Goal: Task Accomplishment & Management: Manage account settings

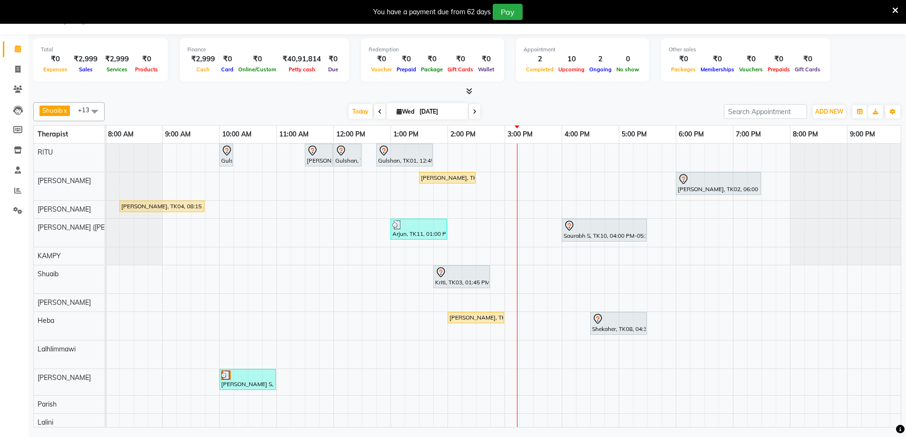
scroll to position [0, 504]
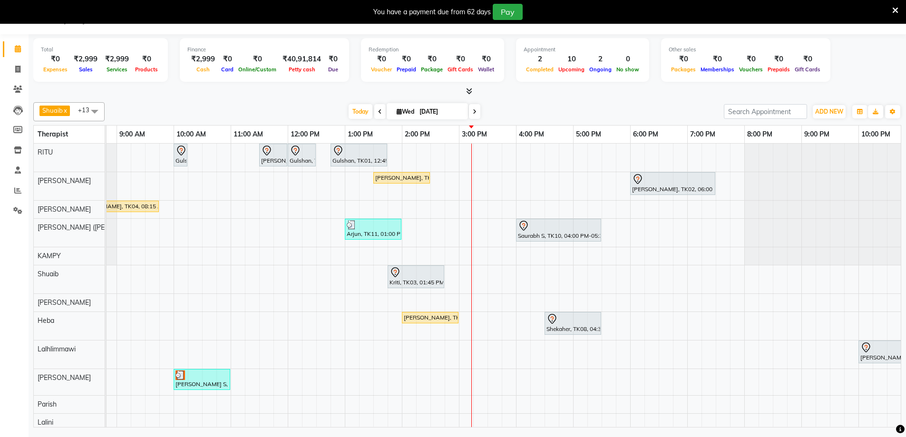
click at [475, 206] on div "Gulshan, TK01, 10:00 AM-10:15 AM, Javanese Pampering - 60 Mins Viknesh murli, T…" at bounding box center [288, 306] width 1370 height 324
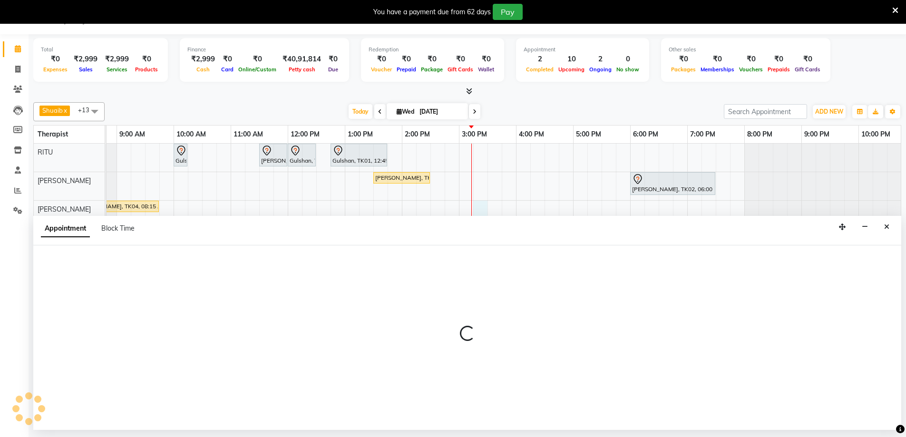
select select "49508"
select select "tentative"
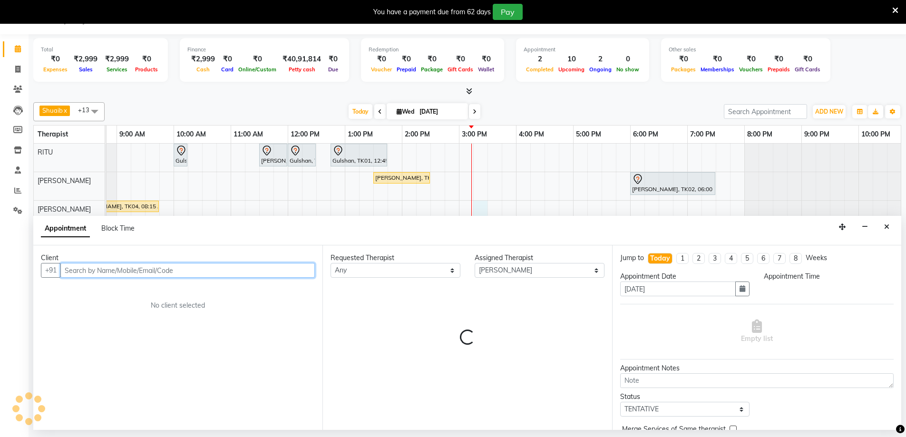
select select "915"
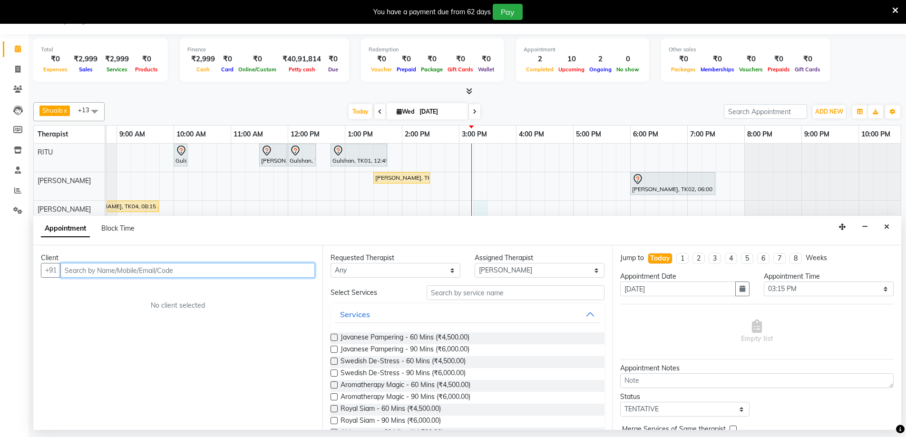
paste input "Cho,Jang"
type input "Mr.Cho Jang"
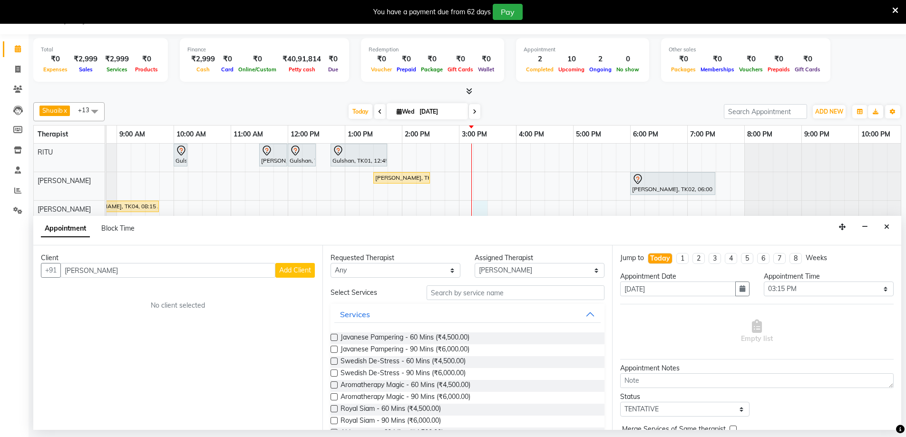
click at [286, 269] on span "Add Client" at bounding box center [295, 270] width 32 height 9
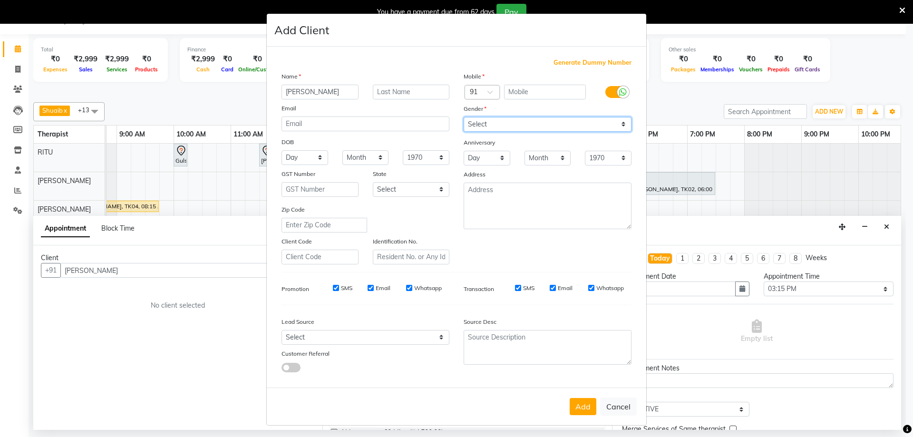
click at [544, 126] on select "Select Male Female Other Prefer Not To Say" at bounding box center [548, 124] width 168 height 15
select select "male"
click at [464, 117] on select "Select Male Female Other Prefer Not To Say" at bounding box center [548, 124] width 168 height 15
click at [577, 406] on button "Add" at bounding box center [583, 406] width 27 height 17
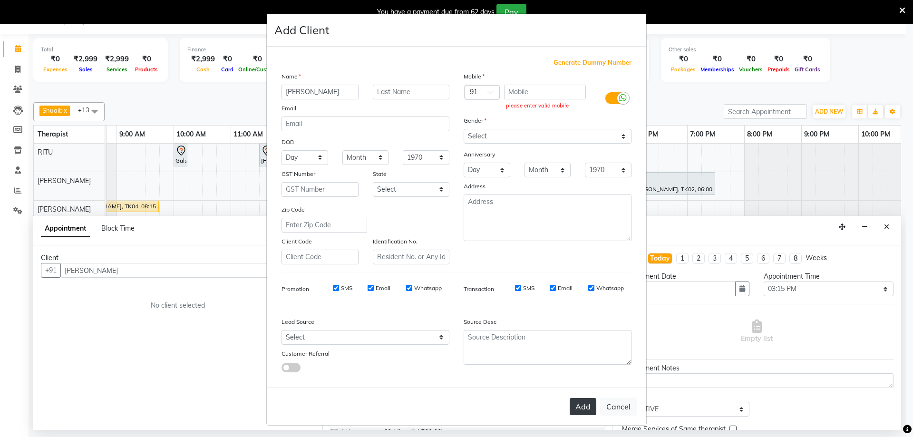
click at [579, 405] on button "Add" at bounding box center [583, 406] width 27 height 17
click at [540, 107] on div "please enter valid mobile" at bounding box center [545, 106] width 78 height 8
click at [578, 61] on span "Generate Dummy Number" at bounding box center [593, 63] width 78 height 10
type input "1284900001105"
checkbox input "false"
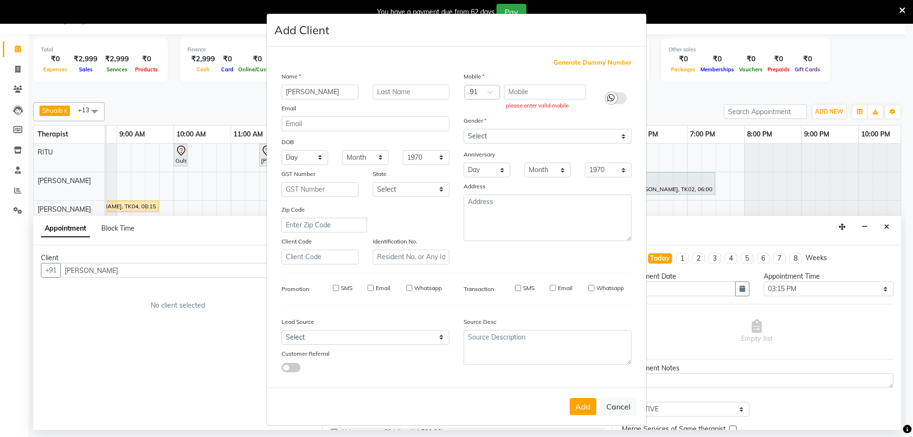
checkbox input "false"
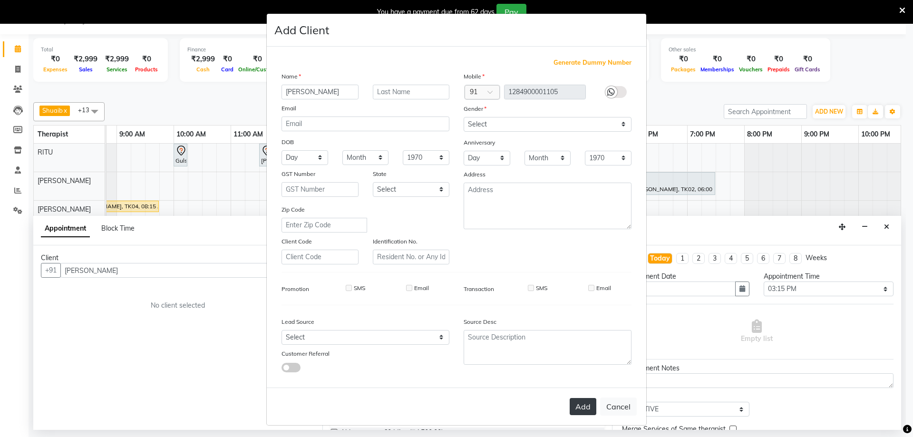
click at [573, 415] on button "Add" at bounding box center [583, 406] width 27 height 17
type input "1284900001105"
select select
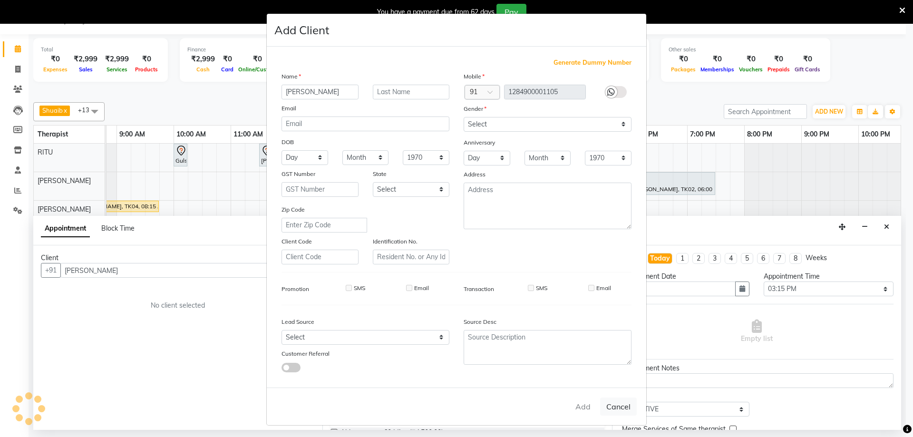
select select
checkbox input "false"
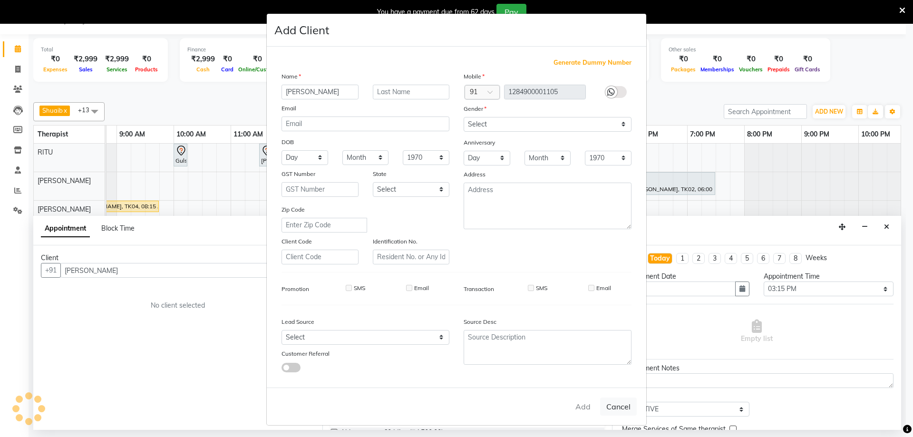
checkbox input "false"
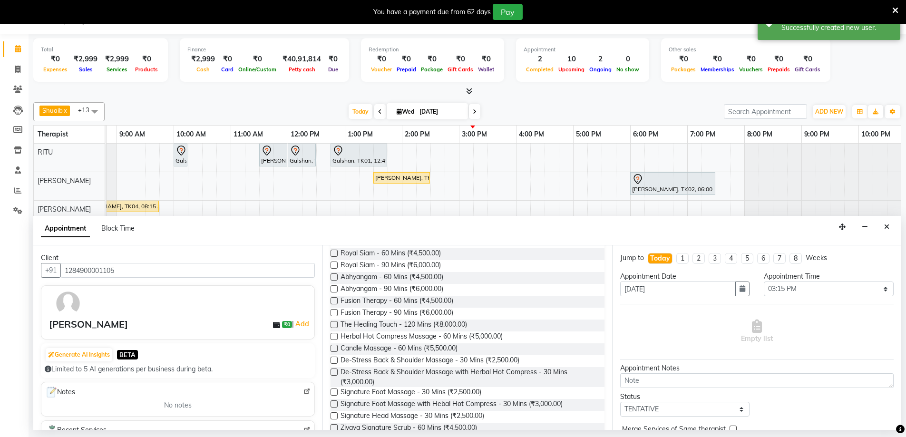
scroll to position [162, 0]
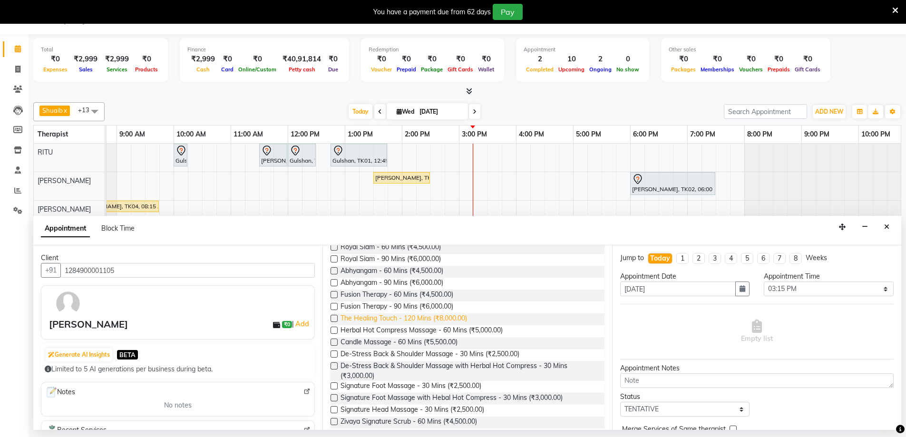
click at [358, 316] on span "The Healing Touch - 120 Mins (₹8,000.00)" at bounding box center [404, 319] width 127 height 12
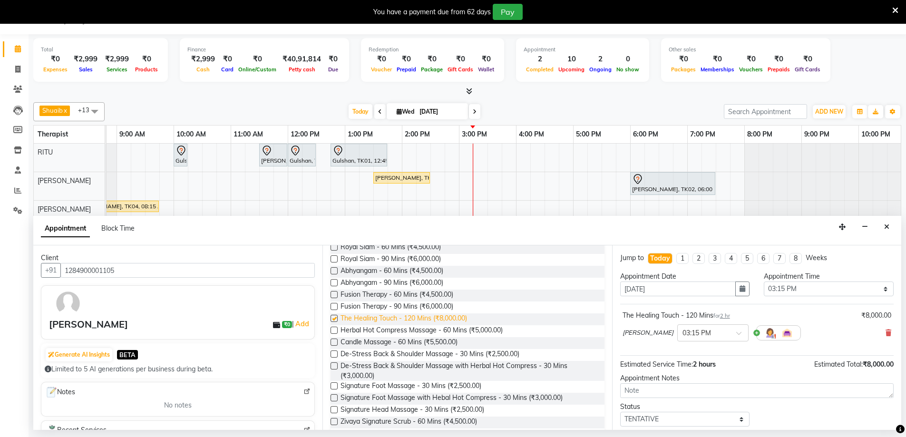
checkbox input "false"
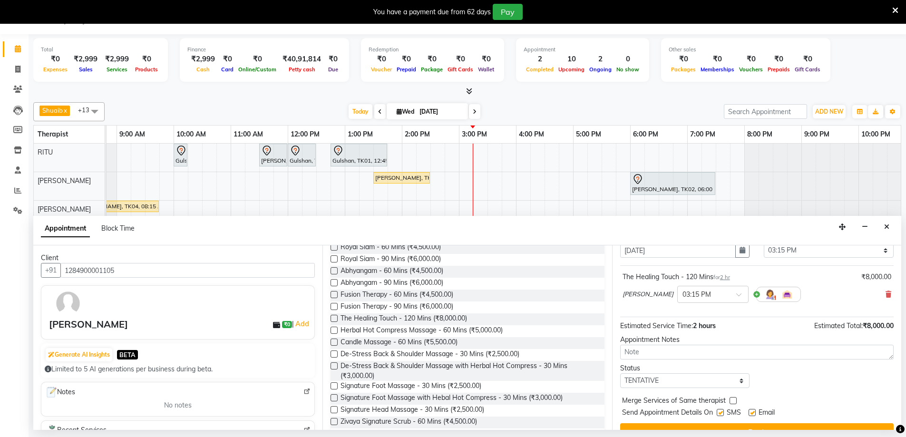
scroll to position [57, 0]
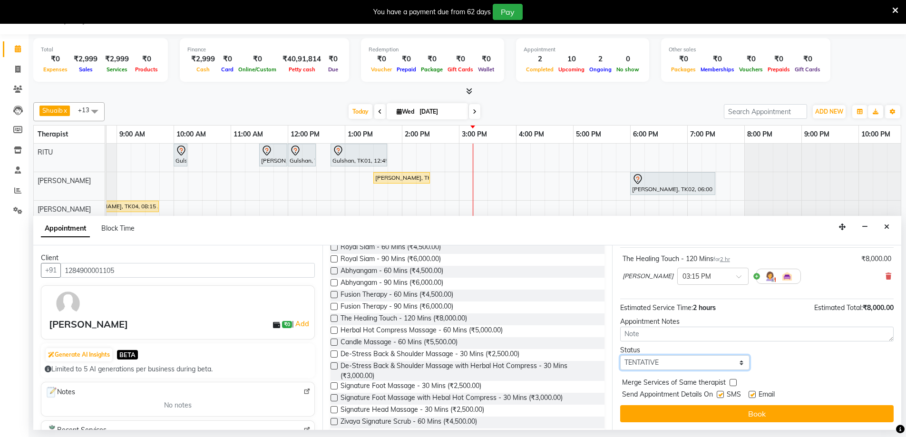
click at [716, 359] on select "Select TENTATIVE CONFIRM CHECK-IN UPCOMING" at bounding box center [685, 362] width 130 height 15
select select "confirm booking"
click at [620, 355] on select "Select TENTATIVE CONFIRM CHECK-IN UPCOMING" at bounding box center [685, 362] width 130 height 15
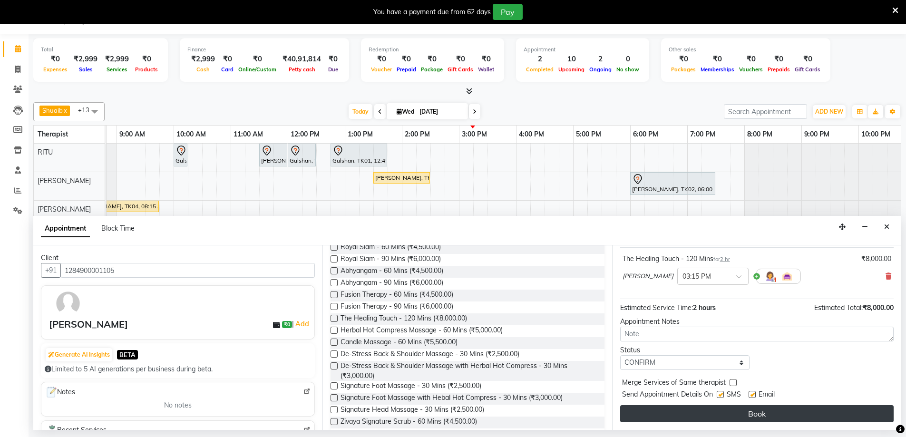
click at [734, 410] on button "Book" at bounding box center [757, 413] width 274 height 17
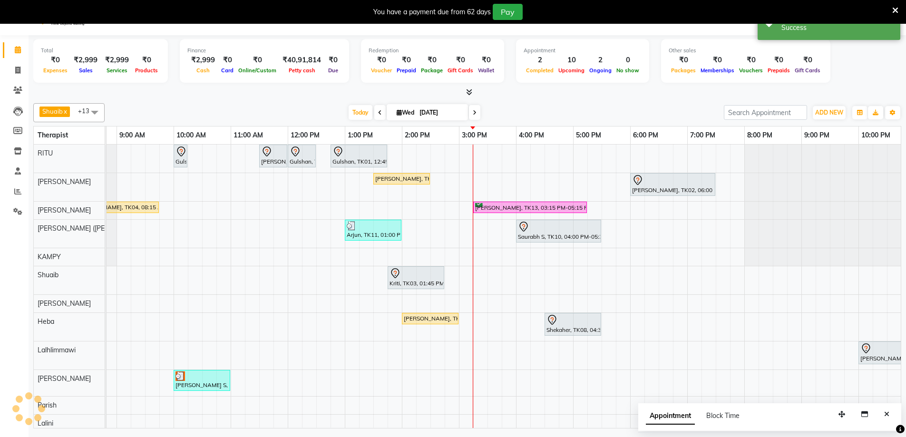
scroll to position [0, 0]
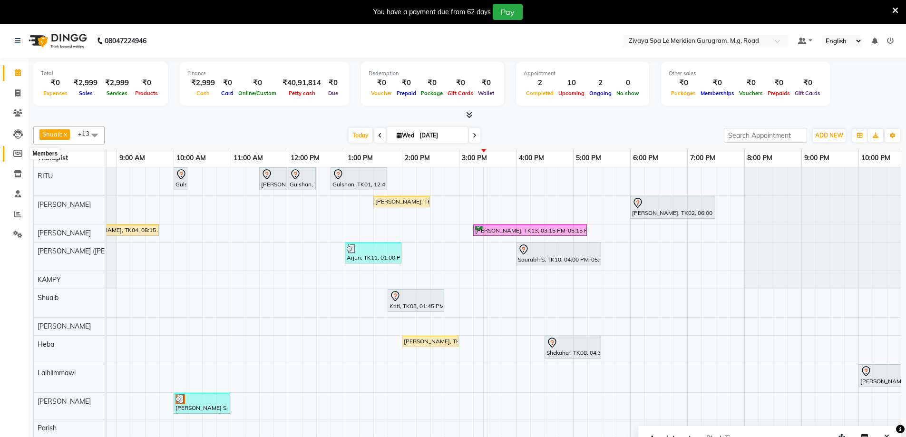
click at [20, 156] on icon at bounding box center [17, 153] width 9 height 7
select select
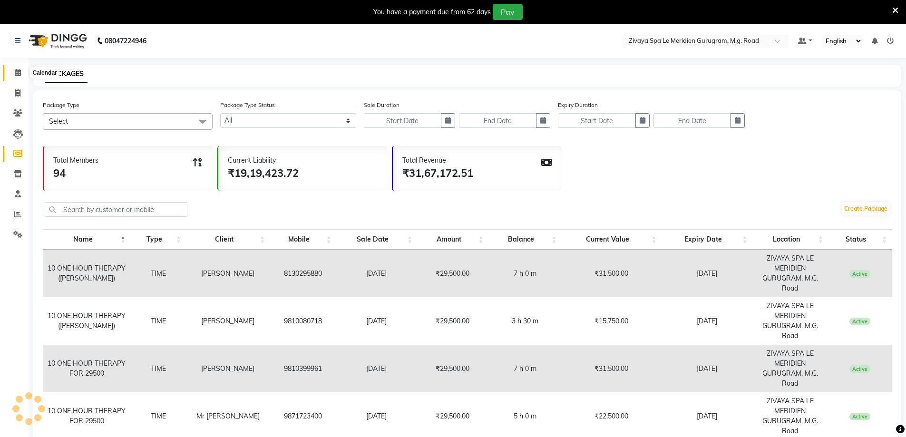
click at [11, 73] on span at bounding box center [18, 73] width 17 height 11
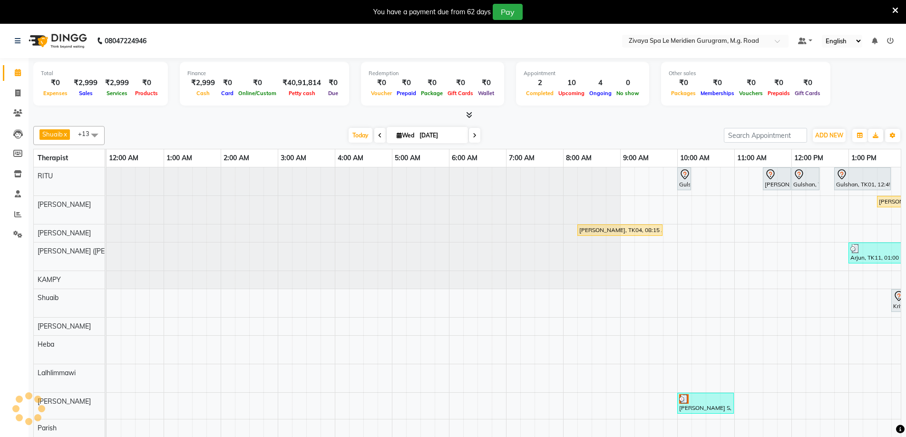
scroll to position [0, 343]
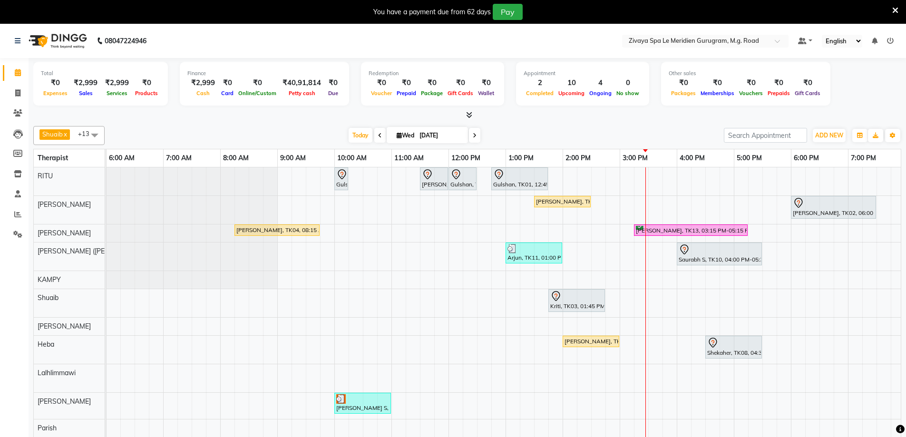
click at [638, 226] on div "[PERSON_NAME], TK13, 03:15 PM-05:15 PM, The Healing Touch - 120 Mins" at bounding box center [691, 230] width 112 height 9
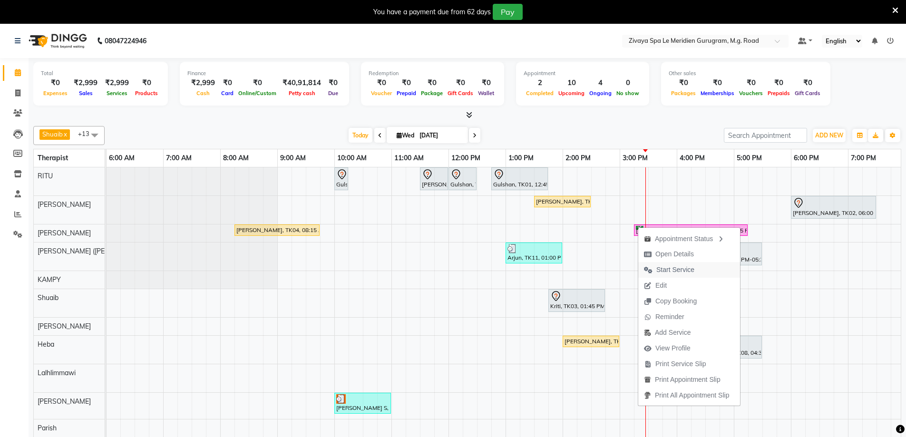
click at [663, 264] on span "Start Service" at bounding box center [669, 270] width 62 height 16
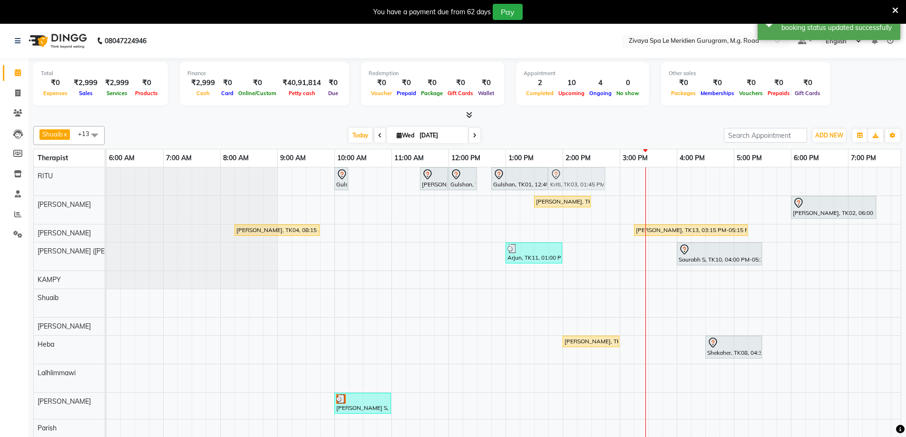
drag, startPoint x: 557, startPoint y: 298, endPoint x: 556, endPoint y: 176, distance: 121.8
click at [556, 176] on tbody "Gulshan, TK01, 10:00 AM-10:15 AM, Javanese Pampering - 60 Mins Viknesh murli, T…" at bounding box center [449, 329] width 1370 height 324
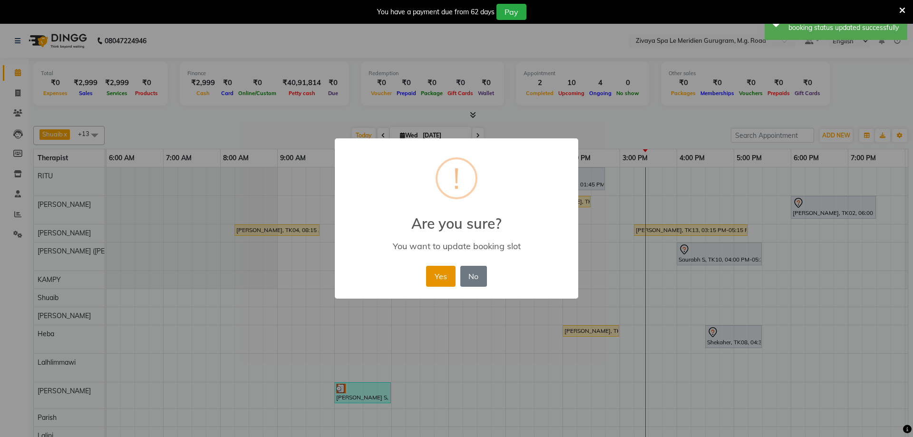
click at [433, 280] on button "Yes" at bounding box center [440, 276] width 29 height 21
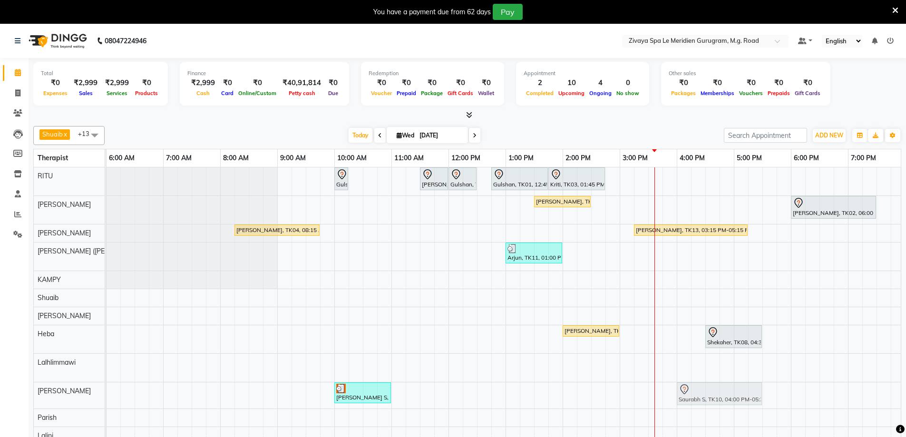
drag, startPoint x: 683, startPoint y: 248, endPoint x: 680, endPoint y: 383, distance: 134.7
click at [680, 383] on tbody "Gulshan, TK01, 10:00 AM-10:15 AM, Javanese Pampering - 60 Mins Viknesh murli, T…" at bounding box center [449, 323] width 1370 height 313
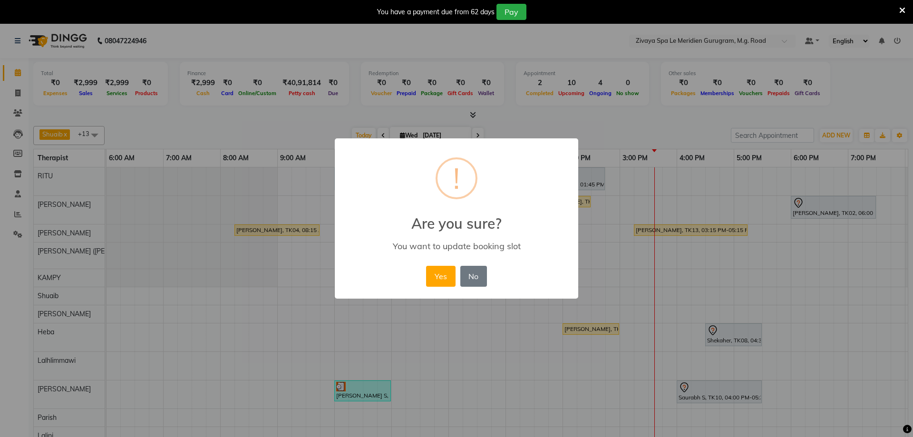
click at [422, 270] on div "× ! Are you sure? You want to update booking slot Yes No No" at bounding box center [457, 218] width 244 height 161
click at [684, 390] on div "× ! Are you sure? You want to update booking slot Yes No No" at bounding box center [456, 218] width 913 height 437
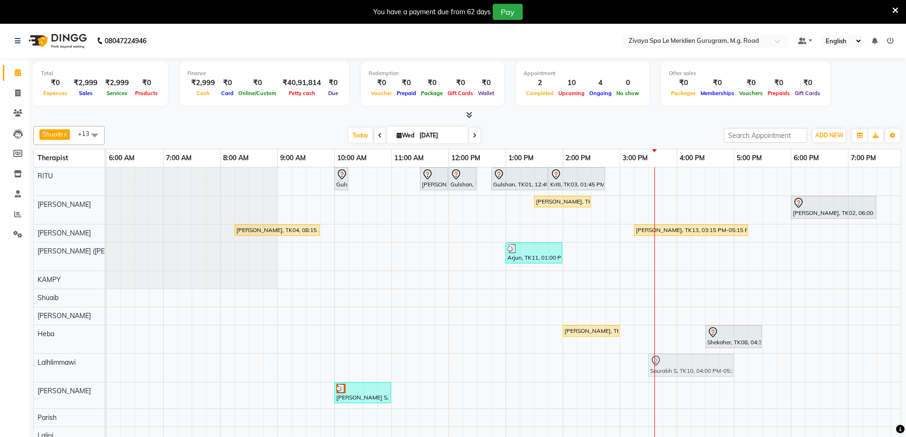
drag, startPoint x: 678, startPoint y: 252, endPoint x: 654, endPoint y: 366, distance: 117.3
click at [654, 366] on tbody "Gulshan, TK01, 10:00 AM-10:15 AM, Javanese Pampering - 60 Mins Viknesh murli, T…" at bounding box center [449, 323] width 1370 height 313
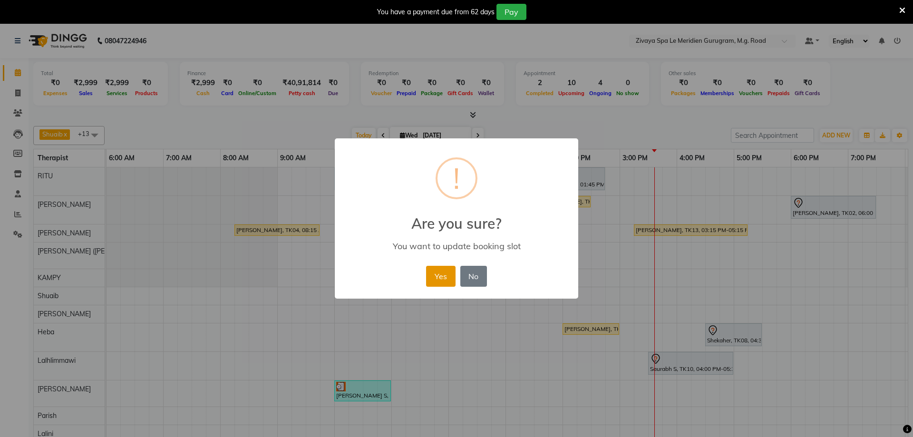
click at [447, 280] on button "Yes" at bounding box center [440, 276] width 29 height 21
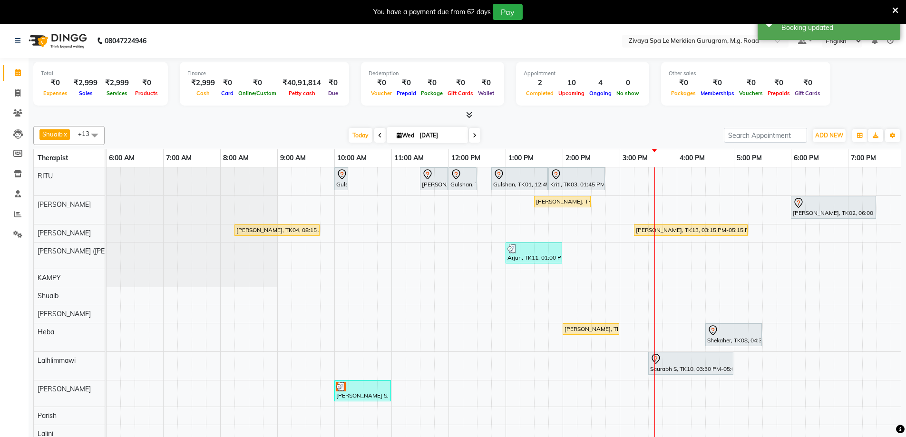
click at [656, 361] on icon at bounding box center [655, 358] width 11 height 11
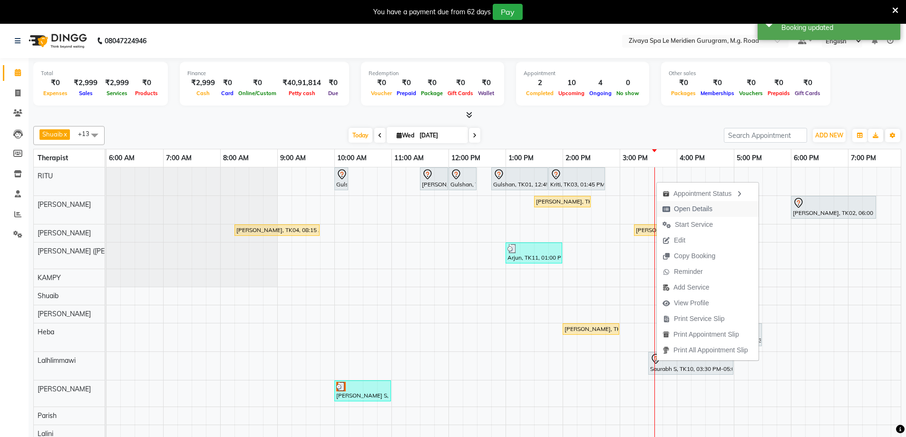
click at [694, 205] on span "Open Details" at bounding box center [693, 209] width 39 height 10
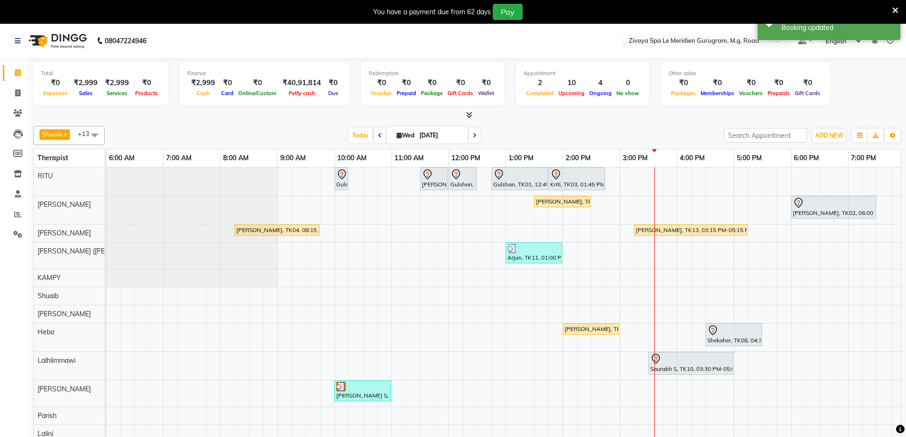
click at [657, 358] on icon at bounding box center [656, 358] width 3 height 4
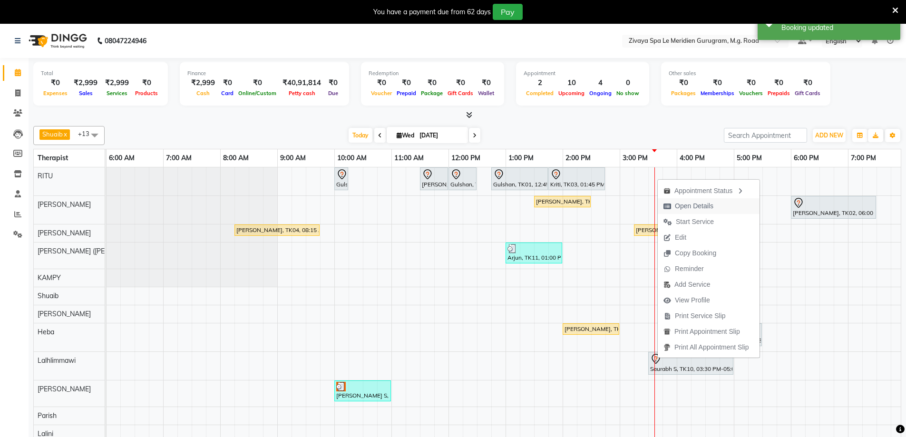
click at [696, 205] on span "Open Details" at bounding box center [694, 206] width 39 height 10
select select "7"
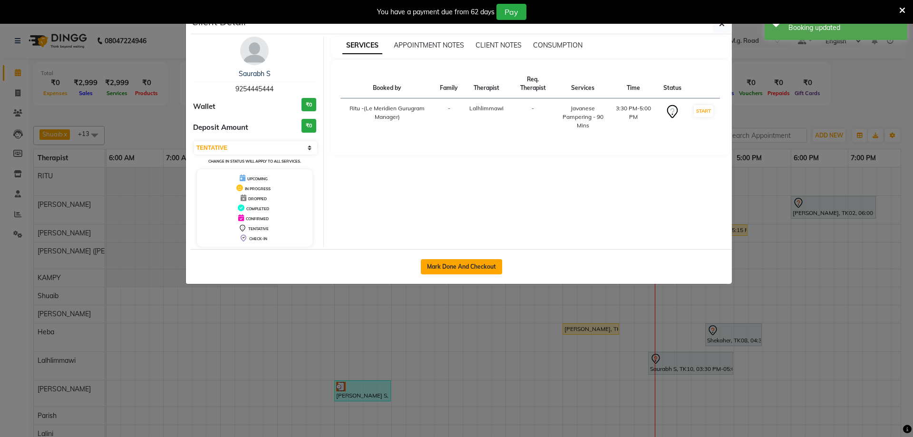
click at [485, 270] on button "Mark Done And Checkout" at bounding box center [461, 266] width 81 height 15
select select "service"
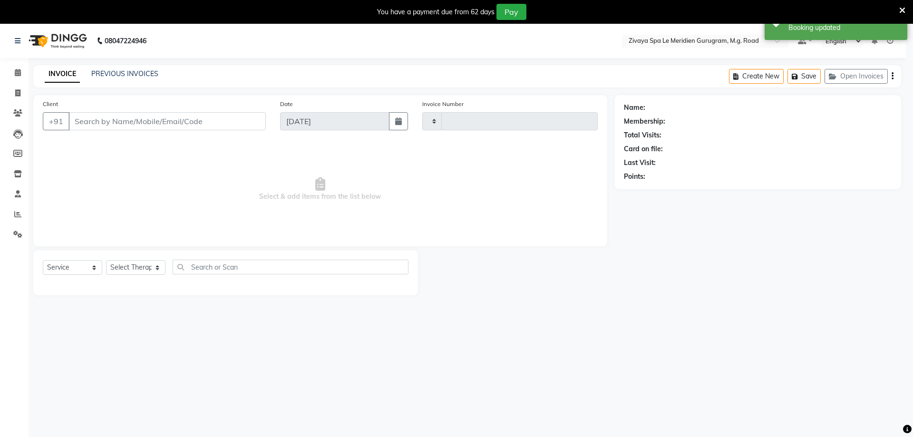
type input "1790"
select select "6503"
type input "9254445444"
select select "65985"
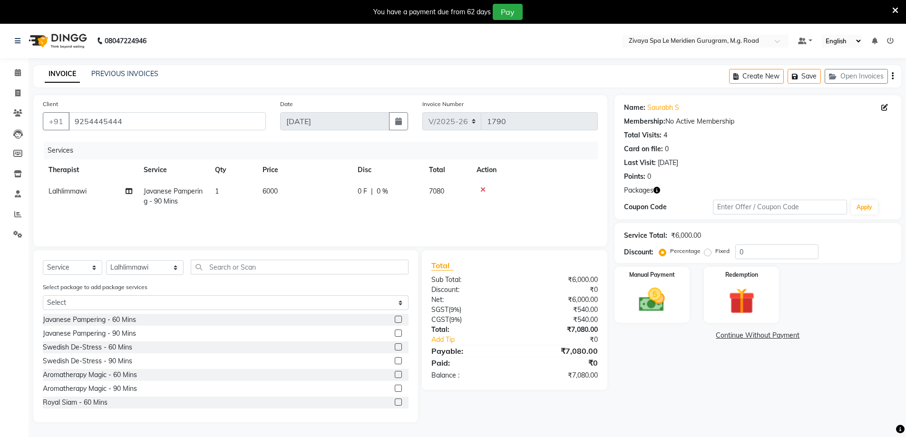
click at [480, 188] on icon at bounding box center [482, 189] width 5 height 7
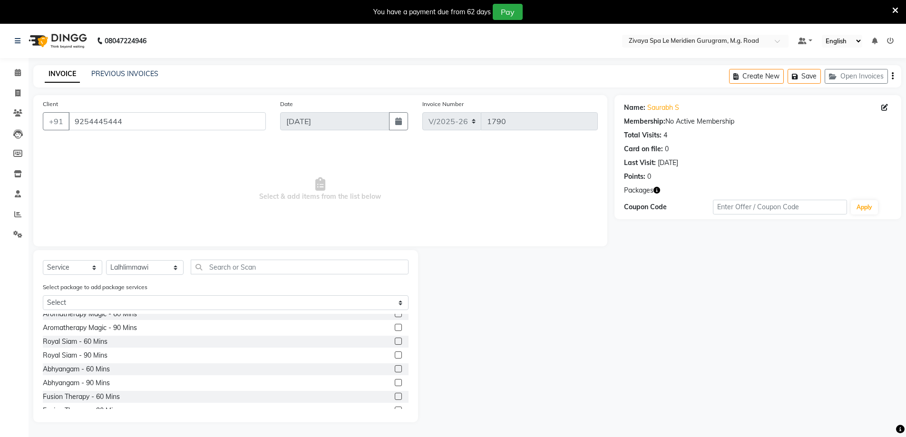
scroll to position [83, 0]
click at [109, 400] on div "The Healing Touch - 120 Mins" at bounding box center [88, 402] width 91 height 10
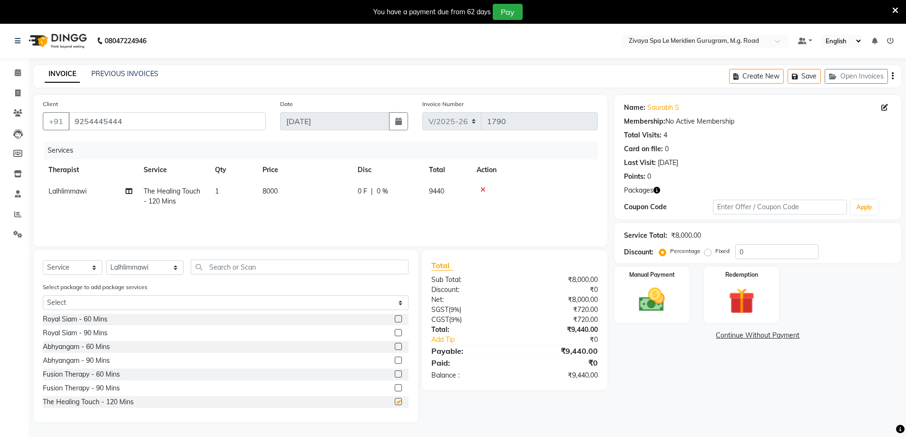
checkbox input "false"
drag, startPoint x: 713, startPoint y: 293, endPoint x: 717, endPoint y: 300, distance: 7.0
click at [714, 293] on div "Redemption" at bounding box center [742, 295] width 78 height 59
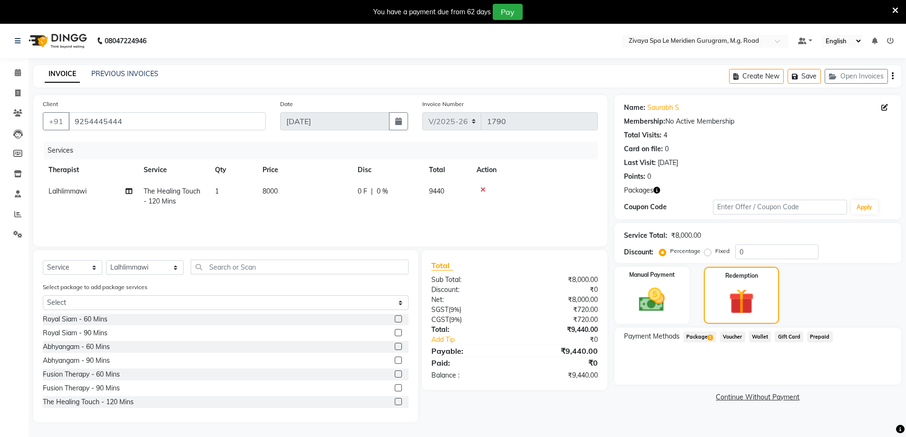
click at [694, 331] on div "Payment Methods Package 1 Voucher Wallet Gift Card Prepaid" at bounding box center [758, 356] width 287 height 57
click at [695, 334] on span "Package 1" at bounding box center [700, 337] width 33 height 11
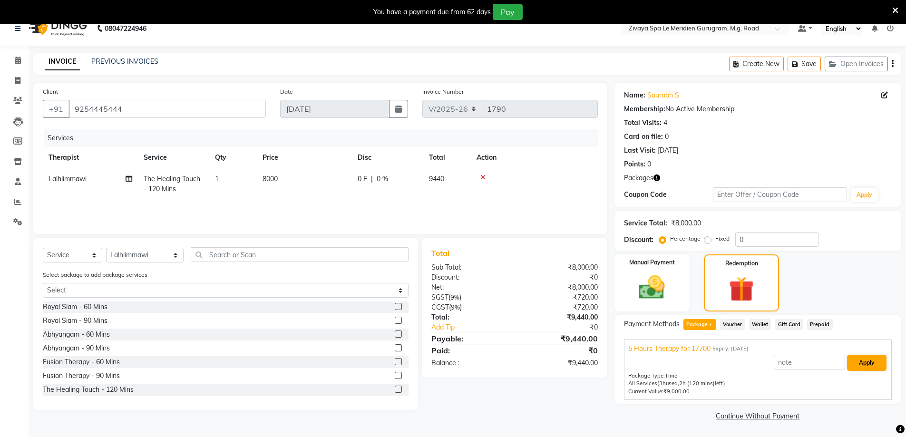
scroll to position [24, 0]
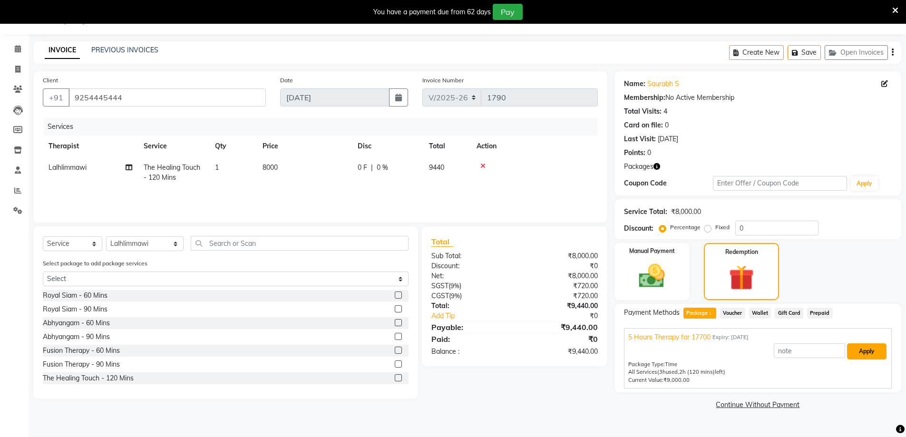
click at [859, 352] on button "Apply" at bounding box center [866, 351] width 39 height 16
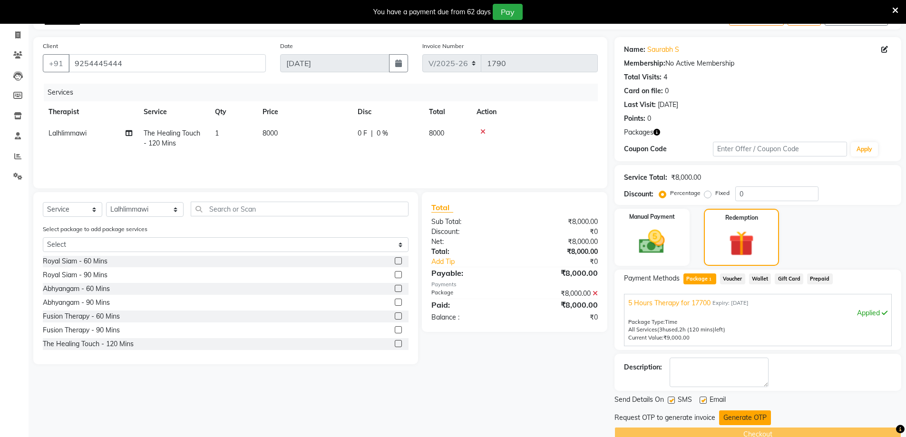
scroll to position [77, 0]
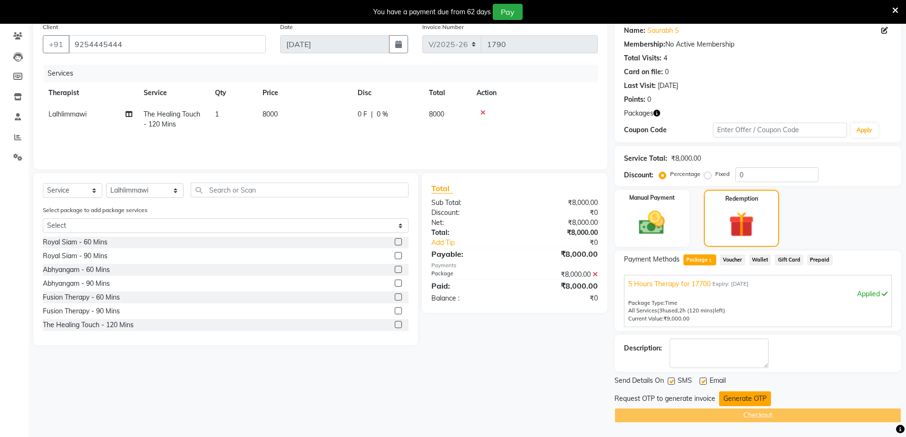
click at [740, 400] on button "Generate OTP" at bounding box center [745, 398] width 52 height 15
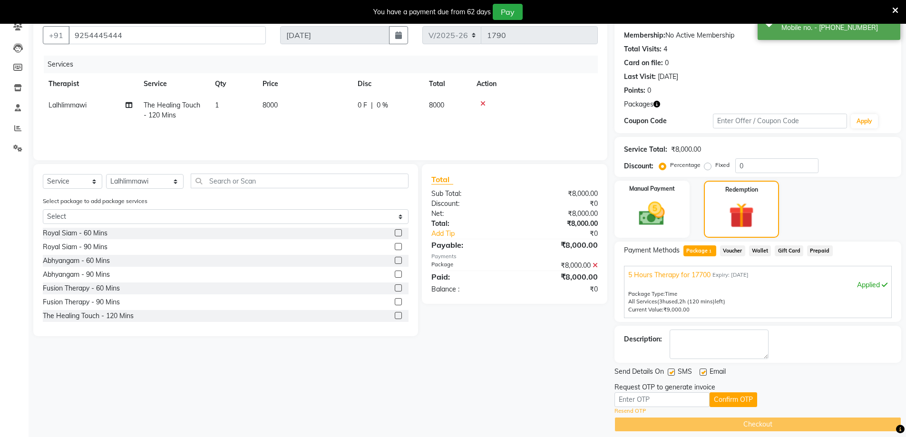
scroll to position [95, 0]
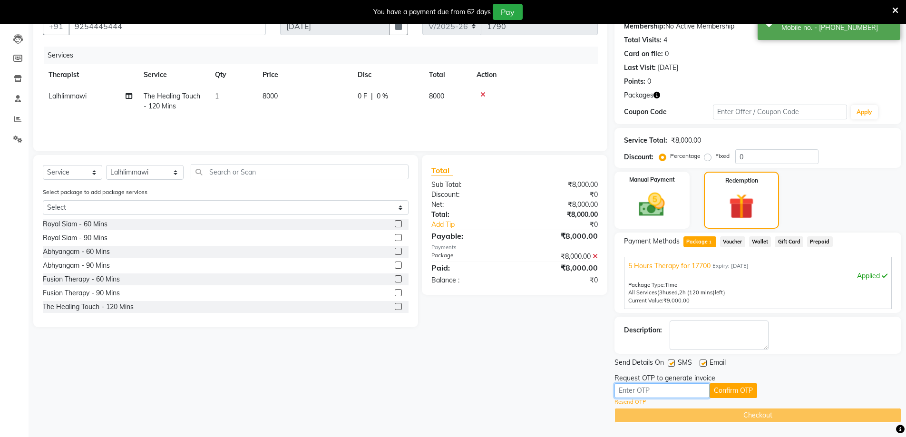
click at [644, 392] on input "text" at bounding box center [662, 390] width 95 height 15
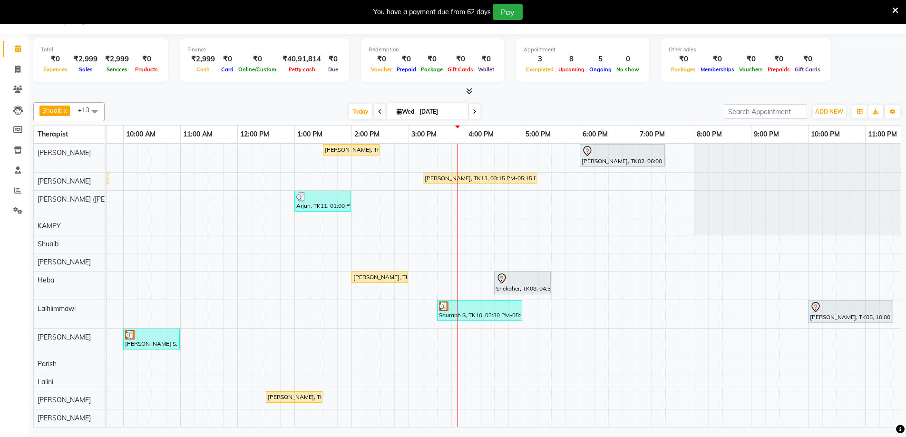
scroll to position [0, 576]
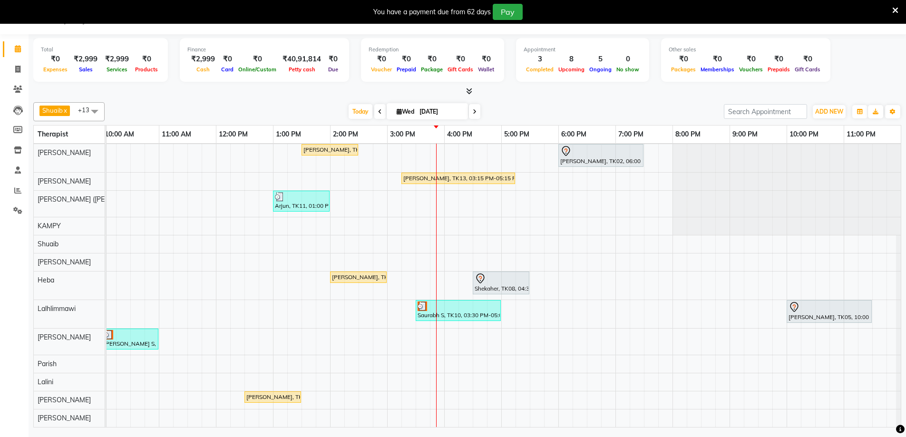
click at [789, 302] on icon at bounding box center [794, 307] width 11 height 11
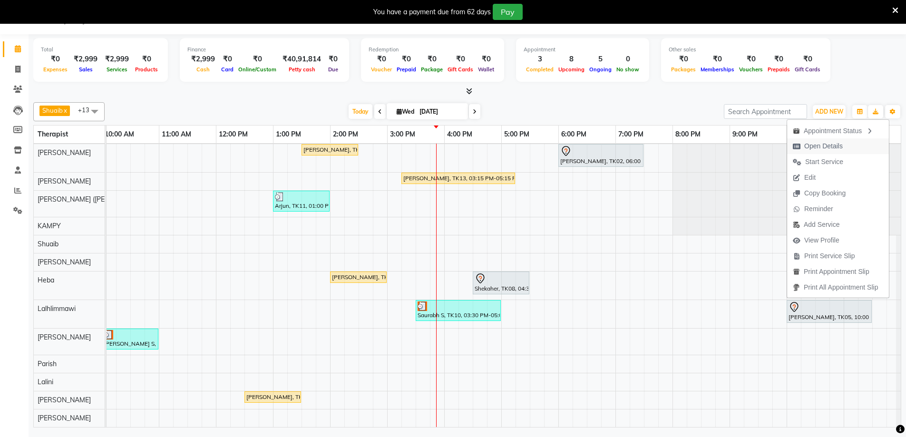
click at [815, 146] on span "Open Details" at bounding box center [823, 146] width 39 height 10
select select "7"
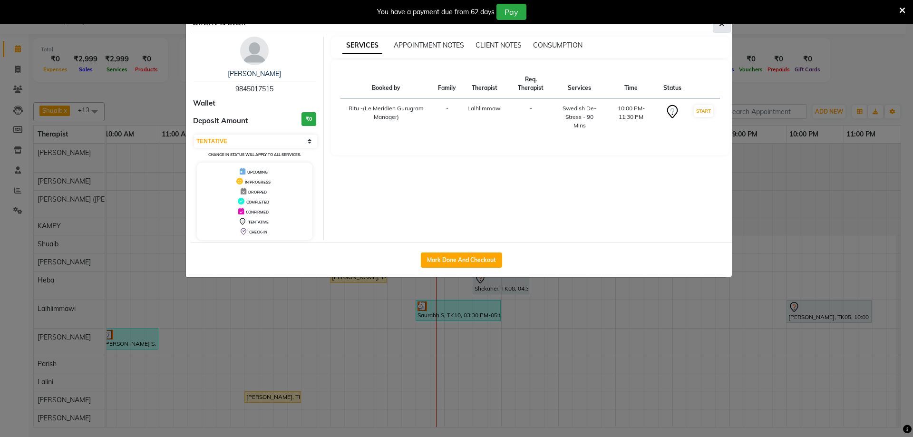
click at [731, 27] on button "button" at bounding box center [722, 24] width 18 height 18
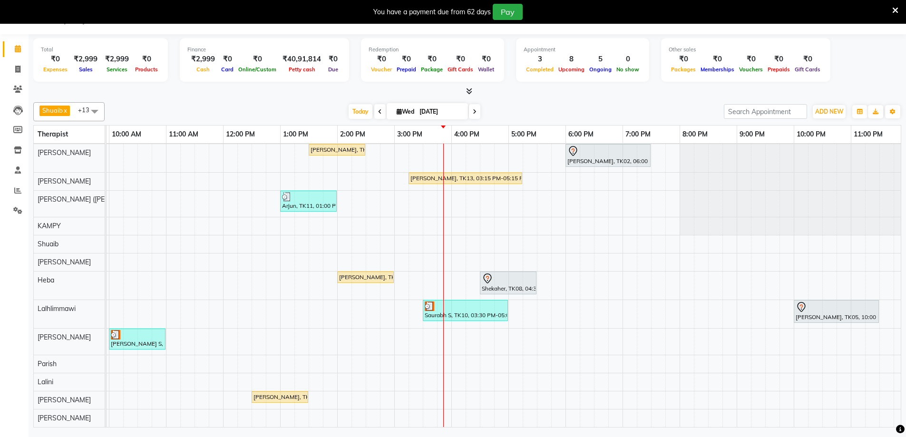
scroll to position [0, 326]
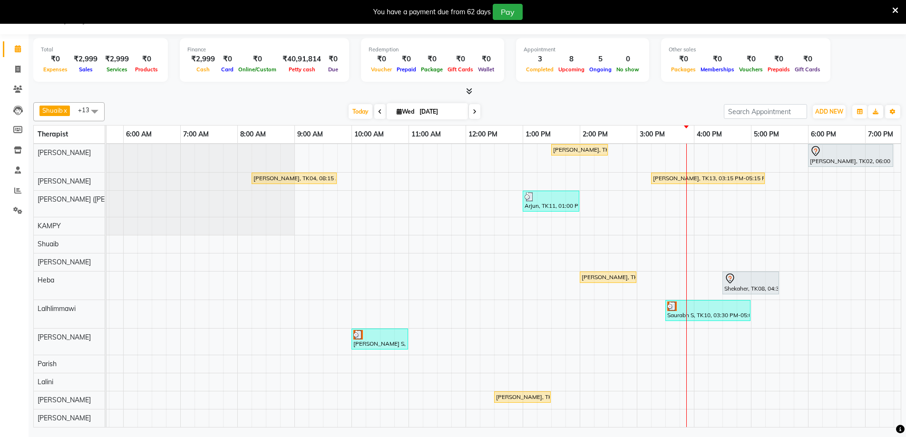
drag, startPoint x: 664, startPoint y: 298, endPoint x: 713, endPoint y: 432, distance: 142.5
click at [713, 429] on div "Total ₹0 Expenses ₹2,999 Sales ₹2,999 Services ₹0 Products Finance ₹2,999 Cash …" at bounding box center [468, 232] width 878 height 396
click at [729, 275] on icon at bounding box center [729, 278] width 11 height 11
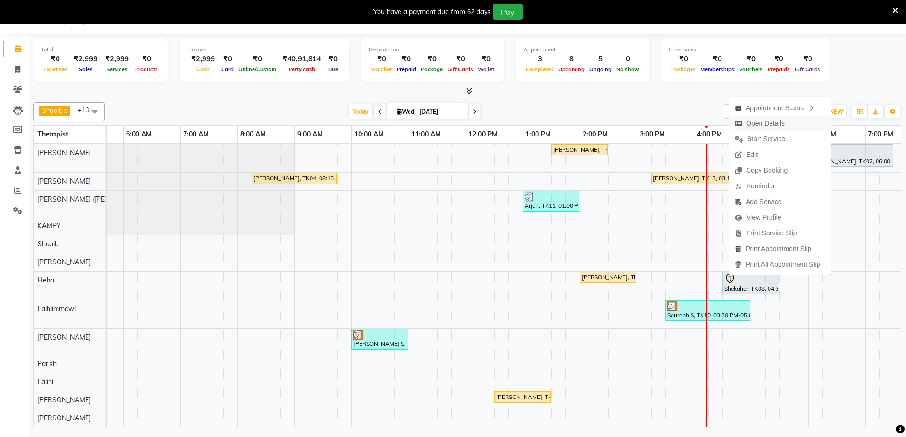
click at [771, 122] on span "Open Details" at bounding box center [765, 123] width 39 height 10
select select "7"
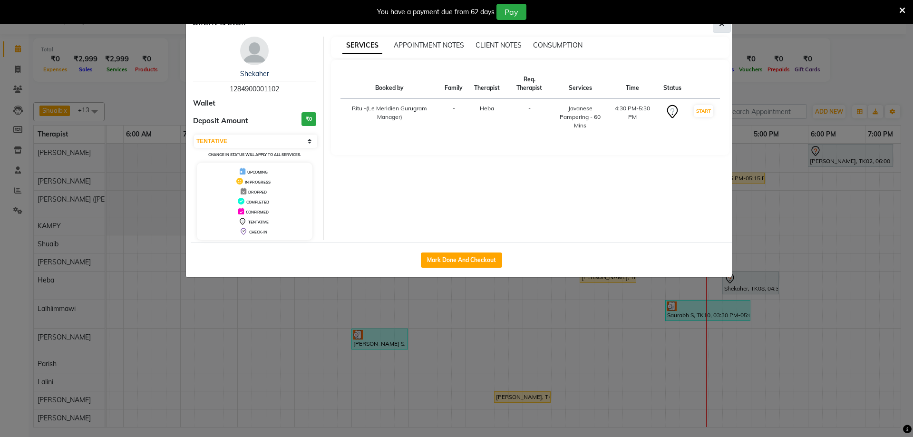
click at [724, 30] on button "button" at bounding box center [722, 24] width 18 height 18
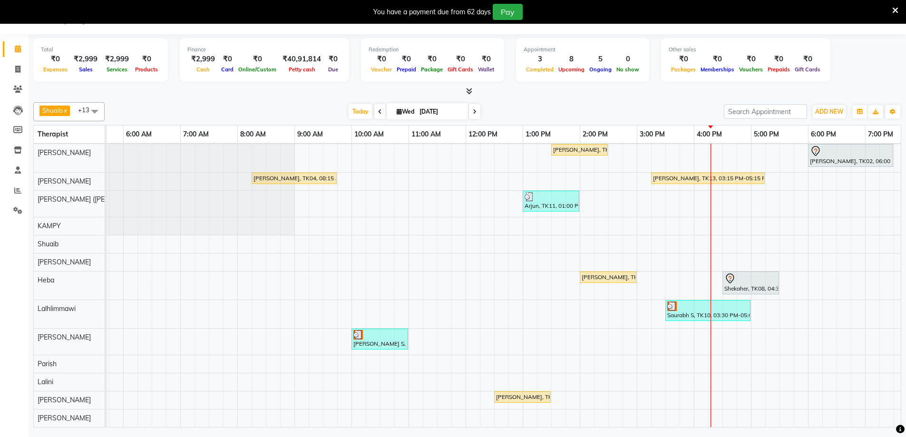
click at [256, 174] on div "[PERSON_NAME], TK04, 08:15 AM-09:45 AM, Javanese Pampering - 90 Mins" at bounding box center [294, 178] width 83 height 9
click at [305, 196] on span "Open Details" at bounding box center [293, 196] width 39 height 10
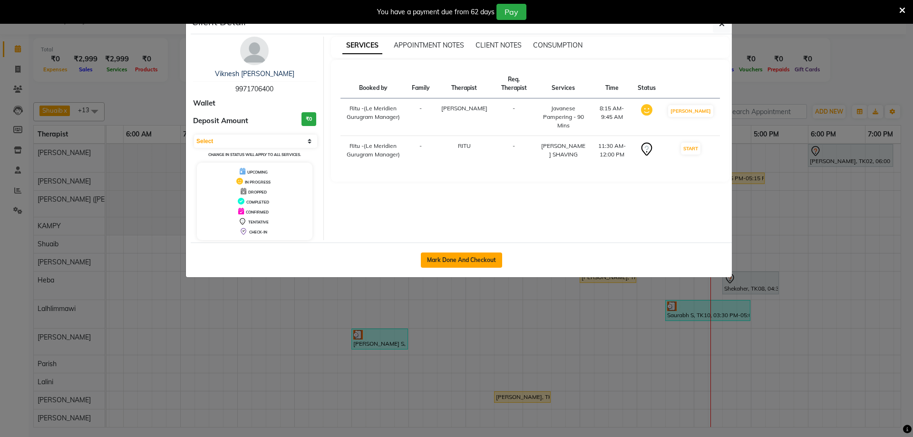
click at [479, 267] on button "Mark Done And Checkout" at bounding box center [461, 260] width 81 height 15
select select "service"
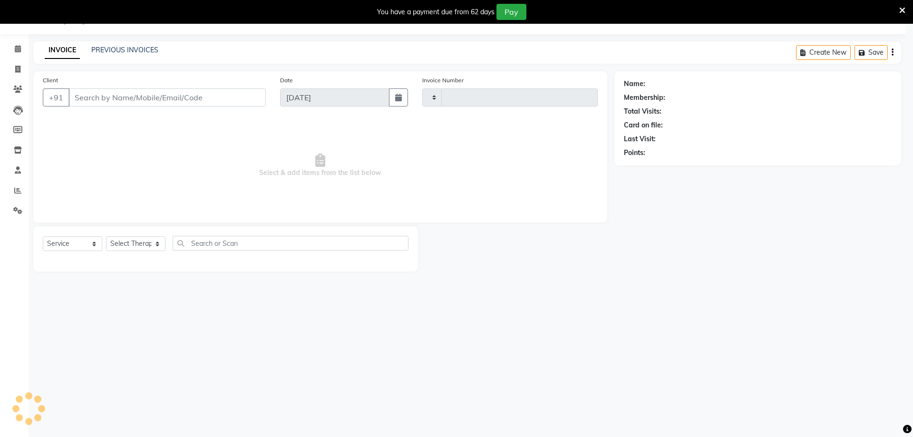
type input "1790"
select select "6503"
type input "9971706400"
select select "49503"
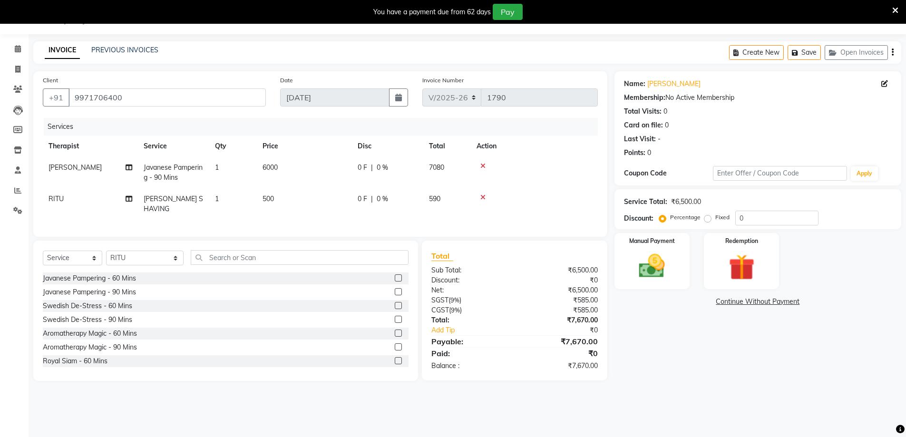
click at [483, 196] on icon at bounding box center [482, 197] width 5 height 7
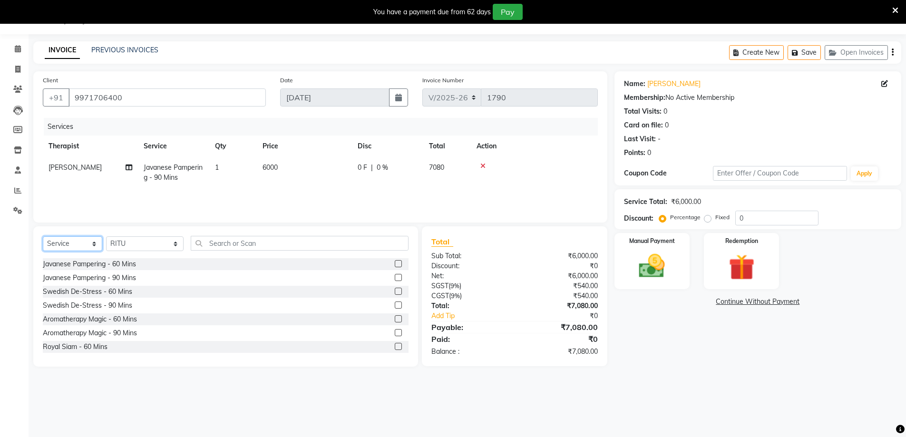
click at [78, 240] on select "Select Service Product Membership Package Voucher Prepaid Gift Card" at bounding box center [72, 243] width 59 height 15
select select "product"
click at [43, 236] on select "Select Service Product Membership Package Voucher Prepaid Gift Card" at bounding box center [72, 243] width 59 height 15
click at [128, 277] on div "Therapeutic Eye Pillow-LAVENDER" at bounding box center [96, 277] width 107 height 10
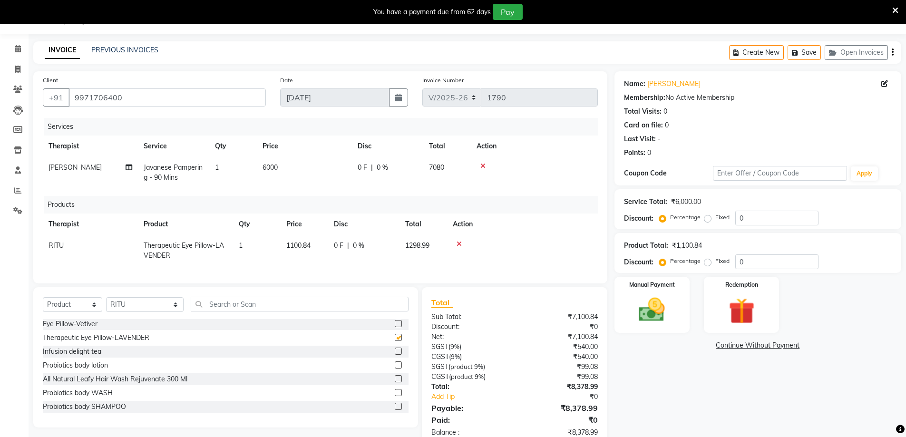
checkbox input "false"
click at [369, 247] on div "0 F | 0 %" at bounding box center [364, 246] width 60 height 10
select select "49503"
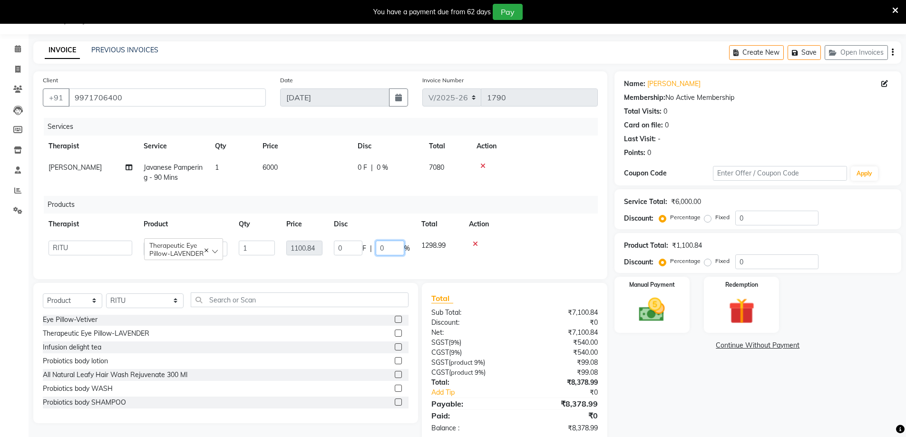
drag, startPoint x: 386, startPoint y: 249, endPoint x: 379, endPoint y: 250, distance: 7.2
click at [379, 250] on input "0" at bounding box center [390, 248] width 29 height 15
type input "6"
type input "54"
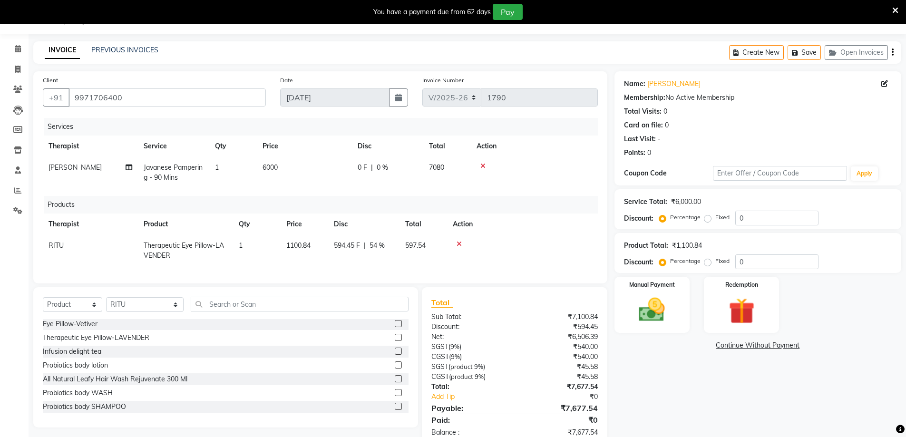
click at [465, 254] on td at bounding box center [522, 250] width 151 height 31
click at [343, 247] on span "594.45 F" at bounding box center [347, 246] width 26 height 10
select select "49503"
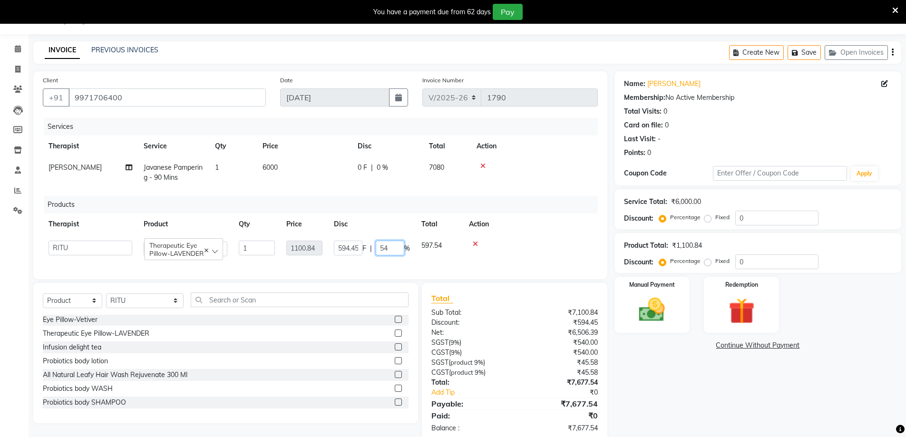
click at [393, 249] on input "54" at bounding box center [390, 248] width 29 height 15
type input "54.50"
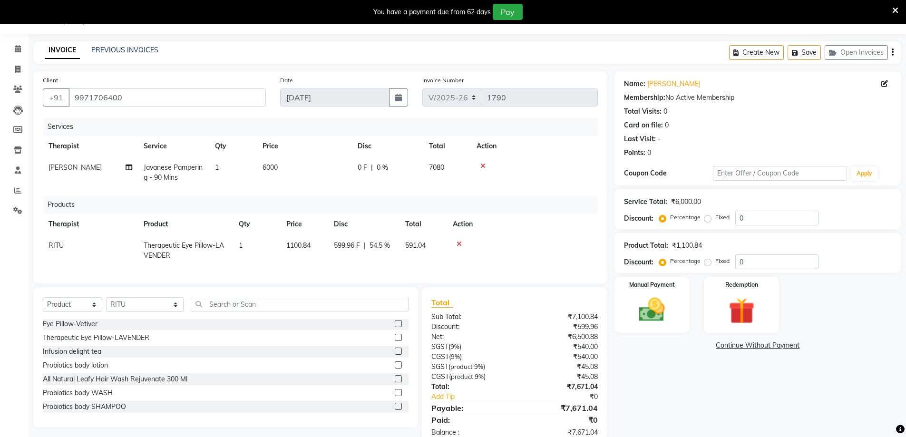
click at [413, 266] on div "Services Therapist Service Qty Price Disc Total Action Tolibo Ayemi Javanese Pa…" at bounding box center [320, 196] width 555 height 156
click at [373, 250] on span "54.5 %" at bounding box center [380, 246] width 20 height 10
select select "49503"
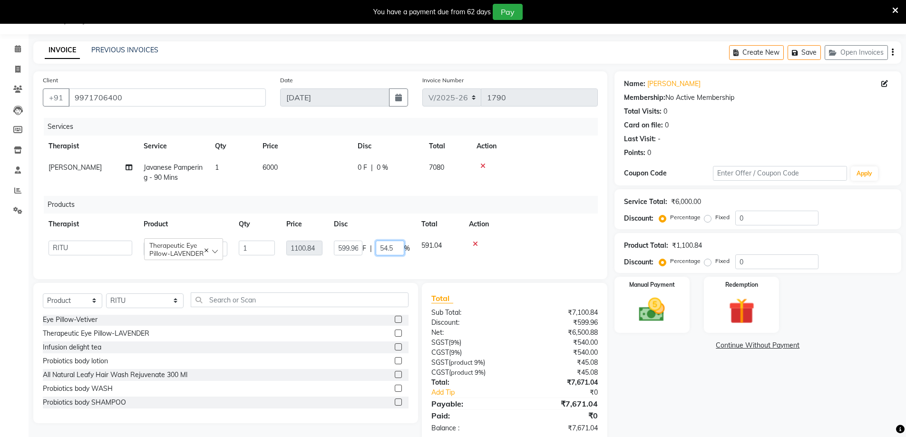
click at [395, 251] on input "54.5" at bounding box center [390, 248] width 29 height 15
click at [387, 246] on input "54.5" at bounding box center [390, 248] width 29 height 15
type input "55.5"
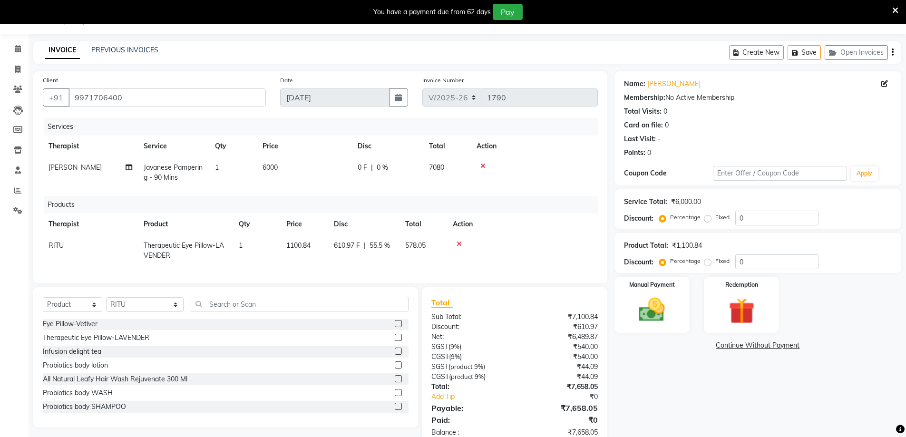
click at [420, 267] on div "Services Therapist Service Qty Price Disc Total Action Tolibo Ayemi Javanese Pa…" at bounding box center [320, 196] width 555 height 156
click at [376, 243] on span "55.5 %" at bounding box center [380, 246] width 20 height 10
select select "49503"
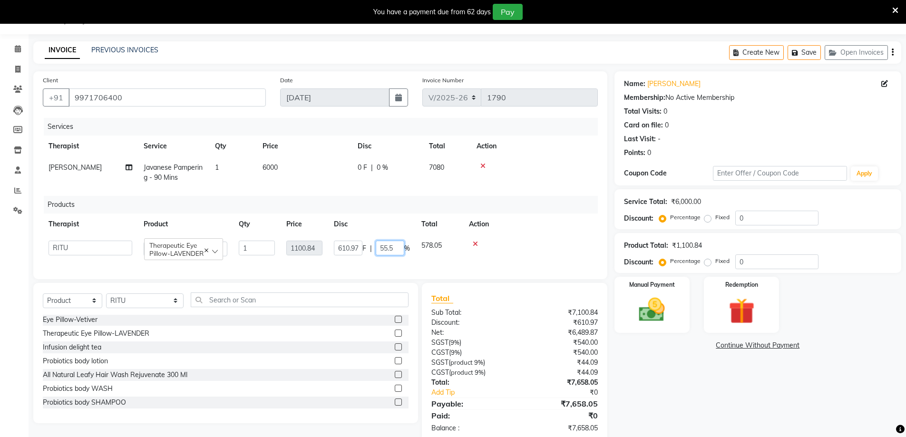
click at [393, 248] on input "55.5" at bounding box center [390, 248] width 29 height 15
type input "55"
click at [418, 256] on td "578.05" at bounding box center [440, 248] width 48 height 27
select select "49503"
click at [382, 249] on input "55" at bounding box center [390, 248] width 29 height 15
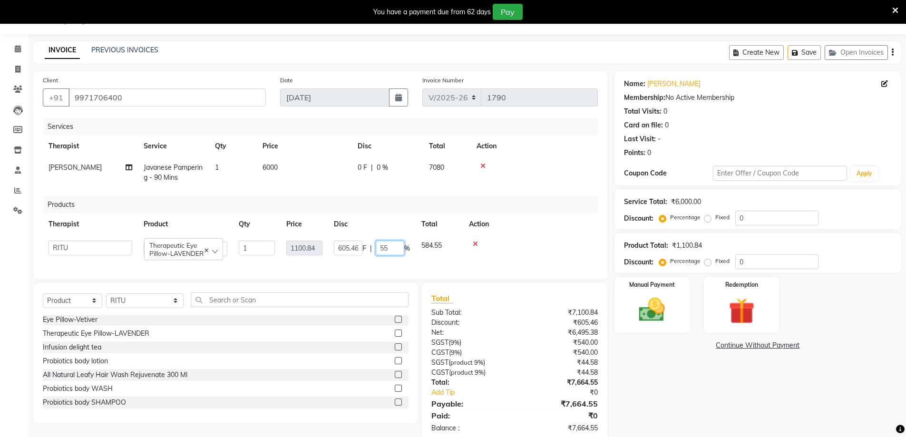
click at [389, 248] on input "55" at bounding box center [390, 248] width 29 height 15
type input "54.80"
click at [409, 257] on tr "Ching Huishunao Genevi Vanlalhriet Heba Holito Achumi (Lito) KAMPY Lalhlimmawi …" at bounding box center [320, 248] width 555 height 27
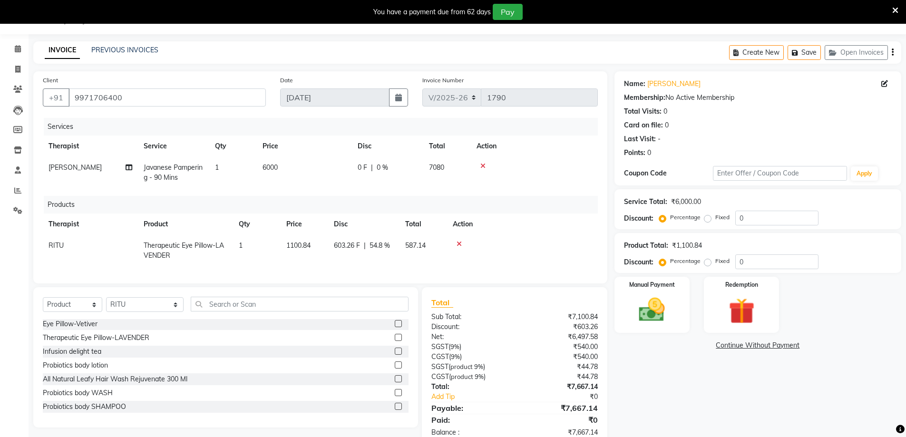
click at [372, 245] on span "54.8 %" at bounding box center [380, 246] width 20 height 10
select select "49503"
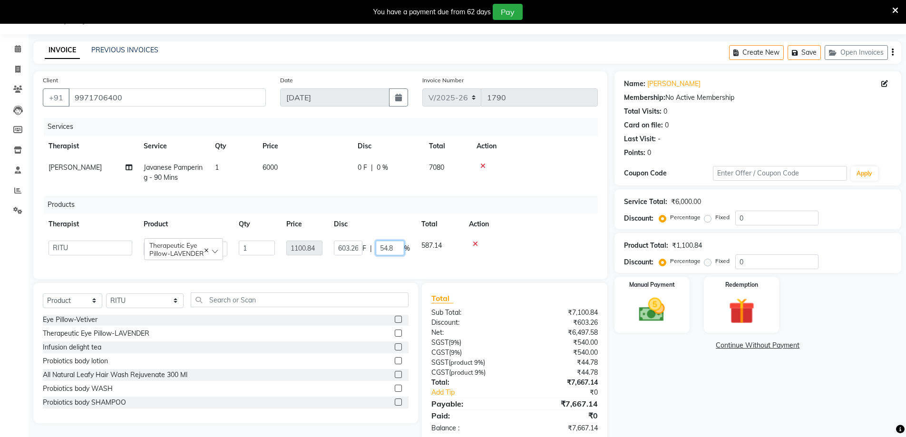
click at [398, 251] on input "54.8" at bounding box center [390, 248] width 29 height 15
type input "54.7"
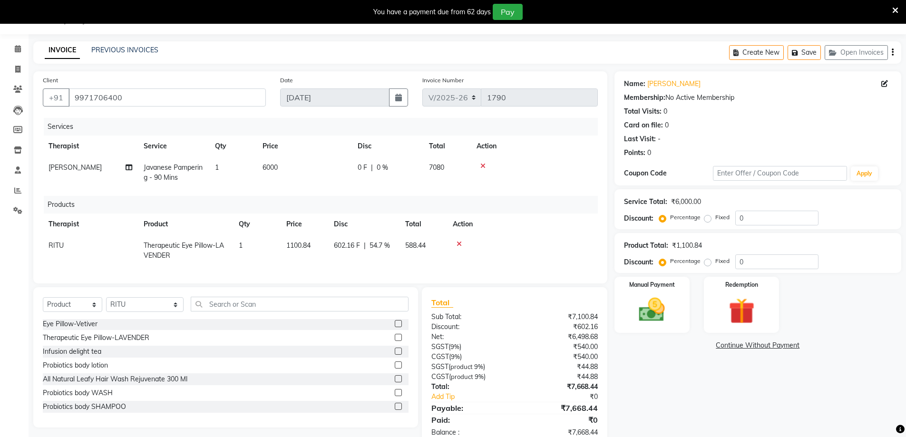
click at [406, 257] on tr "RITU Therapeutic Eye Pillow-LAVENDER 1 1100.84 602.16 F | 54.7 % 588.44" at bounding box center [320, 250] width 555 height 31
click at [377, 242] on span "54.7 %" at bounding box center [380, 246] width 20 height 10
select select "49503"
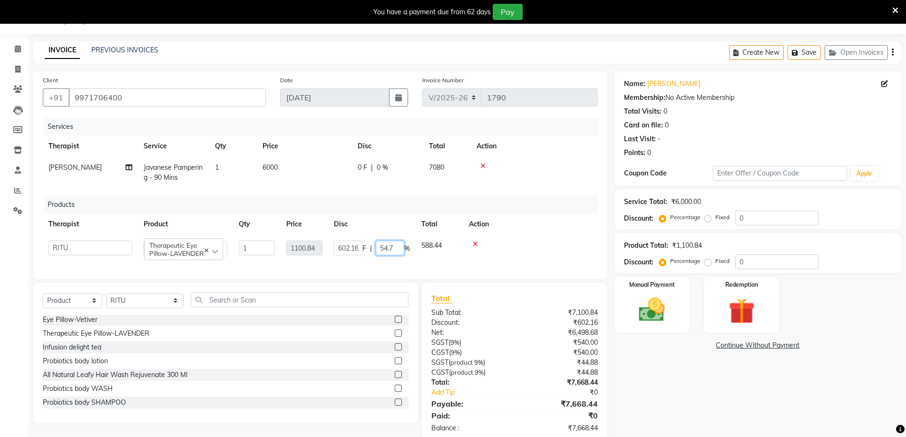
click at [399, 247] on input "54.7" at bounding box center [390, 248] width 29 height 15
type input "54.6"
click at [423, 262] on td "588.44" at bounding box center [440, 248] width 48 height 27
select select "49503"
click at [678, 314] on div "Manual Payment" at bounding box center [652, 305] width 78 height 59
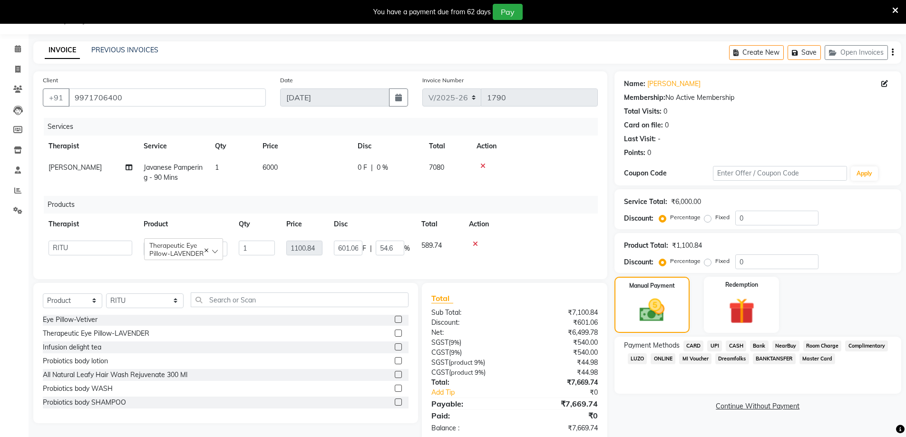
click at [811, 342] on span "Room Charge" at bounding box center [822, 346] width 39 height 11
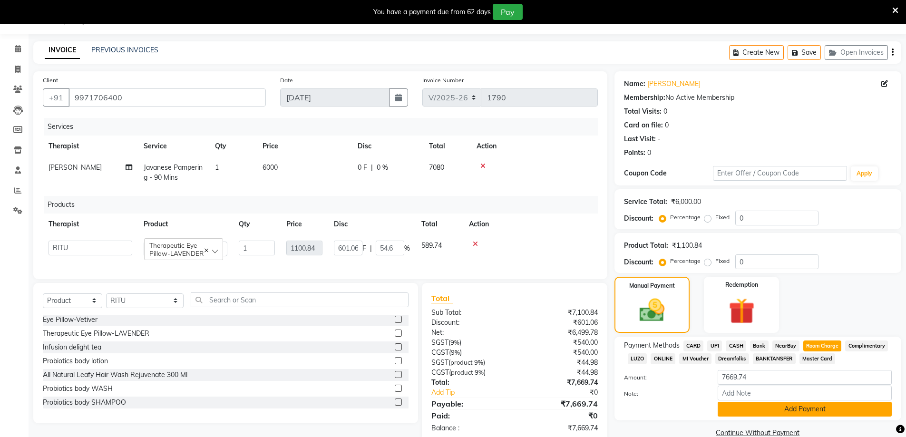
click at [808, 407] on button "Add Payment" at bounding box center [805, 409] width 174 height 15
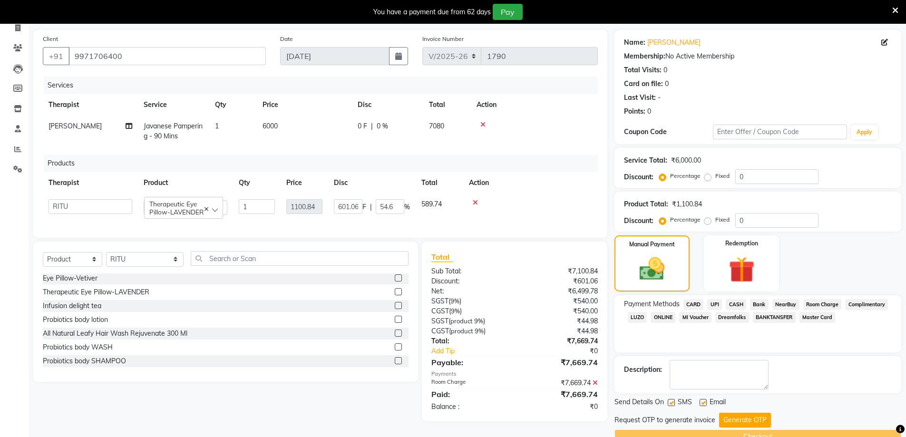
scroll to position [87, 0]
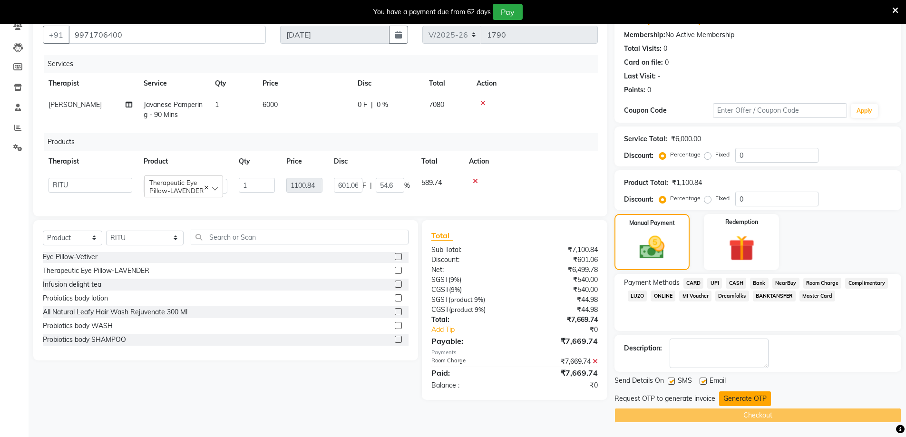
click at [738, 395] on button "Generate OTP" at bounding box center [745, 398] width 52 height 15
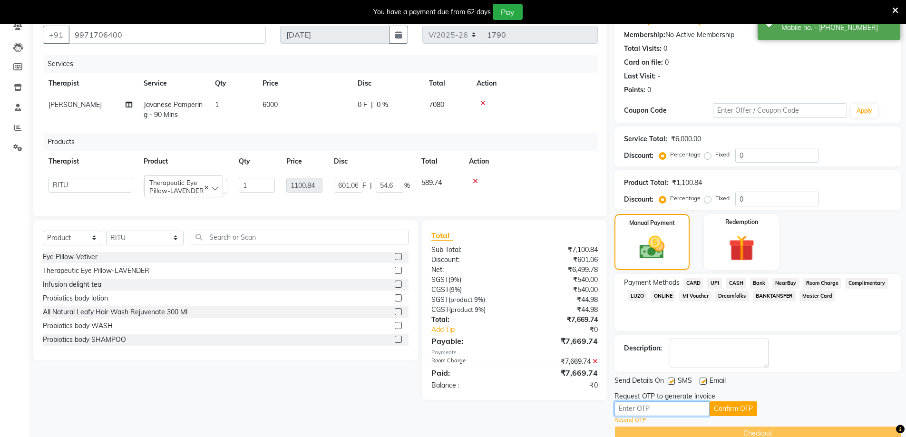
click at [684, 405] on input "text" at bounding box center [662, 408] width 95 height 15
type input "2503"
click at [719, 408] on button "Confirm OTP" at bounding box center [734, 408] width 48 height 15
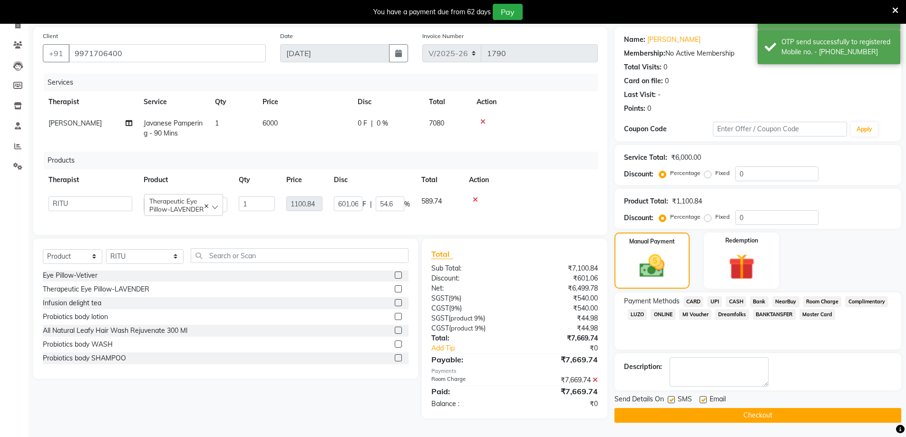
click at [666, 410] on button "Checkout" at bounding box center [758, 415] width 287 height 15
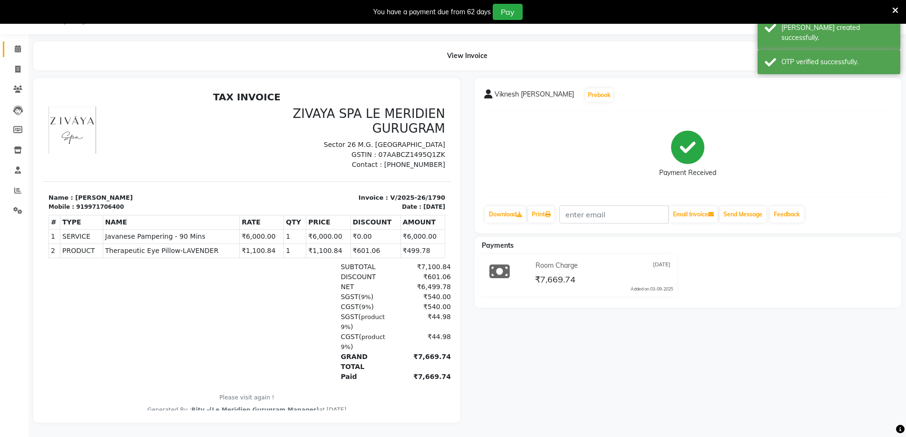
click at [12, 44] on span at bounding box center [18, 49] width 17 height 11
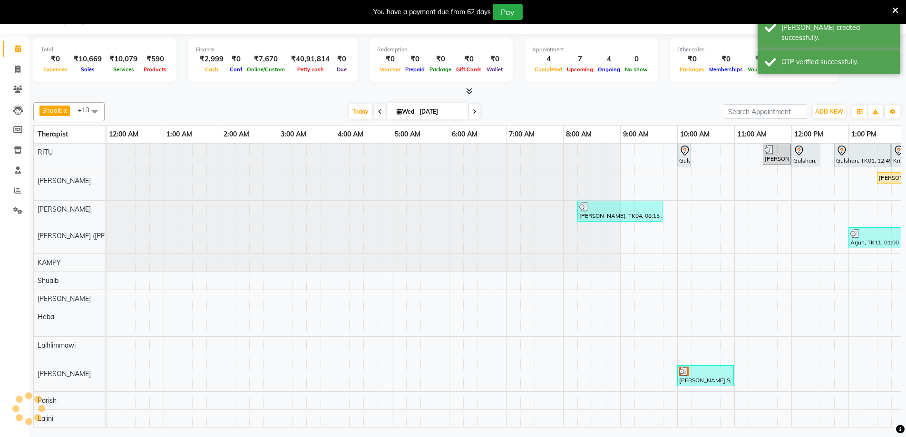
scroll to position [0, 343]
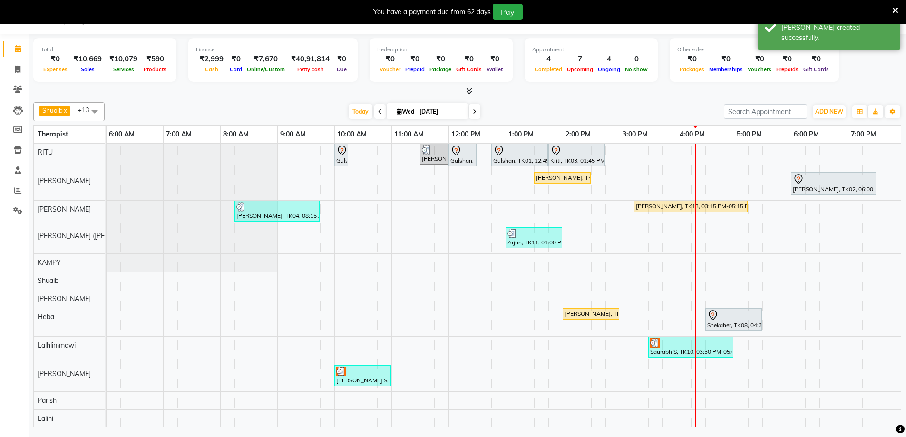
click at [542, 175] on div "MR.Snowdon, TK09, 01:30 PM-02:30 PM, Swedish De-Stress - 60 Mins" at bounding box center [562, 178] width 55 height 9
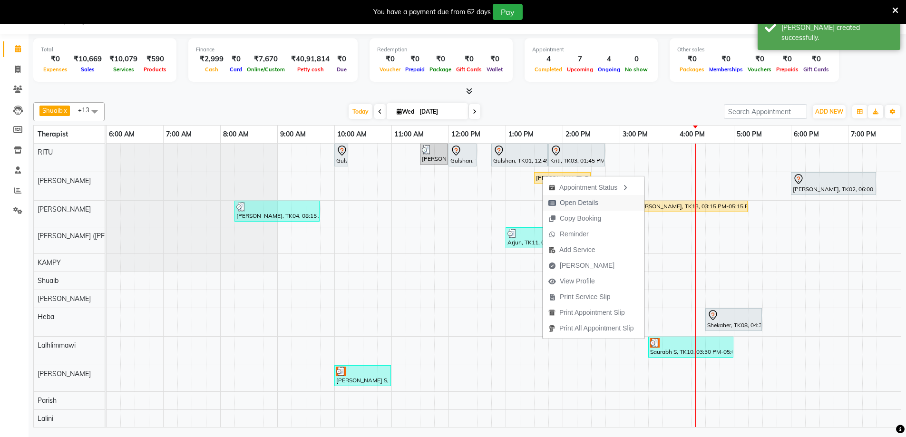
click at [573, 199] on span "Open Details" at bounding box center [579, 203] width 39 height 10
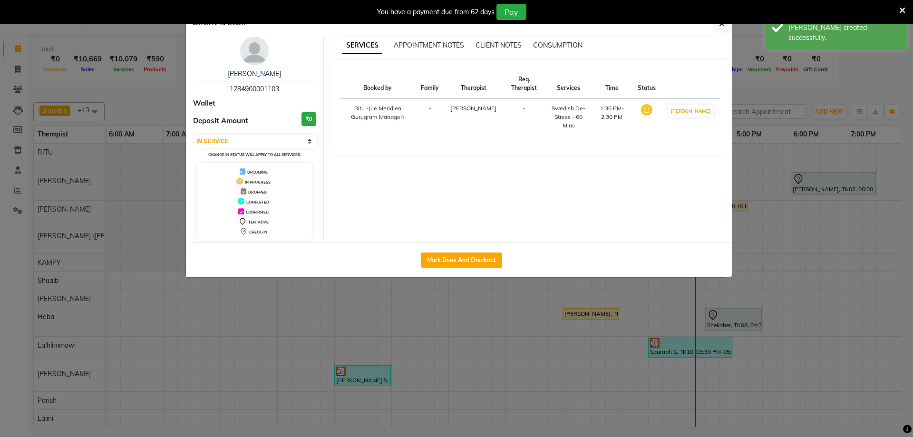
click at [713, 117] on td "[PERSON_NAME]" at bounding box center [691, 117] width 59 height 38
click at [686, 117] on button "[PERSON_NAME]" at bounding box center [690, 111] width 45 height 12
select select "3"
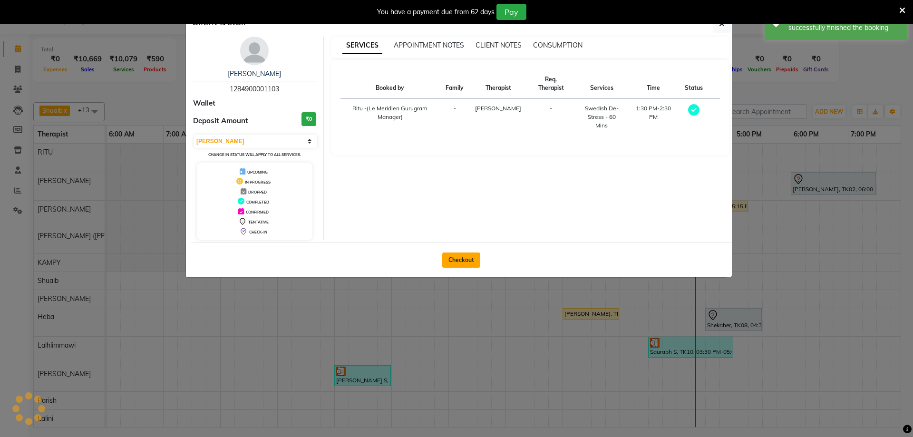
click at [461, 267] on button "Checkout" at bounding box center [461, 260] width 38 height 15
select select "service"
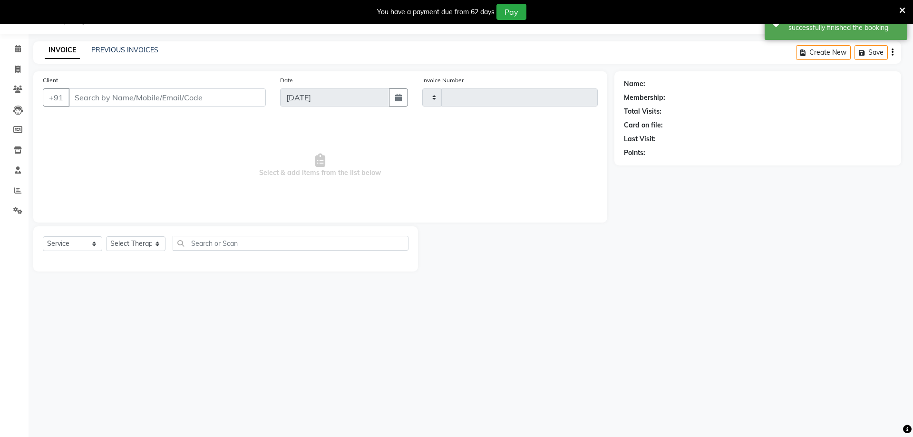
type input "1791"
select select "6503"
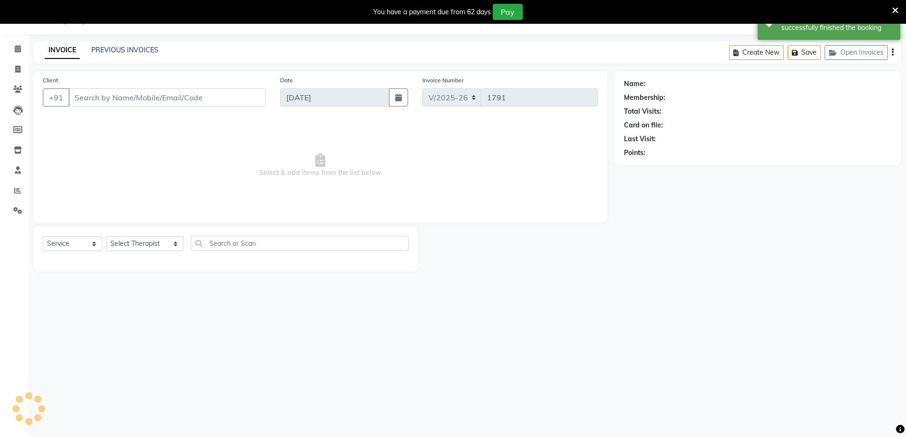
type input "1284900001103"
select select "49507"
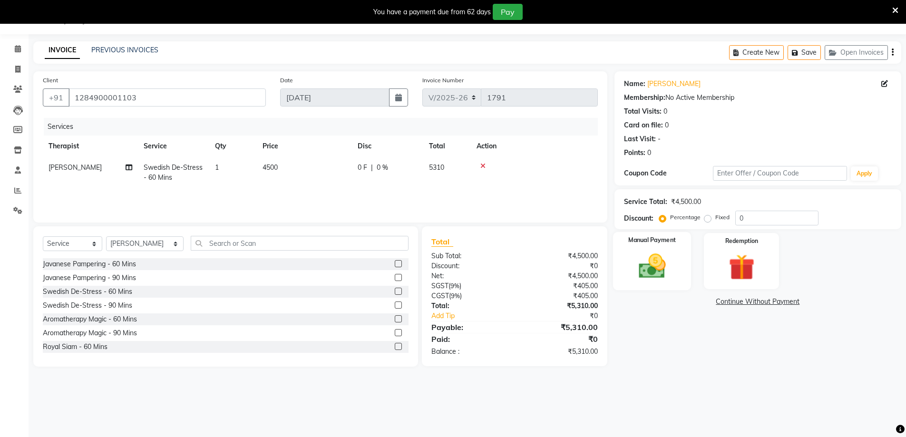
click at [657, 279] on img at bounding box center [652, 266] width 44 height 31
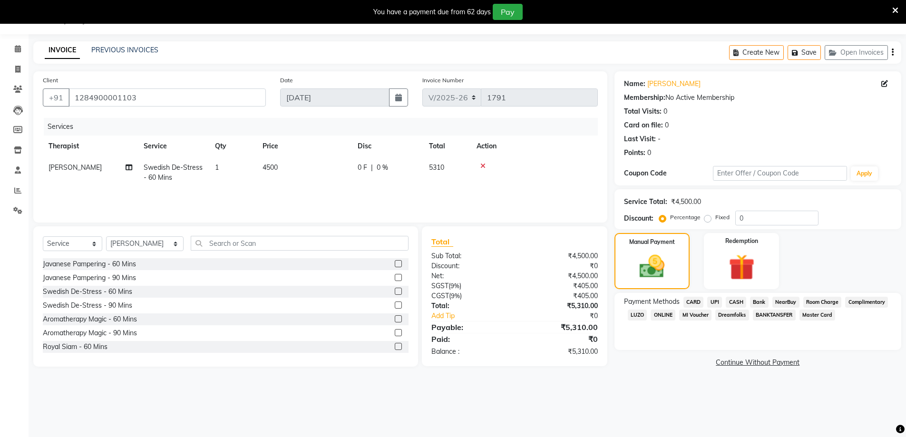
click at [482, 163] on icon at bounding box center [482, 166] width 5 height 7
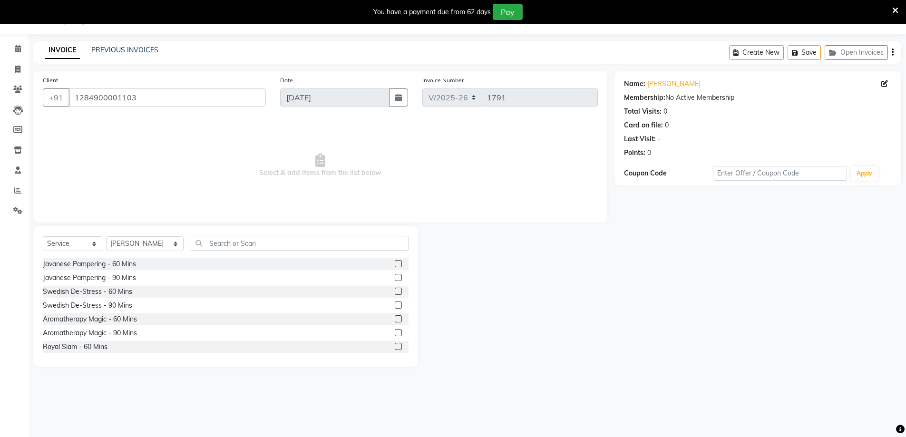
scroll to position [83, 0]
click at [95, 333] on div "Fusion Therapy - 90 Mins" at bounding box center [81, 333] width 77 height 10
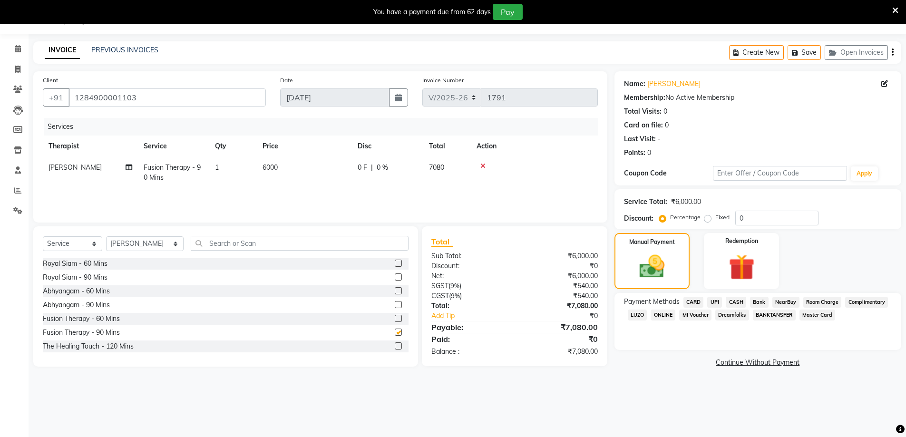
checkbox input "false"
click at [685, 303] on span "CARD" at bounding box center [694, 302] width 20 height 11
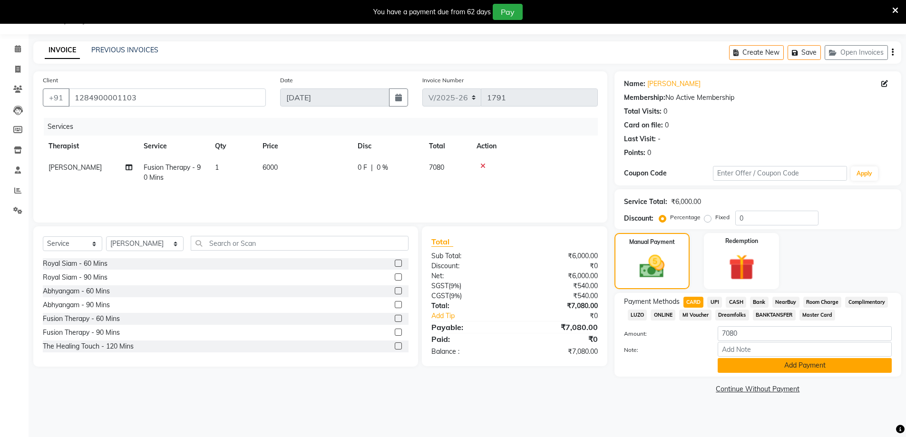
click at [757, 369] on button "Add Payment" at bounding box center [805, 365] width 174 height 15
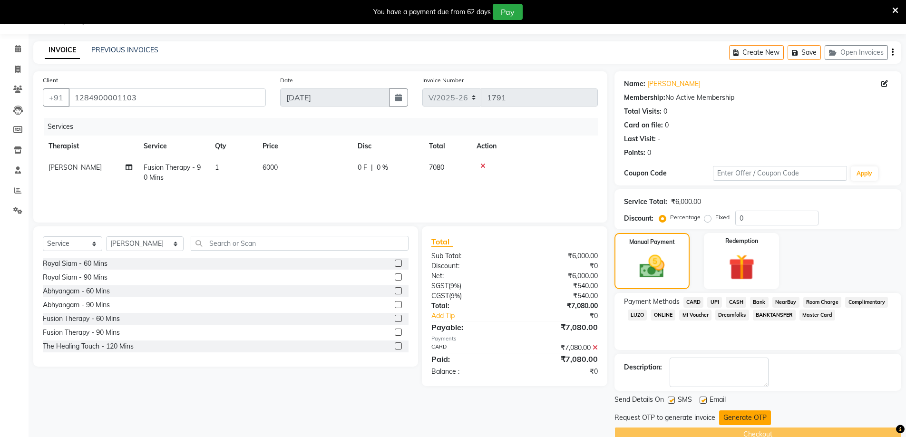
click at [740, 413] on button "Generate OTP" at bounding box center [745, 417] width 52 height 15
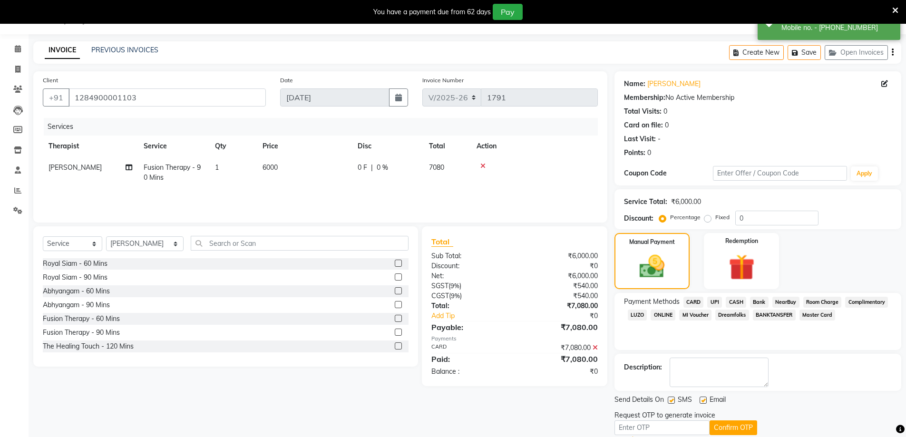
click at [710, 424] on button "Confirm OTP" at bounding box center [734, 427] width 48 height 15
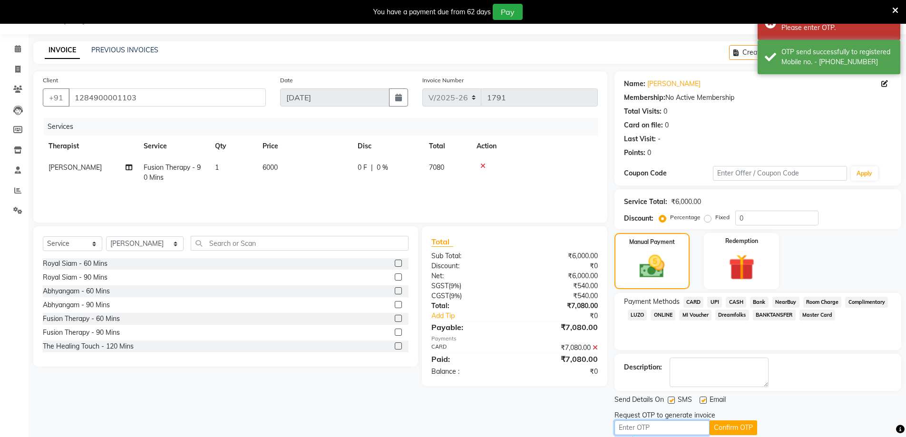
click at [694, 429] on input "text" at bounding box center [662, 427] width 95 height 15
type input "7413"
click at [723, 425] on button "Confirm OTP" at bounding box center [734, 427] width 48 height 15
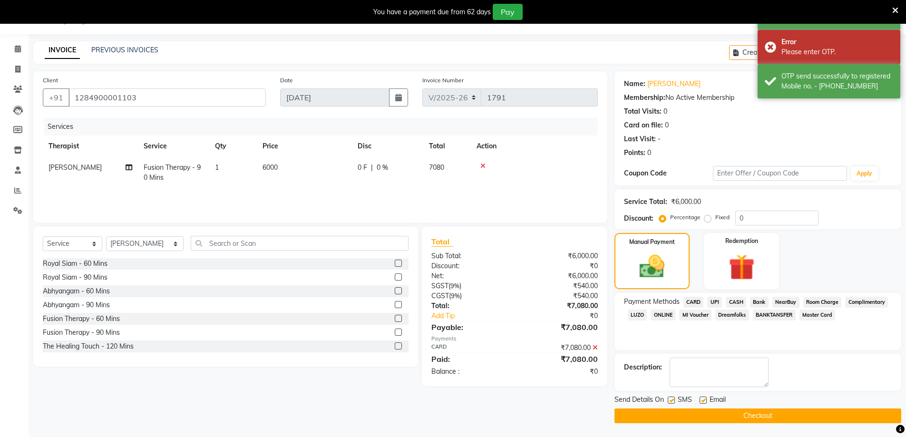
click at [713, 421] on button "Checkout" at bounding box center [758, 416] width 287 height 15
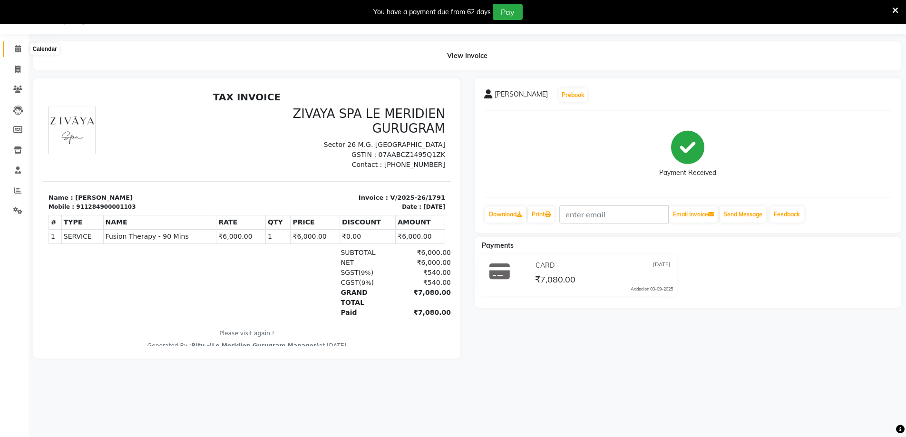
click at [16, 50] on icon at bounding box center [18, 48] width 6 height 7
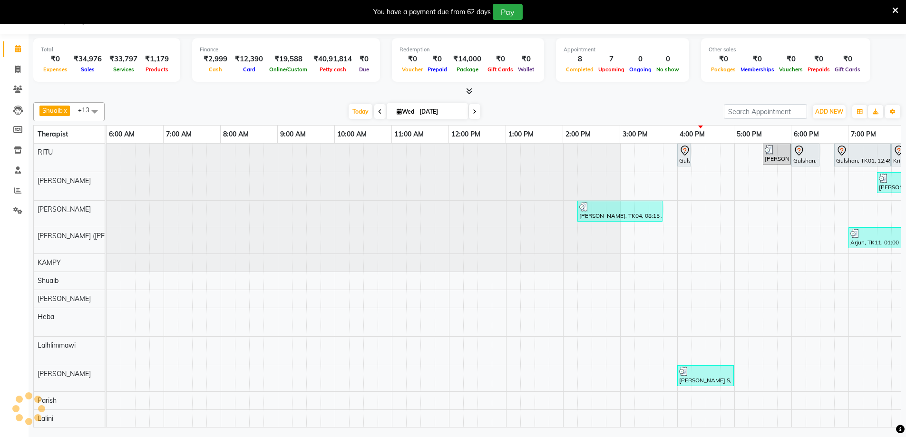
scroll to position [0, 343]
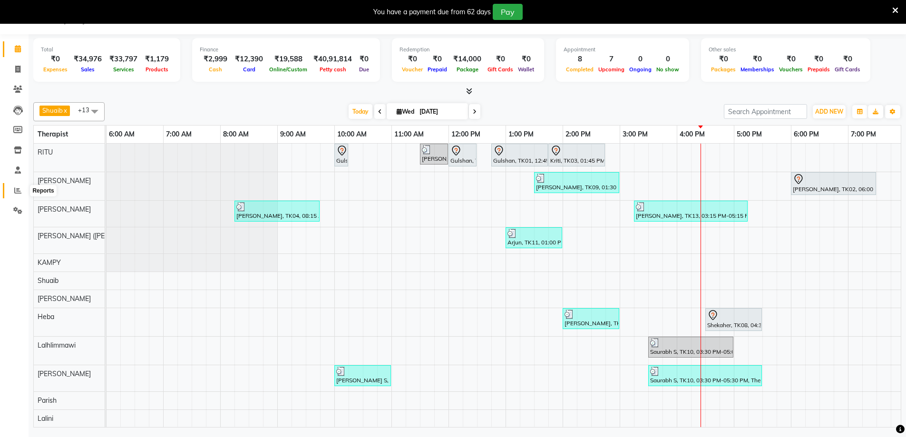
click at [17, 194] on span at bounding box center [18, 191] width 17 height 11
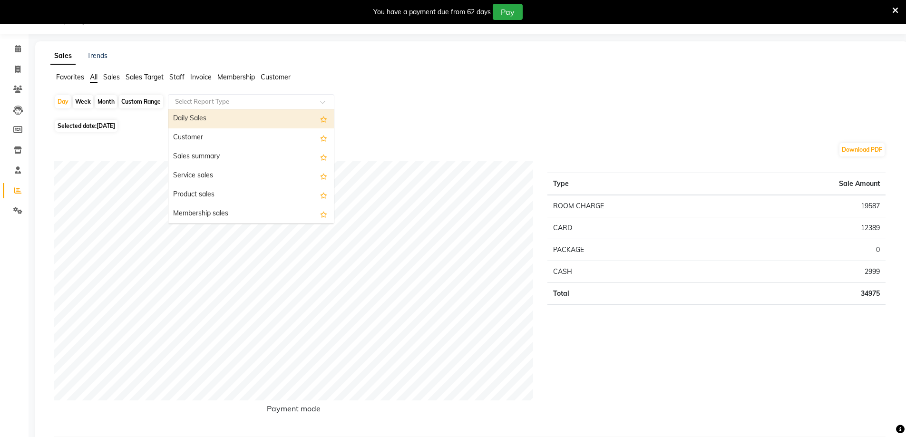
click at [207, 99] on input "text" at bounding box center [241, 102] width 137 height 10
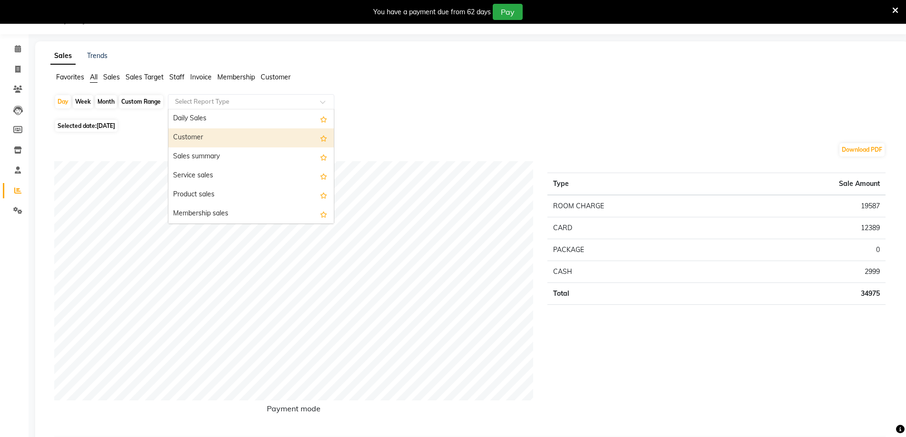
click at [199, 141] on div "Customer" at bounding box center [251, 137] width 166 height 19
select select "full_report"
select select "csv"
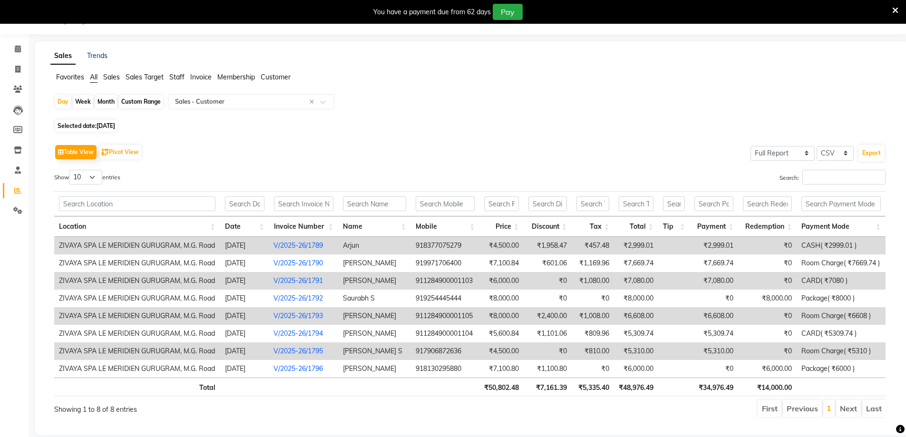
click at [849, 409] on li "Next" at bounding box center [848, 408] width 25 height 17
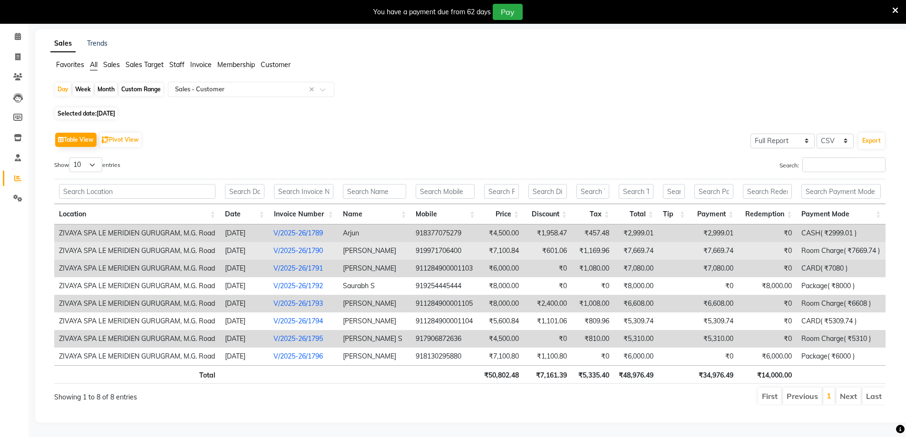
click at [753, 244] on td "₹0" at bounding box center [767, 251] width 59 height 18
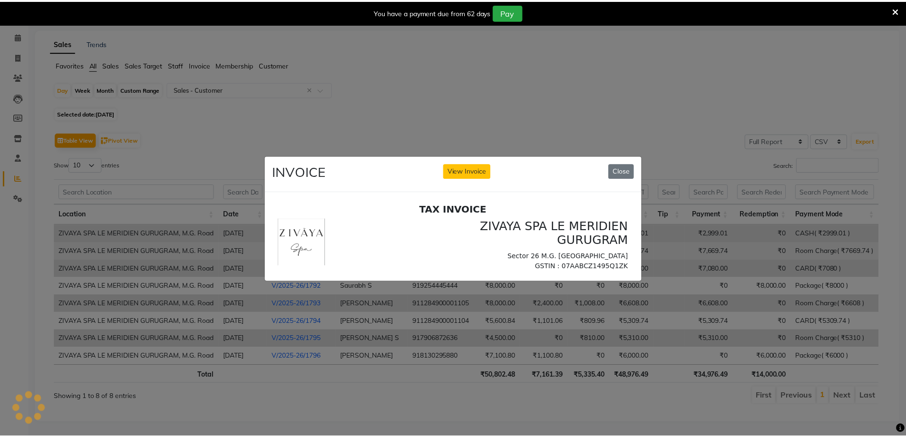
scroll to position [0, 0]
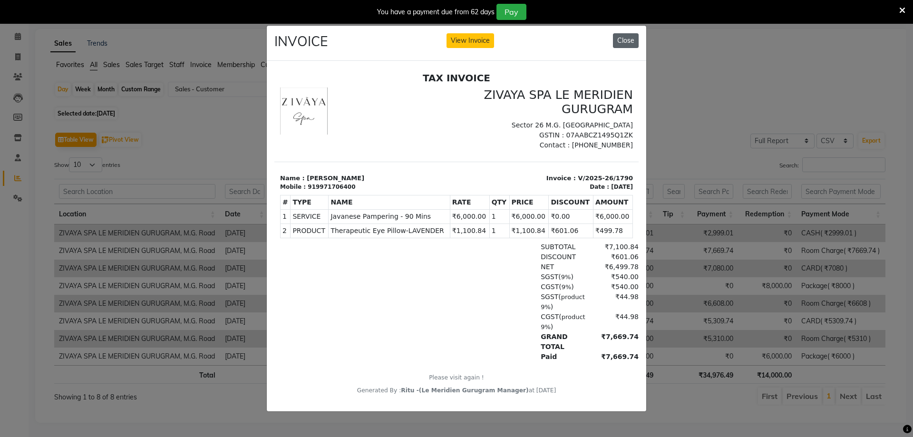
click at [631, 40] on button "Close" at bounding box center [626, 40] width 26 height 15
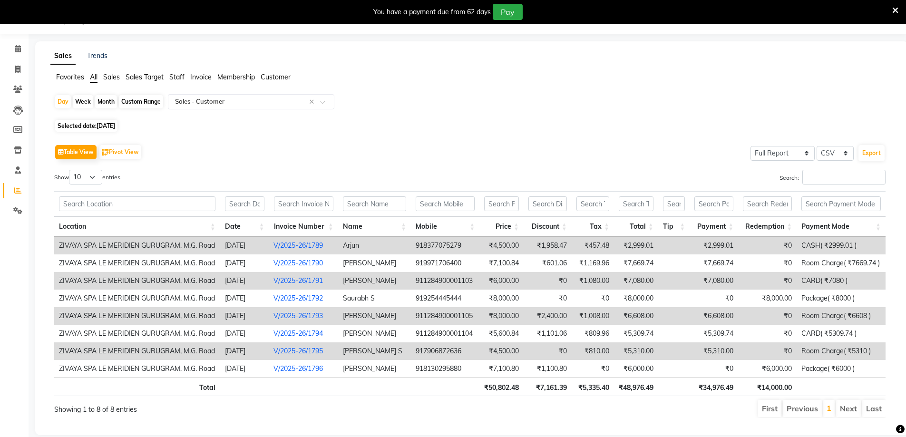
scroll to position [43, 0]
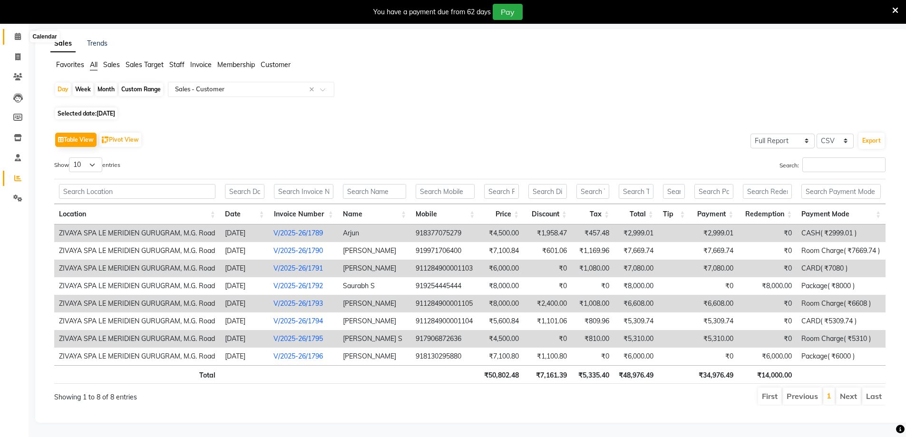
click at [20, 33] on icon at bounding box center [18, 36] width 6 height 7
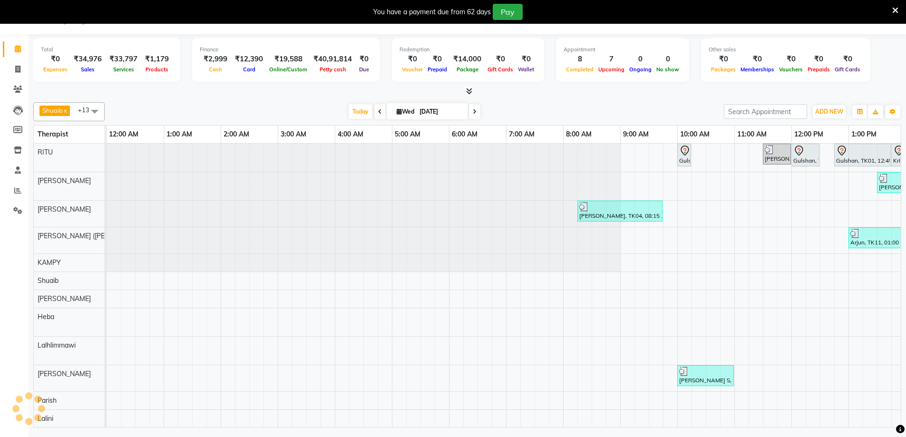
scroll to position [0, 343]
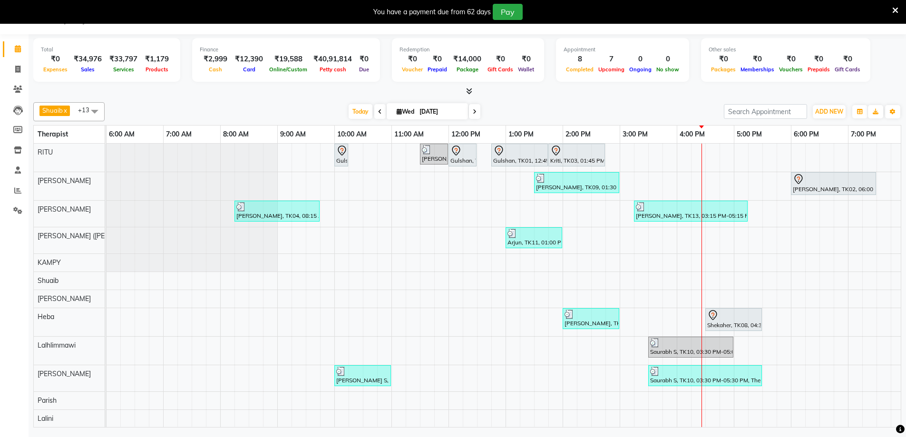
click at [569, 318] on img at bounding box center [570, 315] width 10 height 10
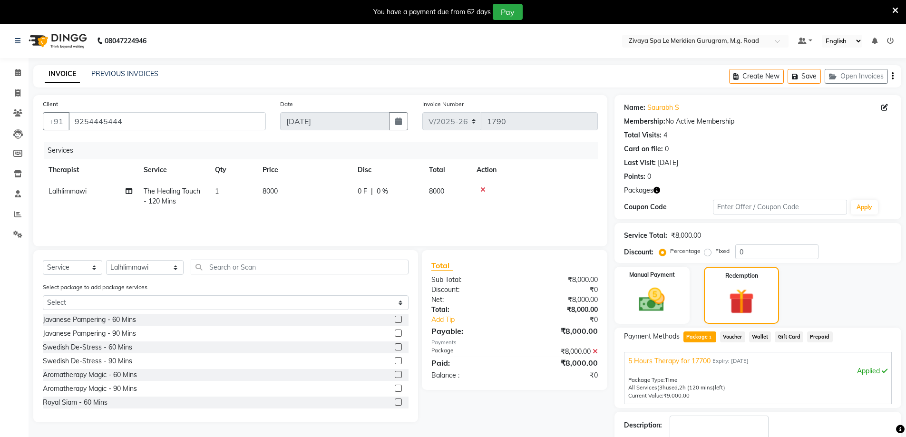
select select "6503"
select select "service"
click at [481, 189] on icon at bounding box center [482, 189] width 5 height 7
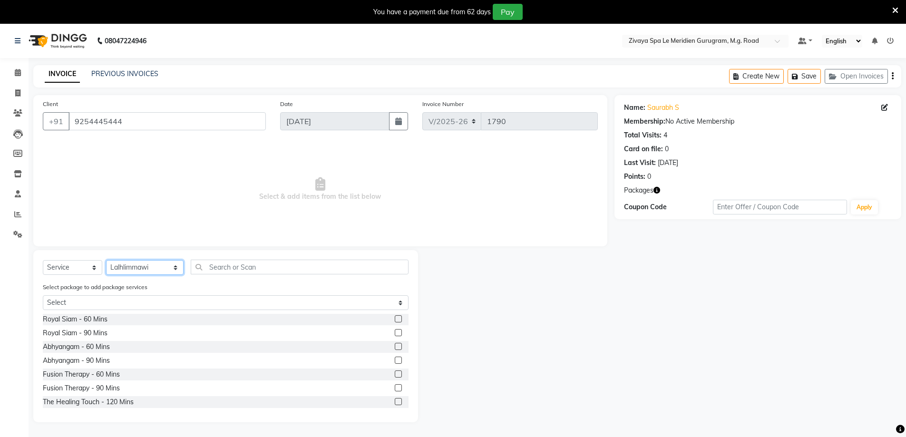
click at [150, 266] on select "Select Therapist Ching Huishunao Genevi Vanlalhriet Heba Holito Achumi (Lito) K…" at bounding box center [145, 267] width 78 height 15
select select "65986"
click at [106, 260] on select "Select Therapist Ching Huishunao Genevi Vanlalhriet Heba Holito Achumi (Lito) K…" at bounding box center [145, 267] width 78 height 15
click at [98, 401] on div "The Healing Touch - 120 Mins" at bounding box center [88, 402] width 91 height 10
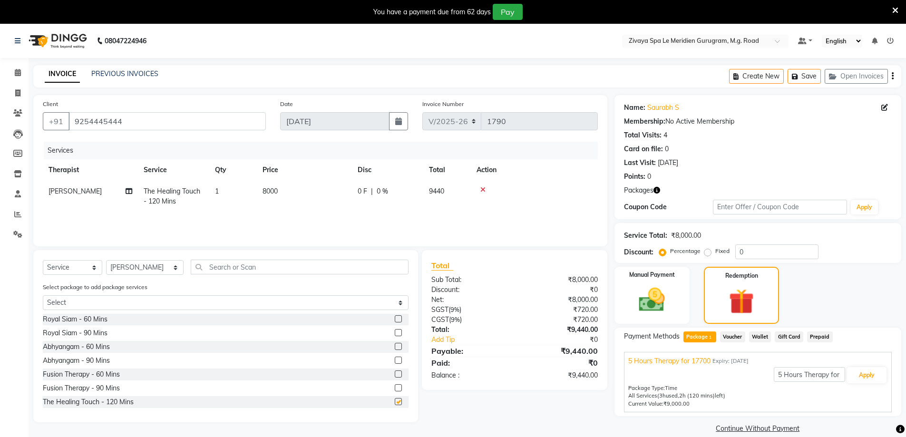
checkbox input "false"
click at [869, 378] on button "Apply" at bounding box center [866, 375] width 39 height 16
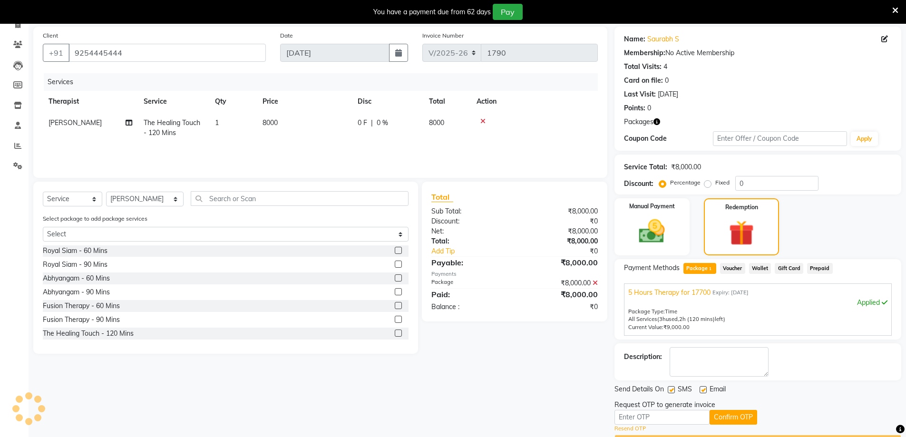
scroll to position [95, 0]
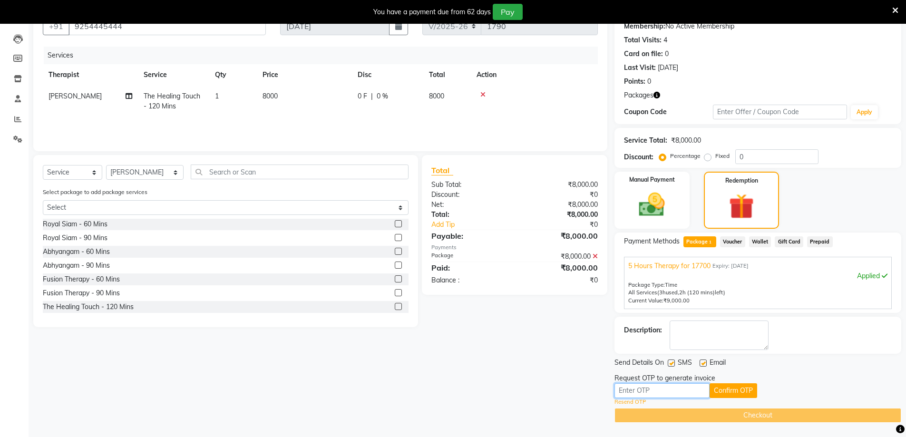
click at [693, 389] on input "text" at bounding box center [662, 390] width 95 height 15
type input "1049"
click at [717, 393] on button "Confirm OTP" at bounding box center [734, 390] width 48 height 15
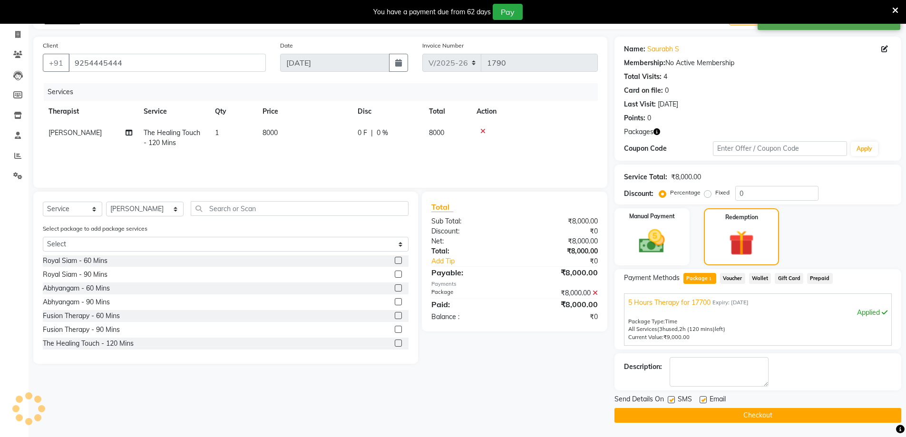
scroll to position [59, 0]
click at [726, 416] on button "Checkout" at bounding box center [758, 415] width 287 height 15
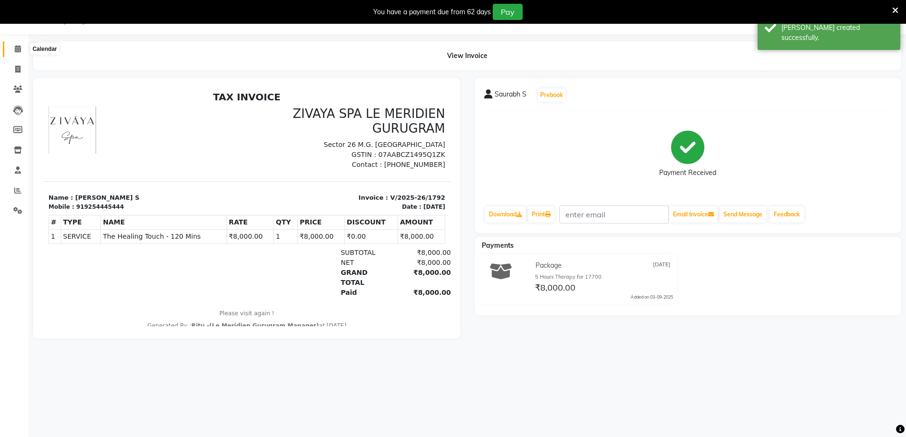
click at [18, 52] on span at bounding box center [18, 49] width 17 height 11
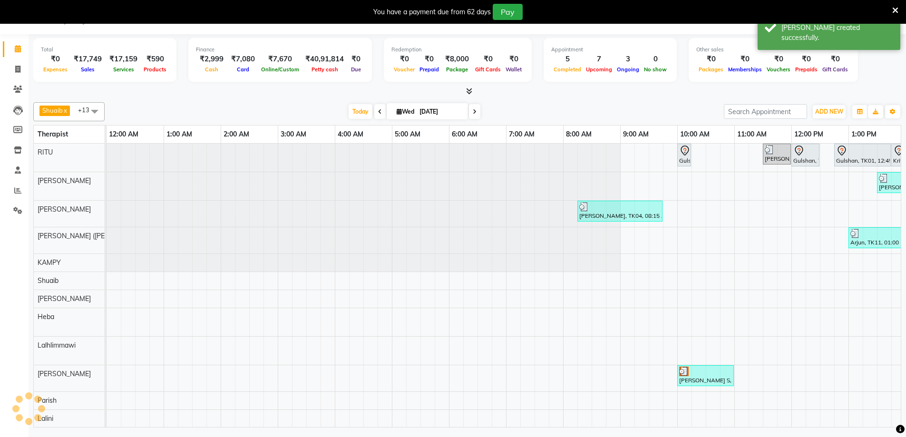
scroll to position [0, 343]
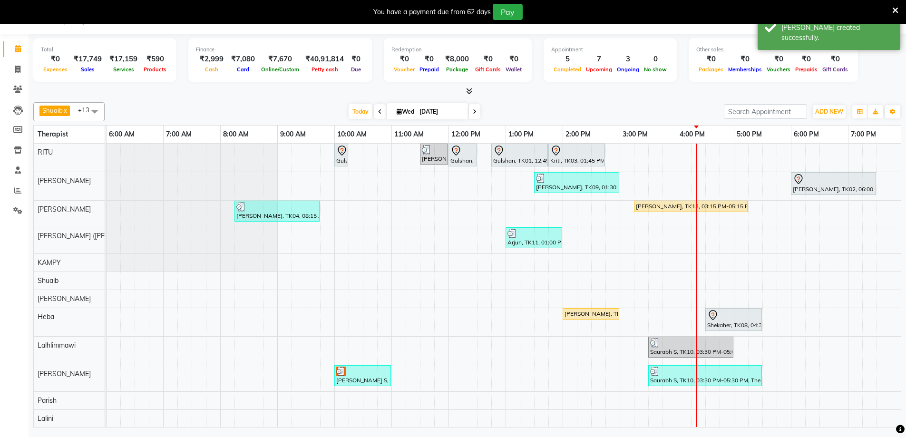
click at [649, 206] on div "[PERSON_NAME], TK13, 03:15 PM-05:15 PM, The Healing Touch - 120 Mins" at bounding box center [691, 206] width 112 height 9
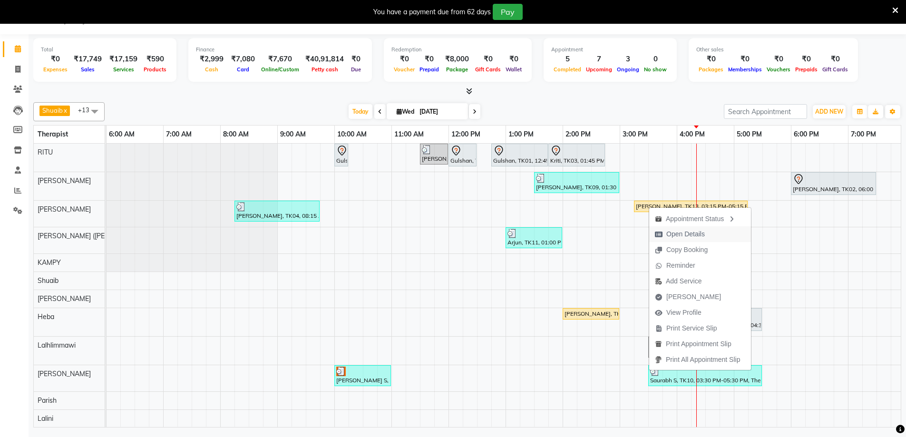
click at [688, 232] on span "Open Details" at bounding box center [685, 234] width 39 height 10
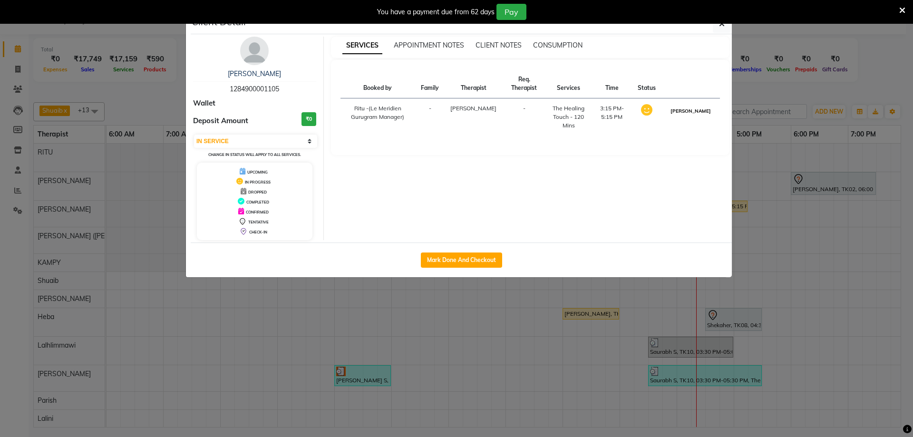
click at [707, 117] on button "[PERSON_NAME]" at bounding box center [690, 111] width 45 height 12
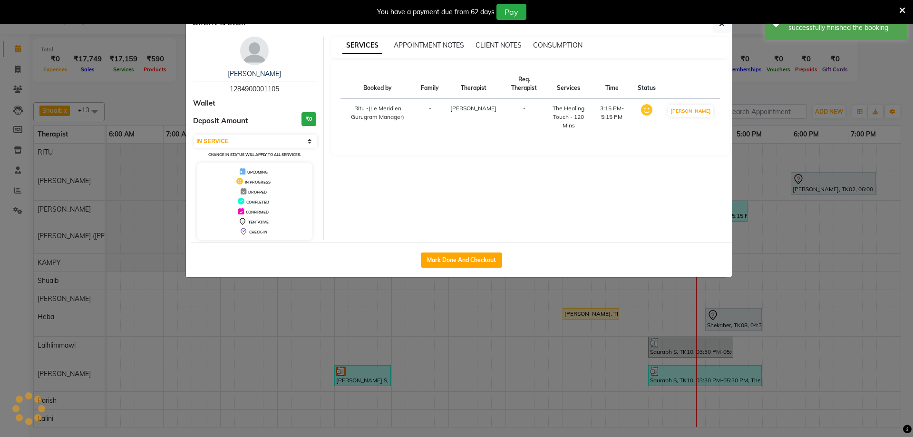
select select "3"
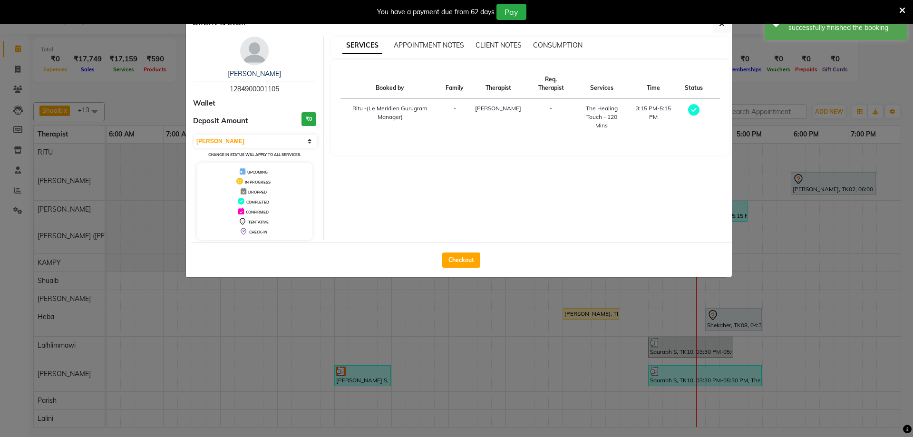
click at [481, 261] on div "Checkout" at bounding box center [461, 260] width 541 height 35
click at [472, 263] on button "Checkout" at bounding box center [461, 260] width 38 height 15
select select "service"
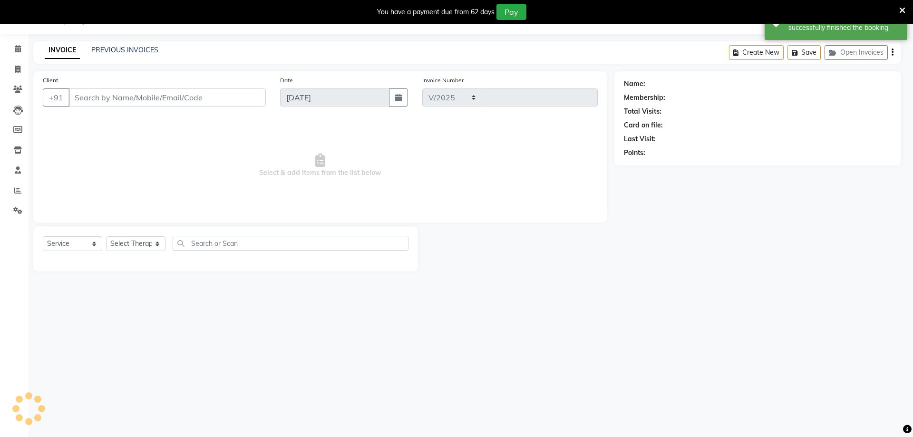
select select "6503"
type input "1793"
type input "1284900001105"
select select "49508"
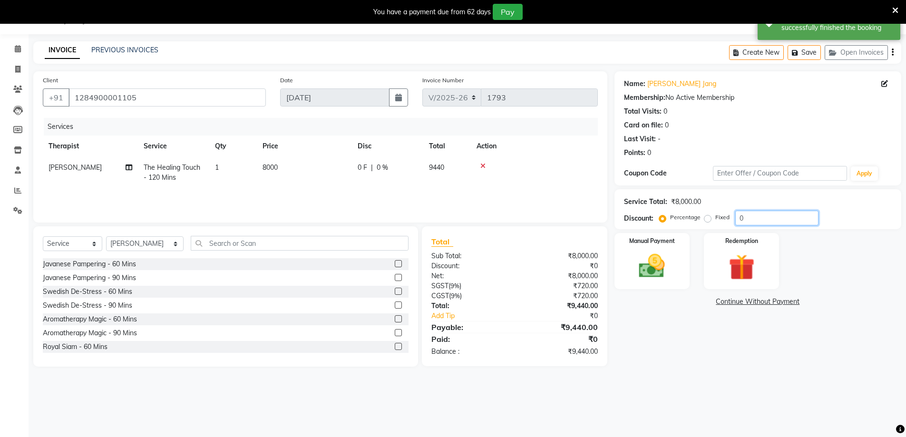
drag, startPoint x: 744, startPoint y: 222, endPoint x: 730, endPoint y: 219, distance: 14.2
click at [730, 219] on div "Percentage Fixed 0" at bounding box center [739, 218] width 157 height 15
type input "30"
click at [677, 262] on div "Manual Payment" at bounding box center [652, 261] width 78 height 59
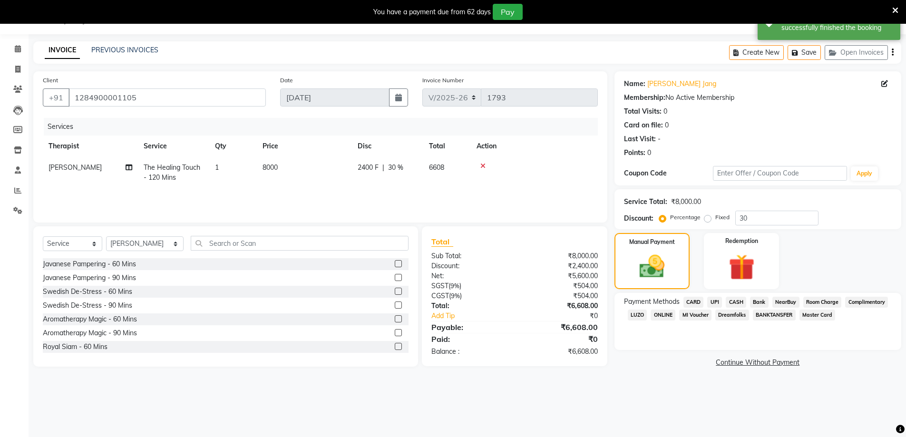
click at [813, 301] on span "Room Charge" at bounding box center [822, 302] width 39 height 11
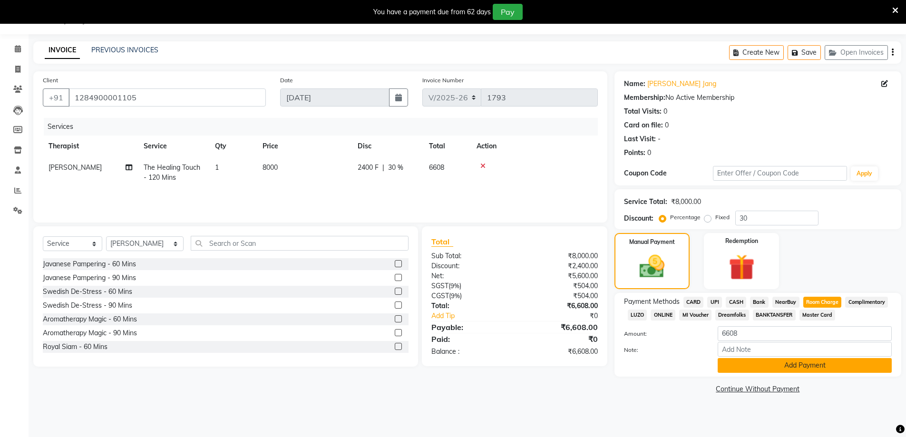
click at [807, 366] on button "Add Payment" at bounding box center [805, 365] width 174 height 15
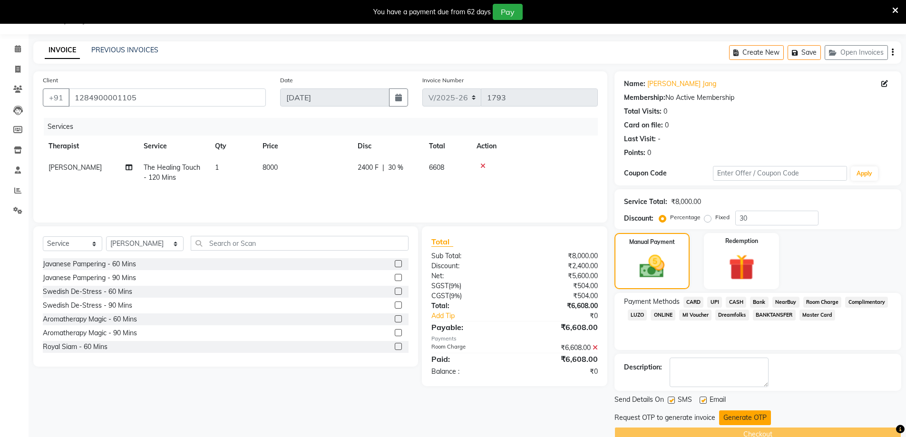
click at [738, 414] on button "Generate OTP" at bounding box center [745, 417] width 52 height 15
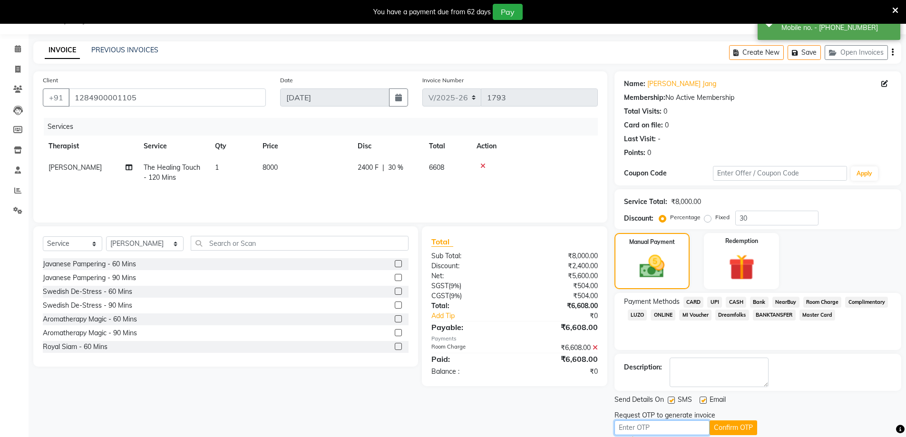
drag, startPoint x: 652, startPoint y: 432, endPoint x: 685, endPoint y: 431, distance: 33.8
click at [652, 432] on input "text" at bounding box center [662, 427] width 95 height 15
type input "3801"
click at [744, 425] on button "Confirm OTP" at bounding box center [734, 427] width 48 height 15
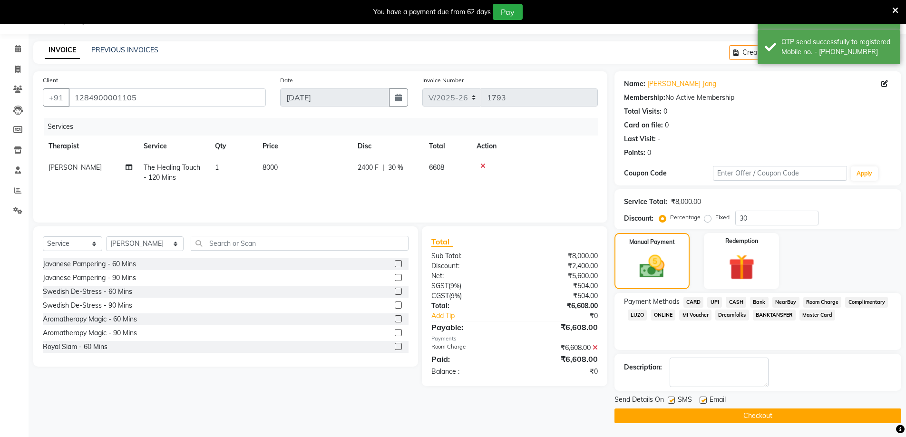
click at [741, 423] on button "Checkout" at bounding box center [758, 416] width 287 height 15
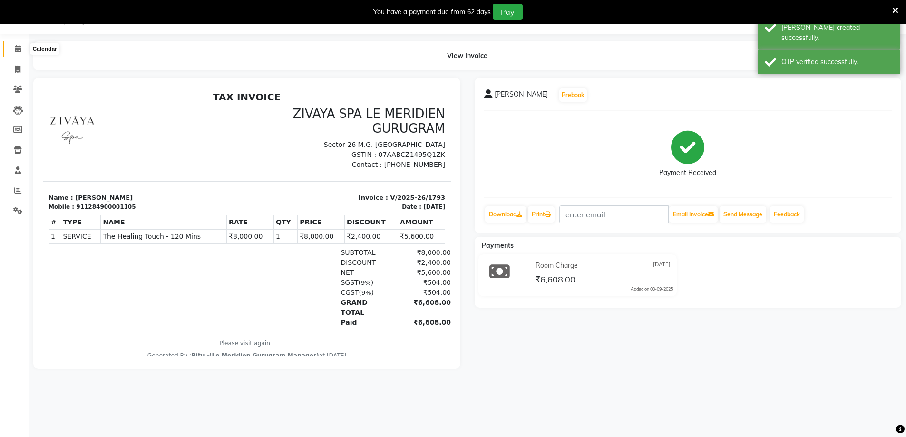
click at [17, 47] on icon at bounding box center [18, 48] width 6 height 7
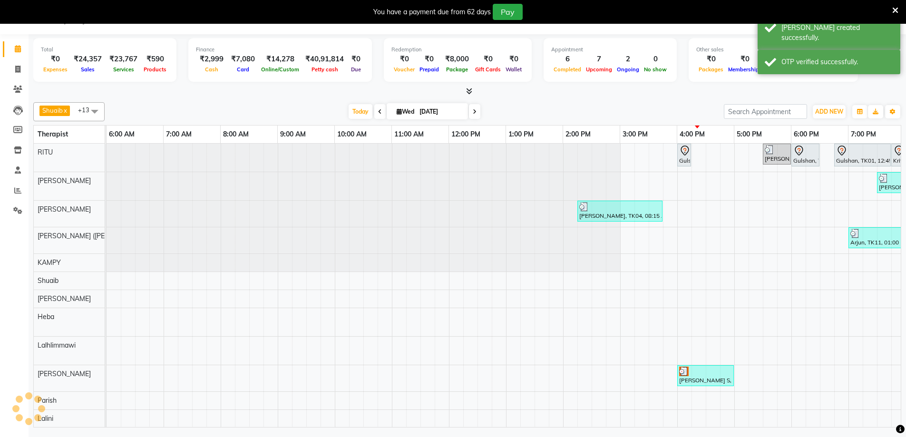
scroll to position [0, 343]
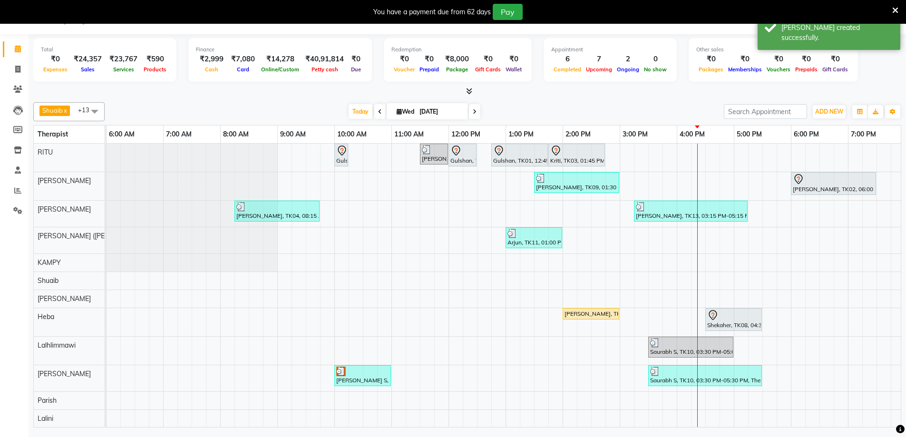
click at [567, 313] on div "Genard, TK12, 02:00 PM-03:00 PM, Royal Siam - 60 Mins" at bounding box center [591, 314] width 55 height 9
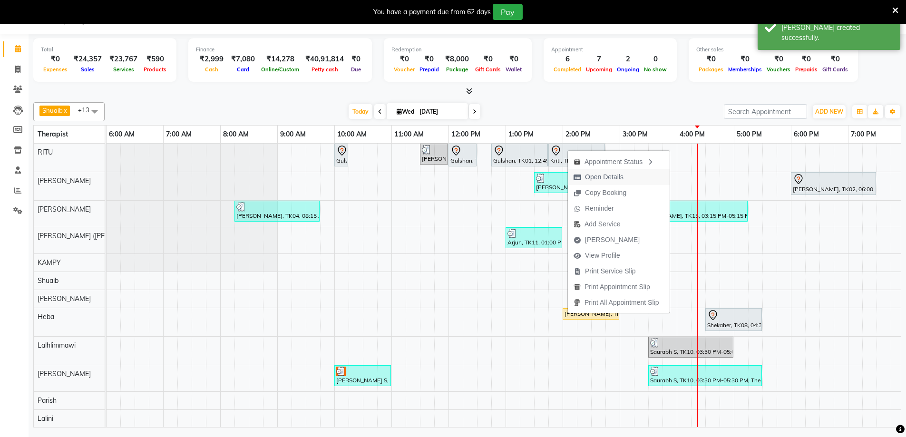
click at [624, 181] on span "Open Details" at bounding box center [598, 177] width 61 height 16
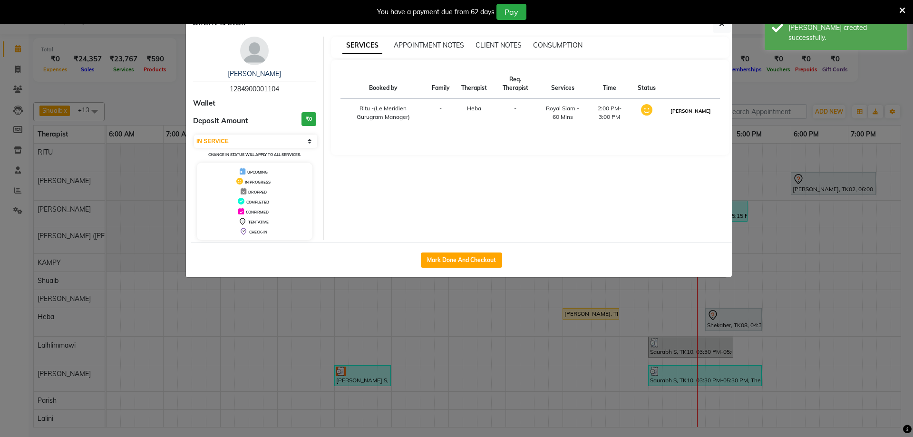
click at [697, 117] on button "[PERSON_NAME]" at bounding box center [690, 111] width 45 height 12
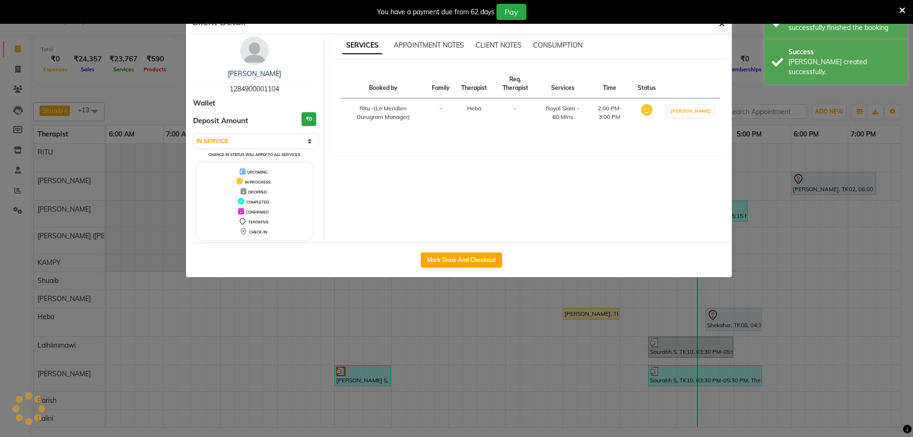
select select "3"
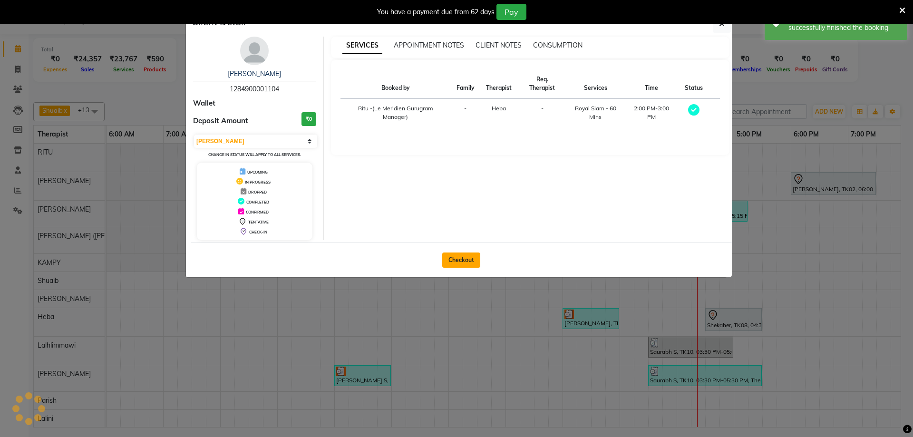
click at [473, 262] on button "Checkout" at bounding box center [461, 260] width 38 height 15
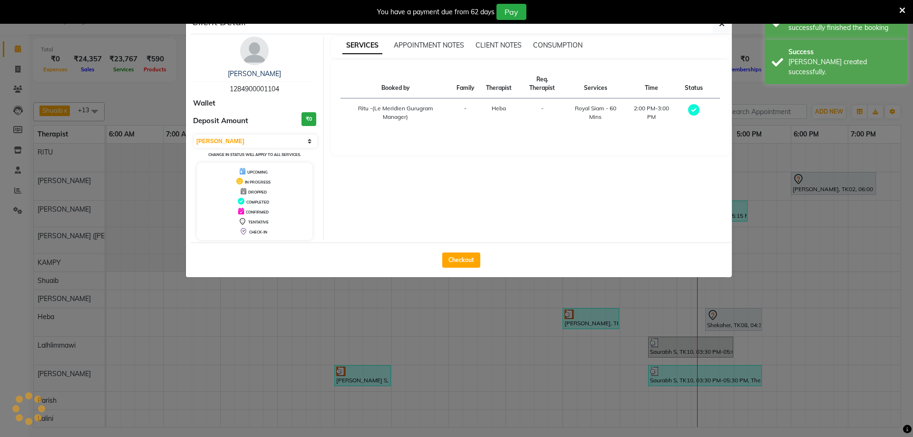
select select "6503"
select select "service"
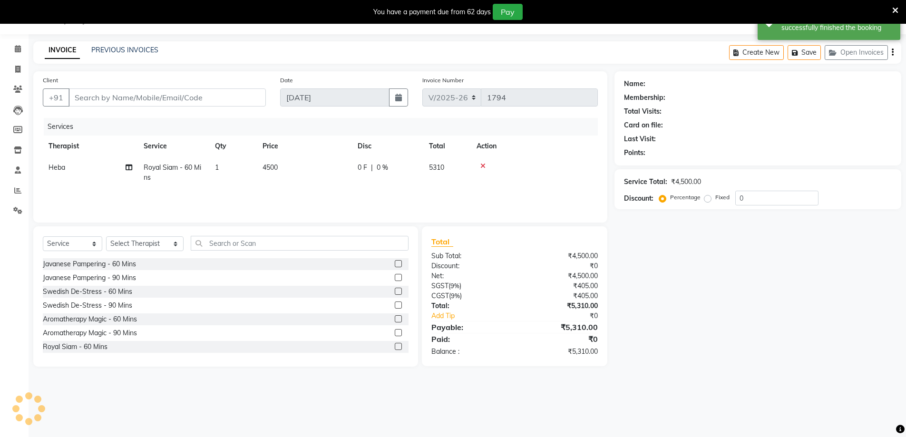
type input "1284900001104"
select select "63969"
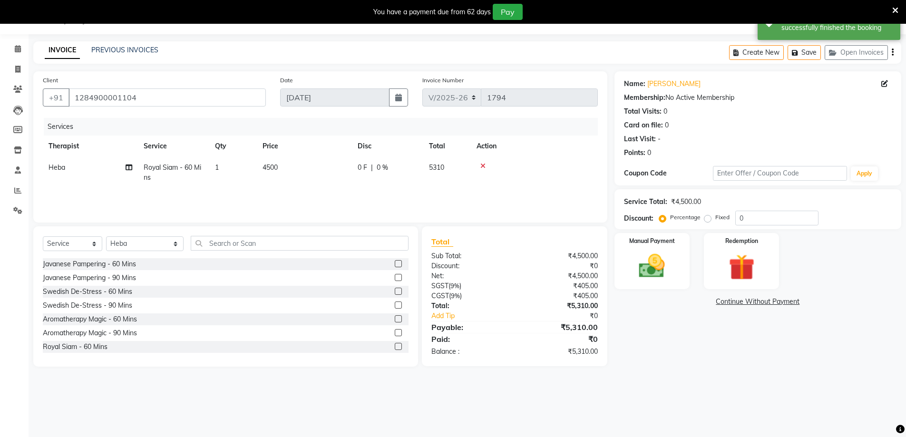
click at [483, 165] on icon at bounding box center [482, 166] width 5 height 7
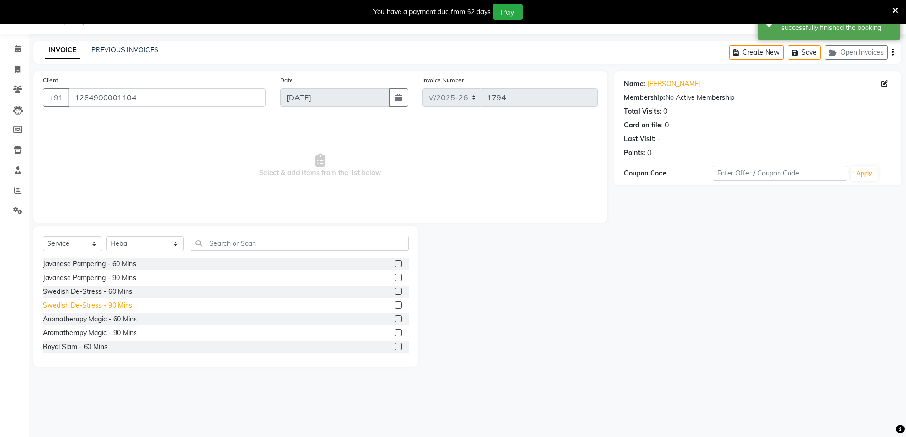
scroll to position [83, 0]
click at [83, 319] on div "Fusion Therapy - 60 Mins" at bounding box center [81, 319] width 77 height 10
checkbox input "false"
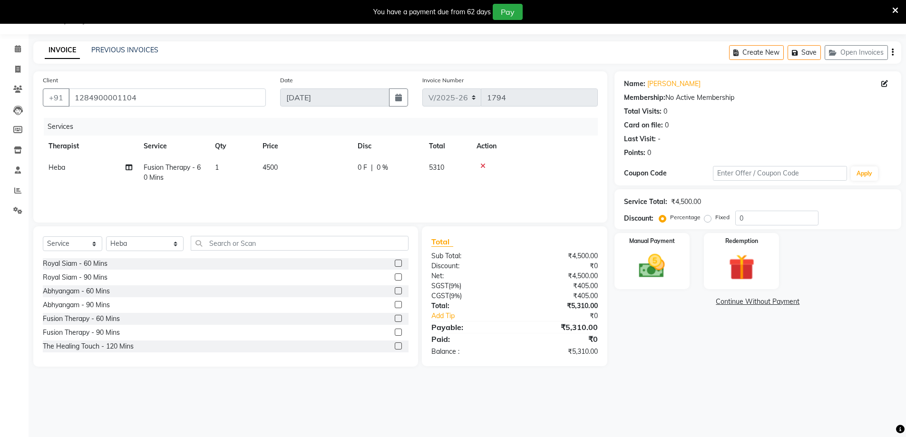
click at [371, 167] on span "|" at bounding box center [372, 168] width 2 height 10
select select "63969"
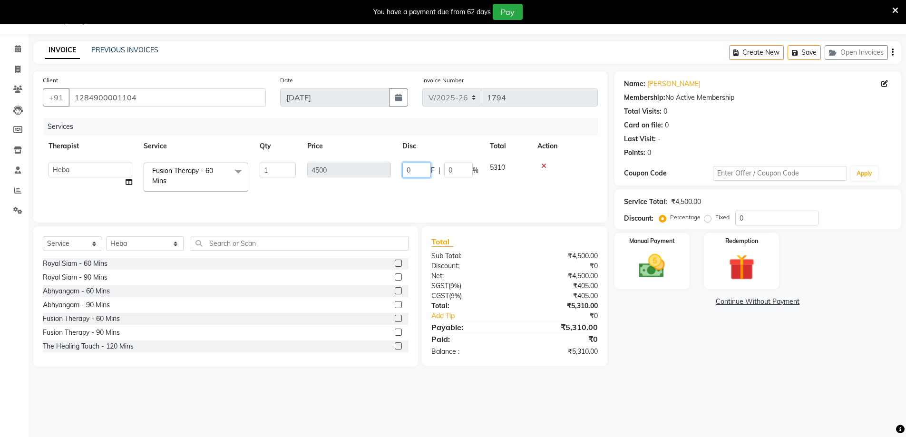
drag, startPoint x: 425, startPoint y: 171, endPoint x: 403, endPoint y: 164, distance: 23.0
click at [404, 166] on input "0" at bounding box center [416, 170] width 29 height 15
type input "500"
click at [475, 187] on tr "Ching Huishunao Genevi Vanlalhriet Heba Holito Achumi (Lito) KAMPY Lalhlimmawi …" at bounding box center [320, 177] width 555 height 40
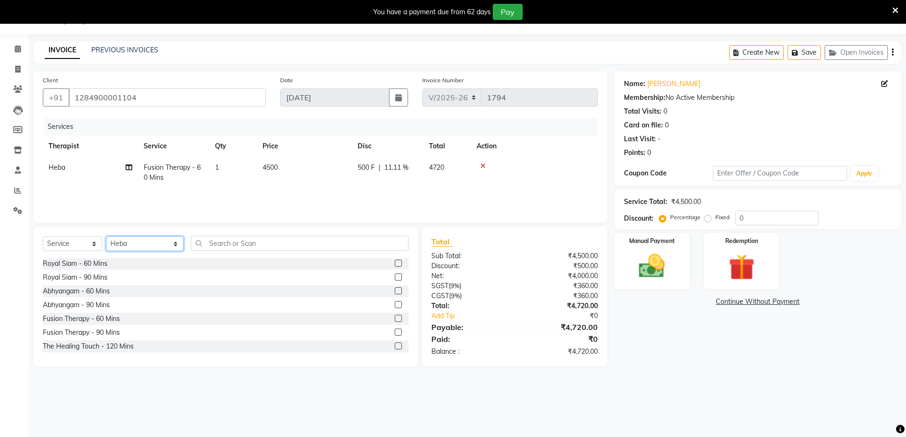
click at [116, 245] on select "Select Therapist Ching Huishunao Genevi Vanlalhriet Heba Holito Achumi (Lito) K…" at bounding box center [145, 243] width 78 height 15
select select "49503"
click at [106, 236] on select "Select Therapist Ching Huishunao Genevi Vanlalhriet Heba Holito Achumi (Lito) K…" at bounding box center [145, 243] width 78 height 15
click at [78, 245] on select "Select Service Product Membership Package Voucher Prepaid Gift Card" at bounding box center [72, 243] width 59 height 15
select select "product"
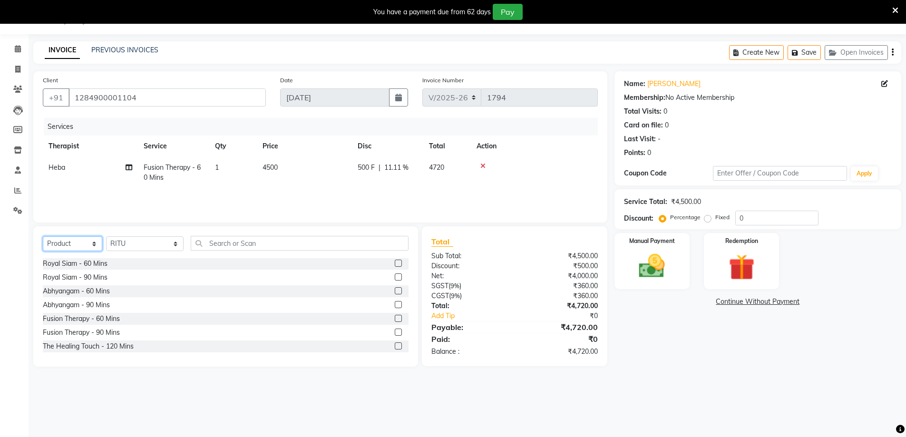
click at [43, 236] on select "Select Service Product Membership Package Voucher Prepaid Gift Card" at bounding box center [72, 243] width 59 height 15
click at [120, 276] on div "Therapeutic Eye Pillow-LAVENDER" at bounding box center [96, 277] width 107 height 10
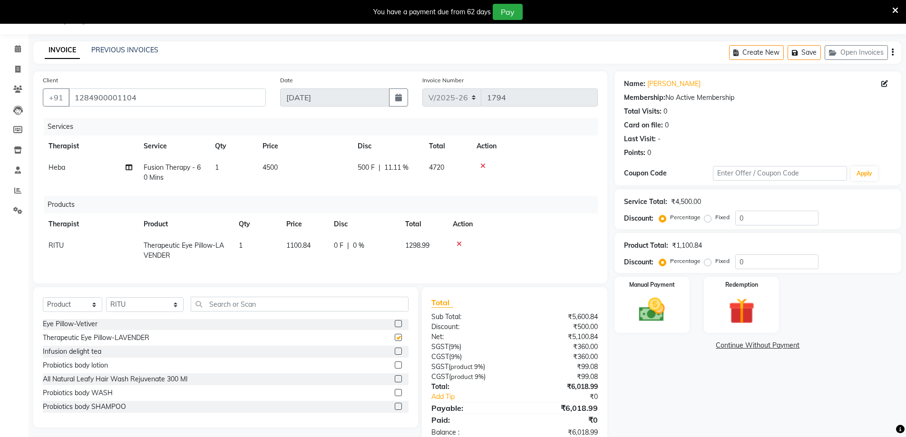
checkbox input "false"
click at [418, 248] on span "1298.99" at bounding box center [417, 245] width 24 height 9
select select "49503"
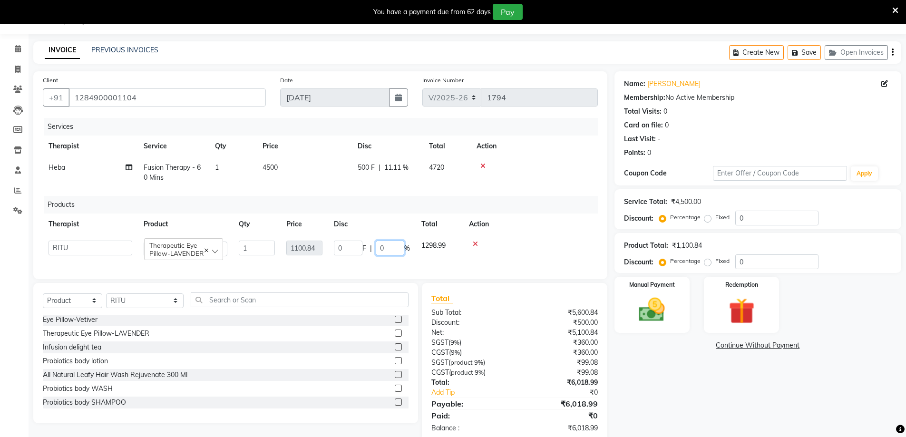
drag, startPoint x: 392, startPoint y: 248, endPoint x: 363, endPoint y: 248, distance: 29.5
click at [363, 248] on div "0 F | 0 %" at bounding box center [372, 248] width 76 height 15
type input "54.8"
click at [484, 258] on td at bounding box center [530, 248] width 135 height 27
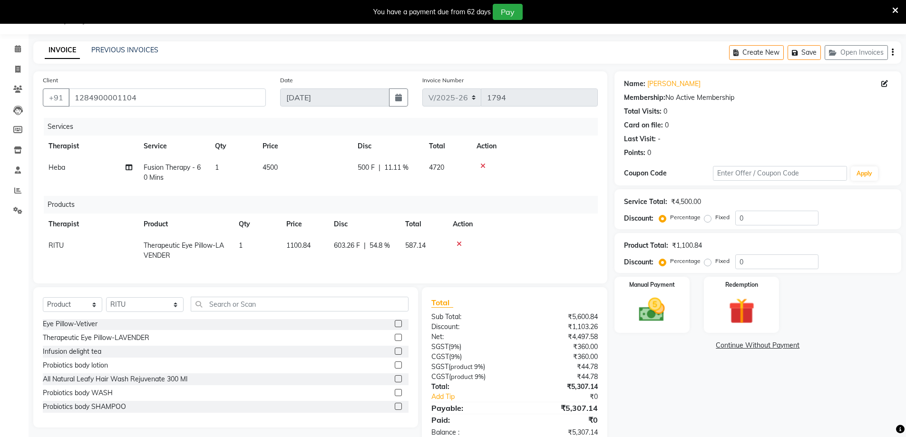
click at [386, 247] on span "54.8 %" at bounding box center [380, 246] width 20 height 10
select select "49503"
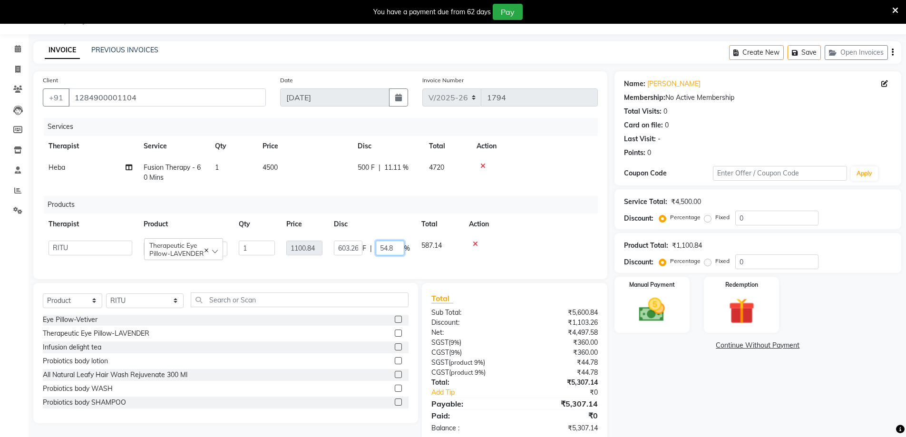
click at [393, 249] on input "54.8" at bounding box center [390, 248] width 29 height 15
type input "54.7"
click at [556, 256] on td at bounding box center [530, 248] width 135 height 27
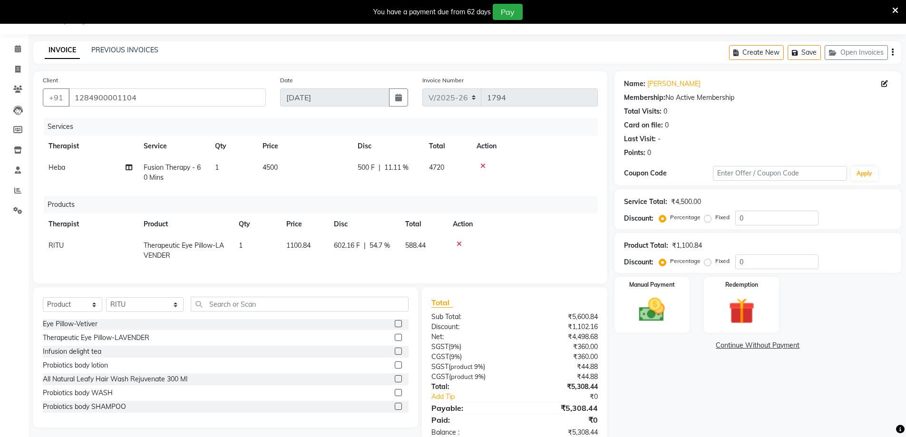
click at [382, 243] on span "54.7 %" at bounding box center [380, 246] width 20 height 10
select select "49503"
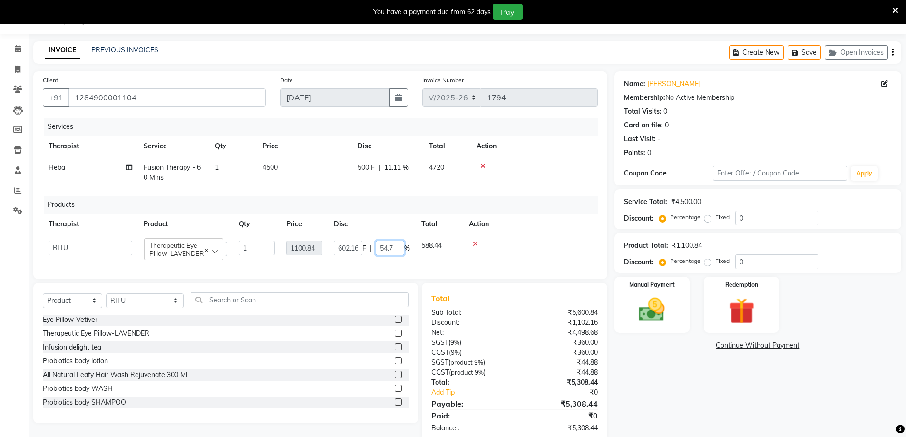
click at [396, 247] on input "54.7" at bounding box center [390, 248] width 29 height 15
type input "54.6"
click at [503, 260] on td at bounding box center [530, 248] width 135 height 27
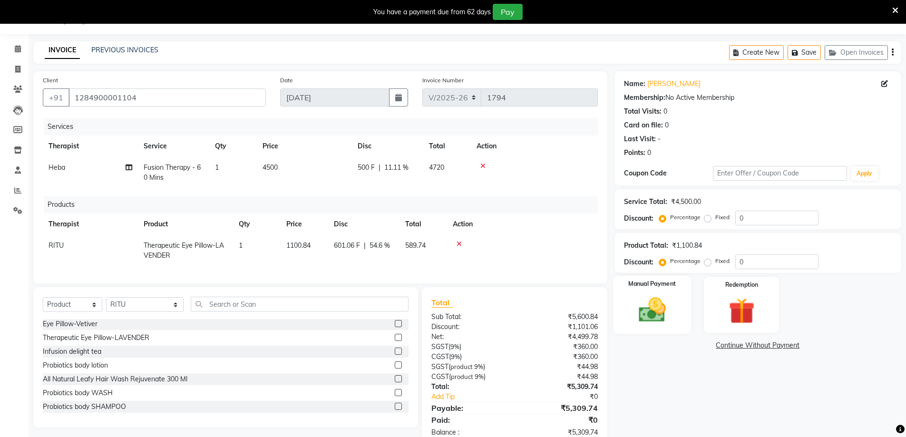
click at [673, 310] on img at bounding box center [652, 309] width 44 height 31
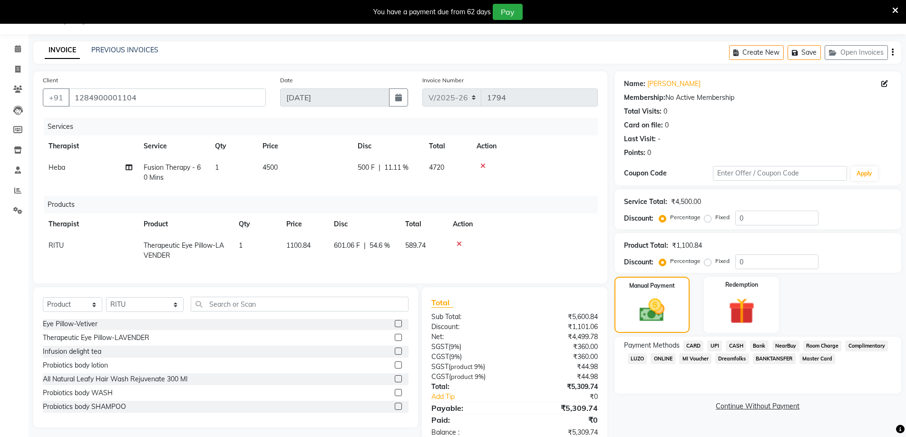
click at [698, 342] on span "CARD" at bounding box center [694, 346] width 20 height 11
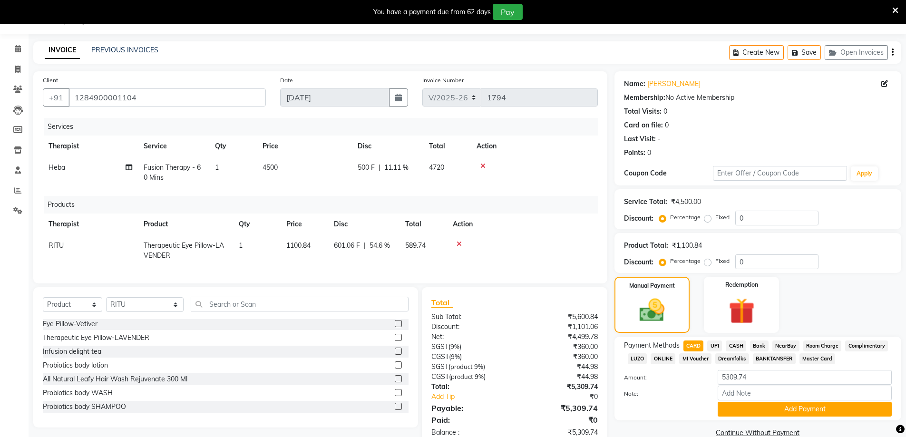
click at [778, 418] on div "Payment Methods CARD UPI CASH Bank NearBuy Room Charge Complimentary LUZO ONLIN…" at bounding box center [758, 379] width 287 height 84
click at [776, 405] on button "Add Payment" at bounding box center [805, 409] width 174 height 15
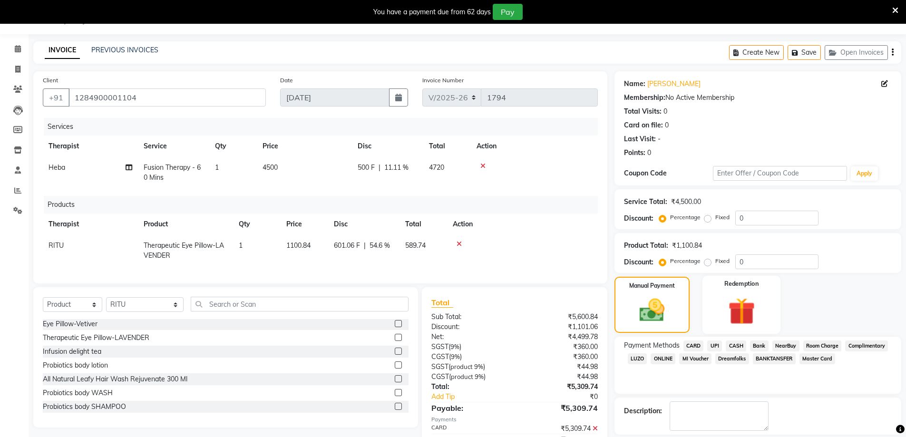
scroll to position [87, 0]
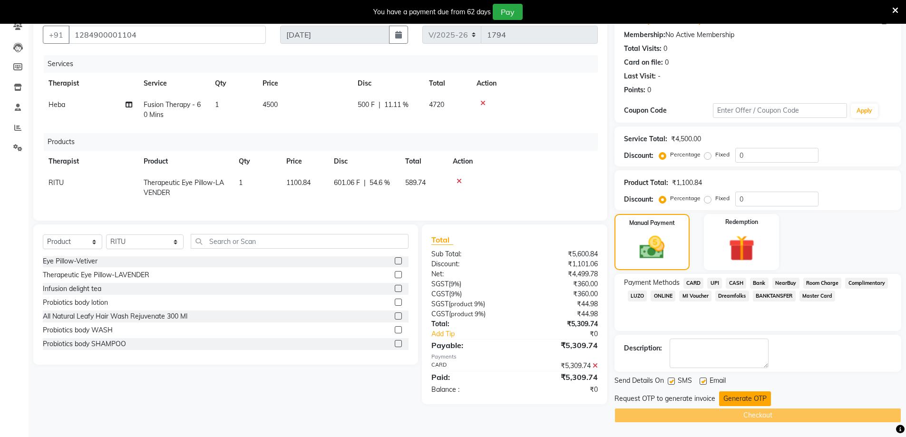
click at [754, 402] on button "Generate OTP" at bounding box center [745, 398] width 52 height 15
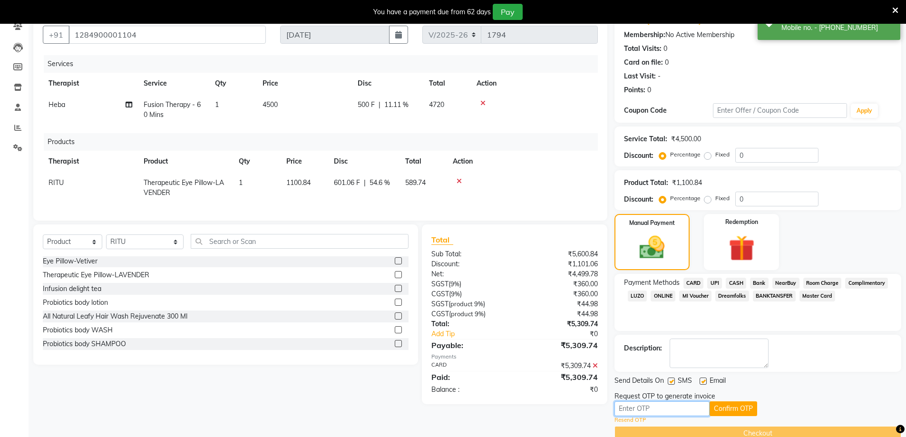
drag, startPoint x: 715, startPoint y: 403, endPoint x: 680, endPoint y: 405, distance: 35.3
click at [680, 405] on input "text" at bounding box center [662, 408] width 95 height 15
type input "9"
type input "7907"
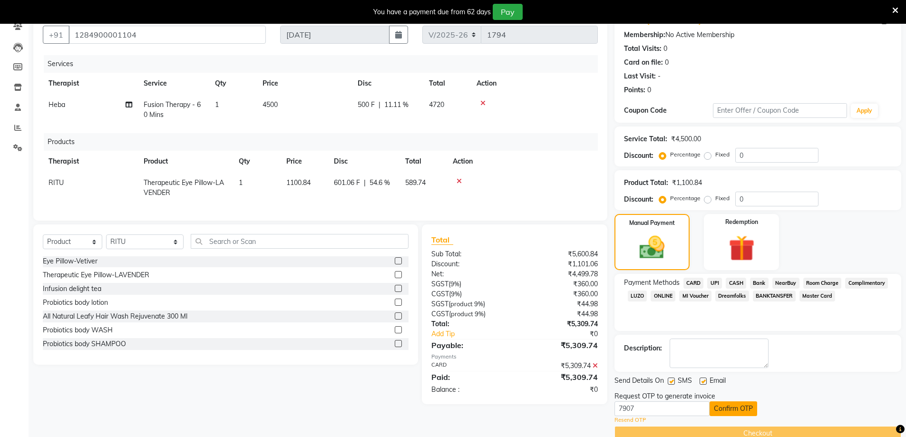
click at [750, 416] on button "Confirm OTP" at bounding box center [734, 408] width 48 height 15
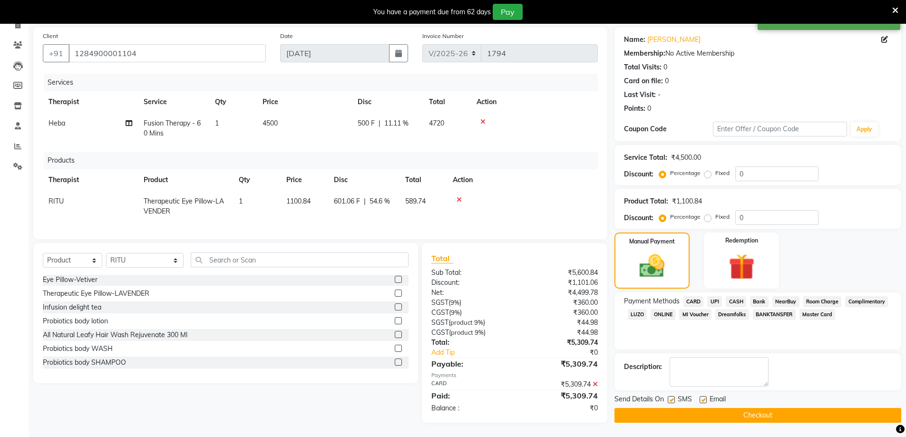
click at [750, 410] on button "Checkout" at bounding box center [758, 415] width 287 height 15
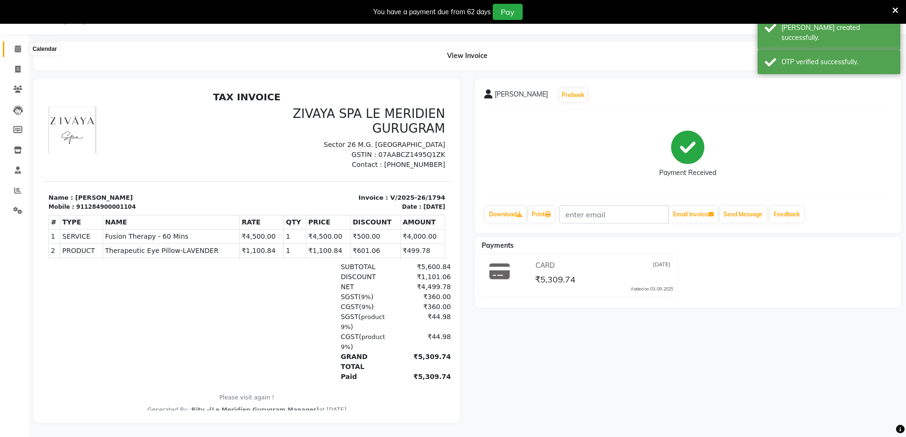
click at [16, 45] on icon at bounding box center [18, 48] width 6 height 7
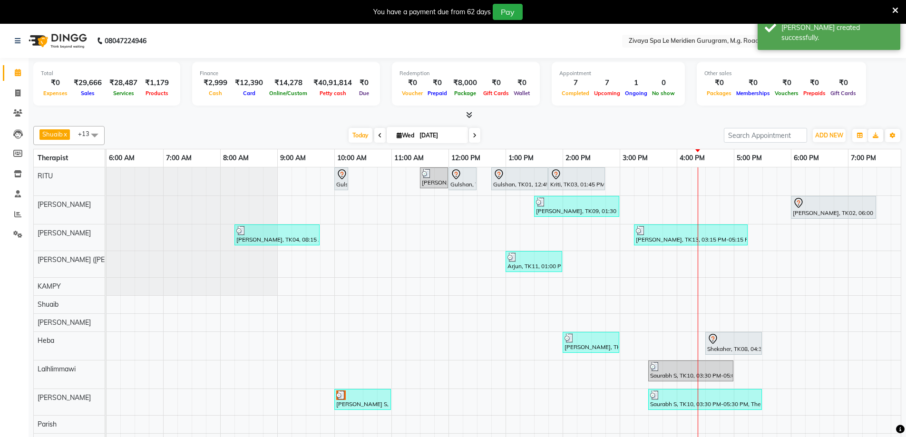
scroll to position [44, 0]
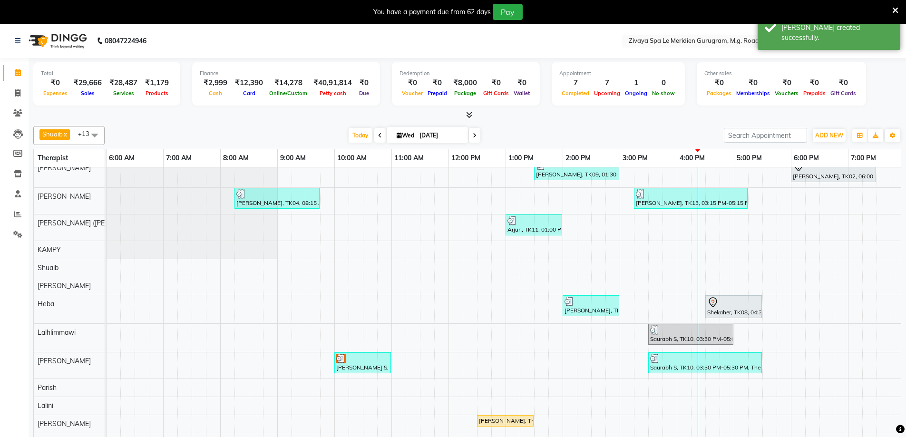
click at [482, 417] on div "Rajesh, TK06, 12:30 PM-01:30 PM, Royal Siam - 60 Mins" at bounding box center [505, 421] width 55 height 9
click at [341, 354] on img at bounding box center [341, 359] width 10 height 10
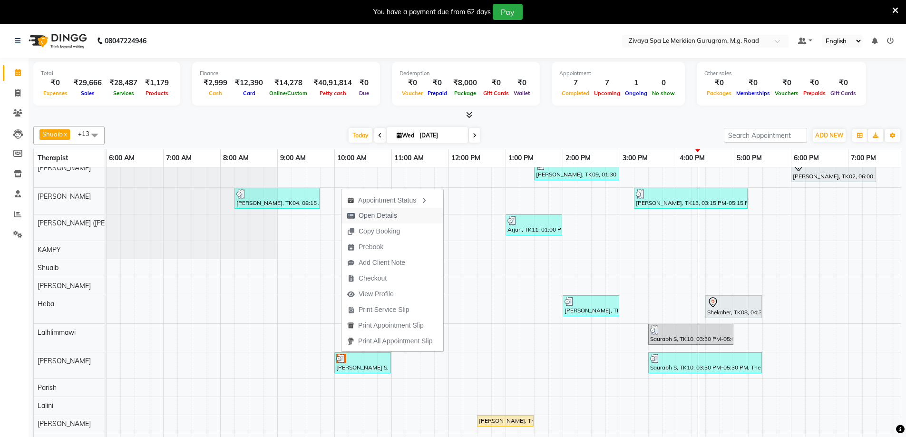
click at [404, 213] on button "Open Details" at bounding box center [393, 216] width 102 height 16
select select "3"
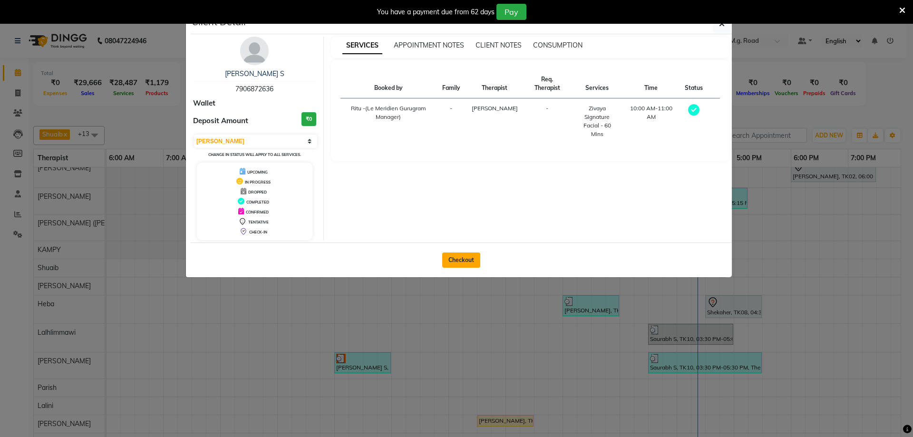
click at [461, 263] on button "Checkout" at bounding box center [461, 260] width 38 height 15
select select "6503"
select select "service"
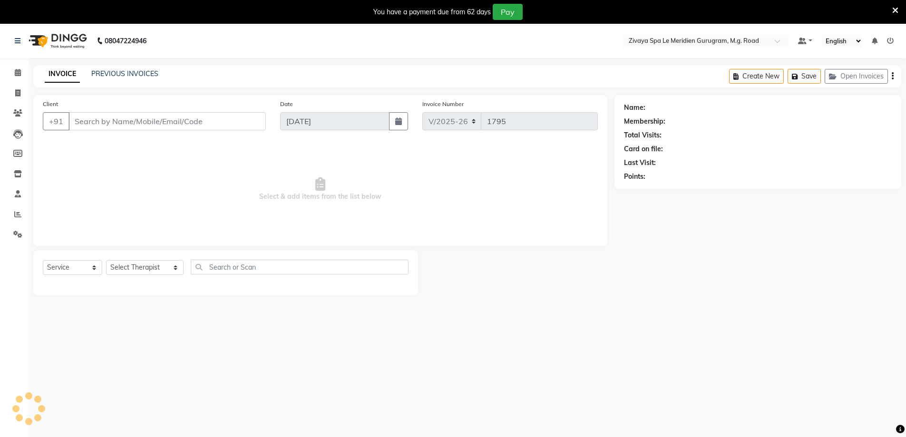
type input "7906872636"
select select "65986"
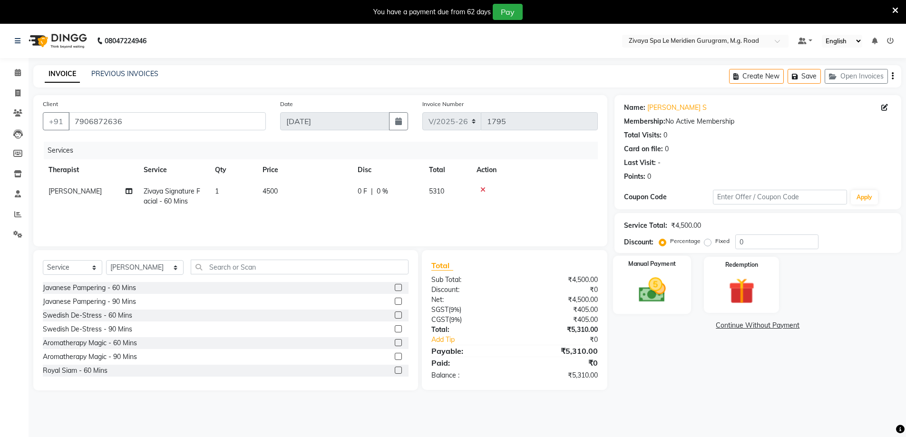
click at [669, 295] on img at bounding box center [652, 289] width 44 height 31
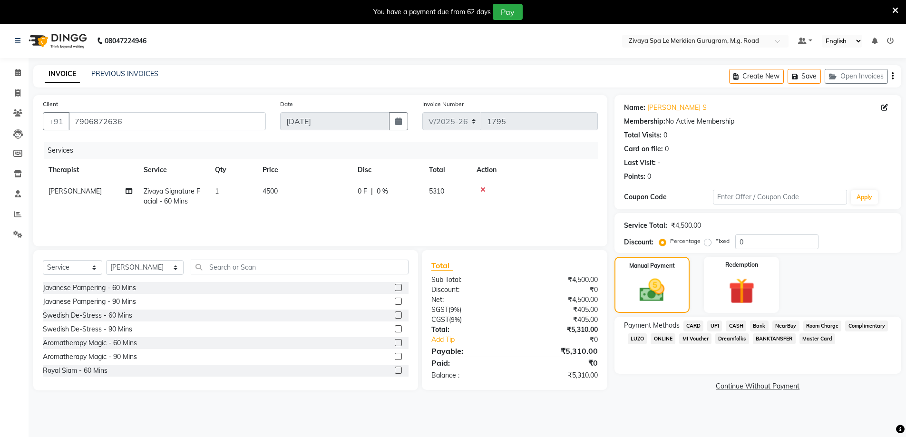
click at [793, 324] on span "NearBuy" at bounding box center [785, 326] width 27 height 11
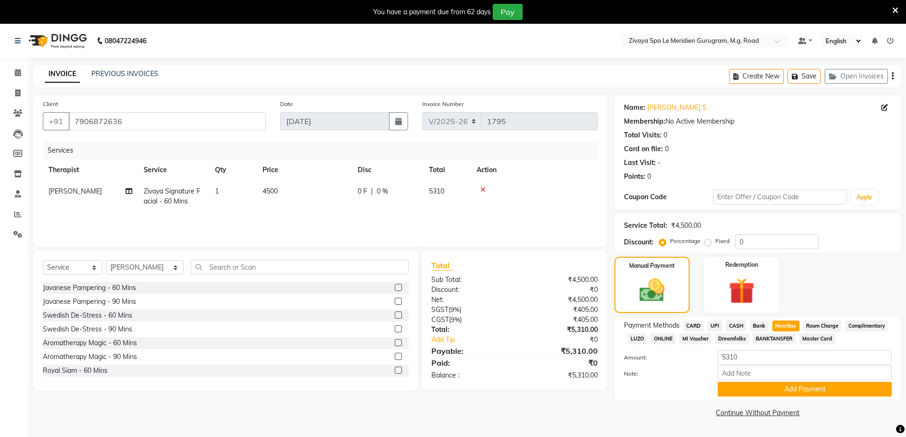
click at [824, 327] on span "Room Charge" at bounding box center [822, 326] width 39 height 11
click at [814, 388] on button "Add Payment" at bounding box center [805, 389] width 174 height 15
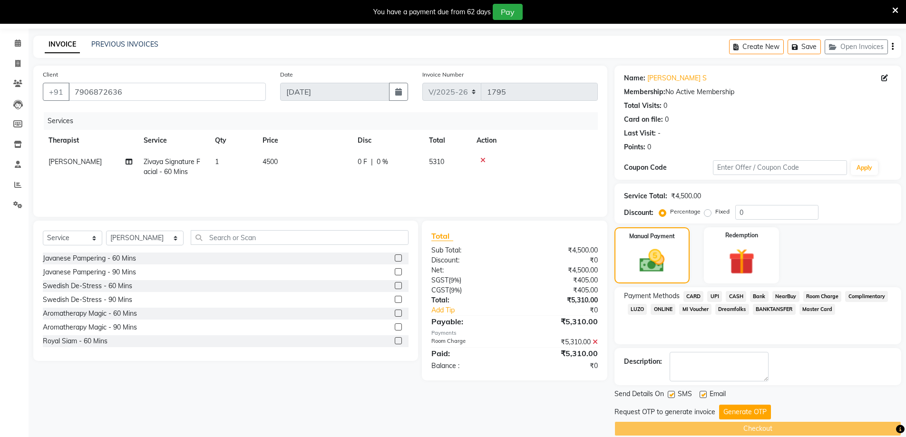
scroll to position [43, 0]
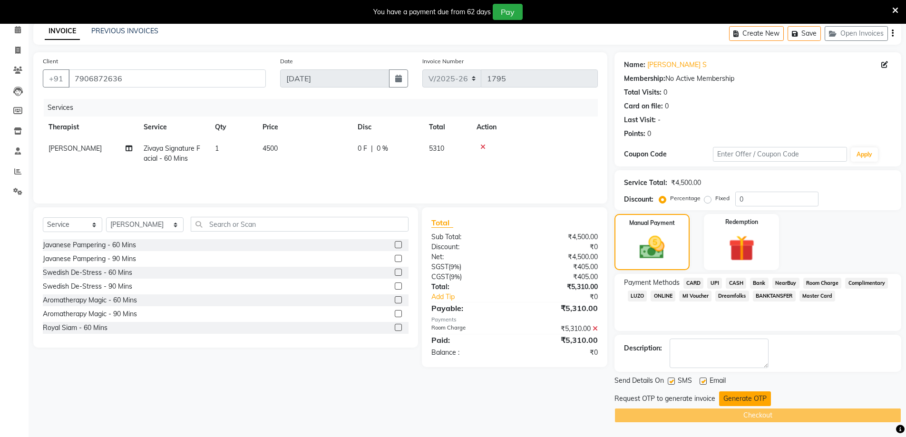
click at [742, 396] on button "Generate OTP" at bounding box center [745, 398] width 52 height 15
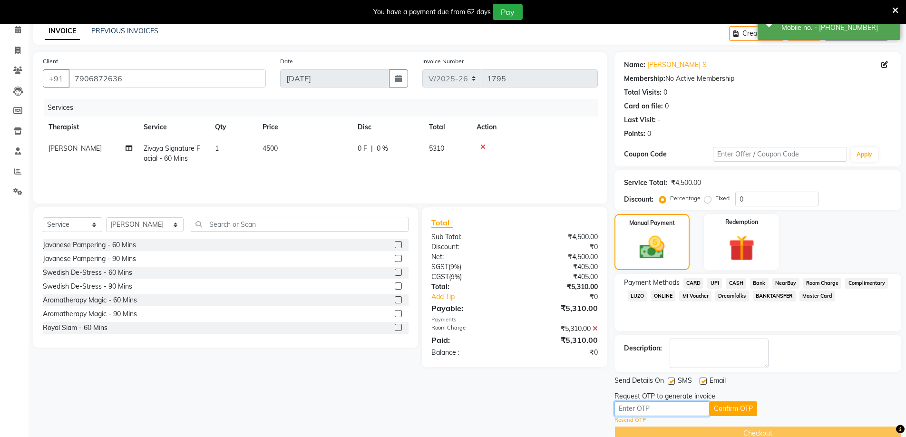
click at [669, 412] on input "text" at bounding box center [662, 408] width 95 height 15
type input "4472"
click at [749, 407] on div "4472 Confirm OTP" at bounding box center [758, 408] width 287 height 15
click at [729, 401] on div "Request OTP to generate invoice" at bounding box center [758, 396] width 287 height 10
click at [736, 409] on button "Confirm OTP" at bounding box center [734, 408] width 48 height 15
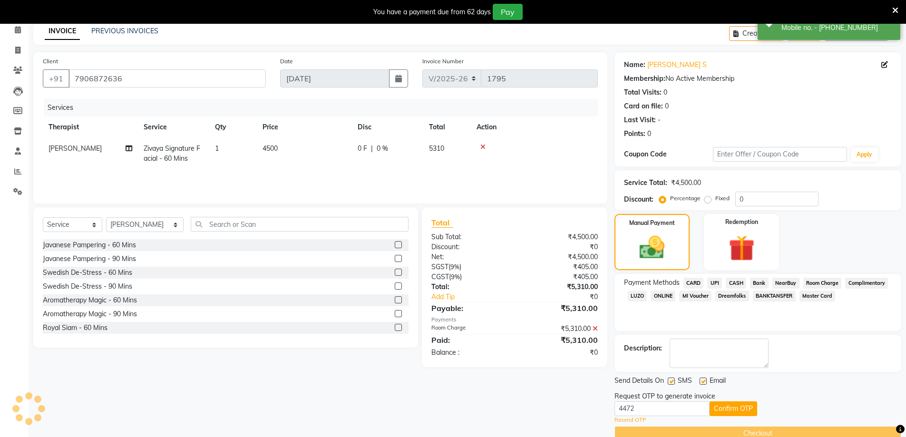
scroll to position [24, 0]
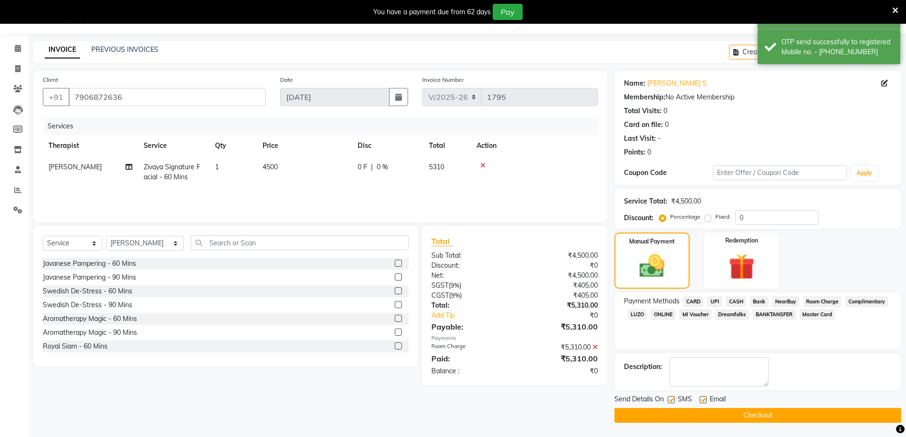
click at [682, 410] on button "Checkout" at bounding box center [758, 415] width 287 height 15
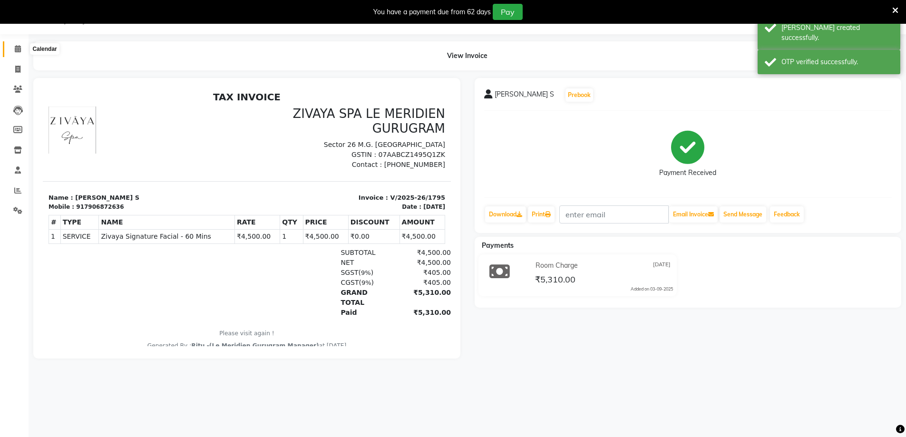
click at [25, 49] on span at bounding box center [18, 49] width 17 height 11
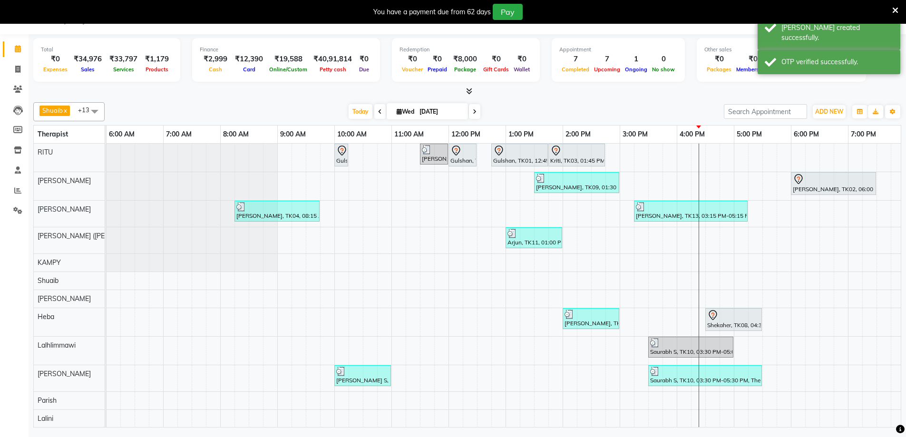
scroll to position [44, 0]
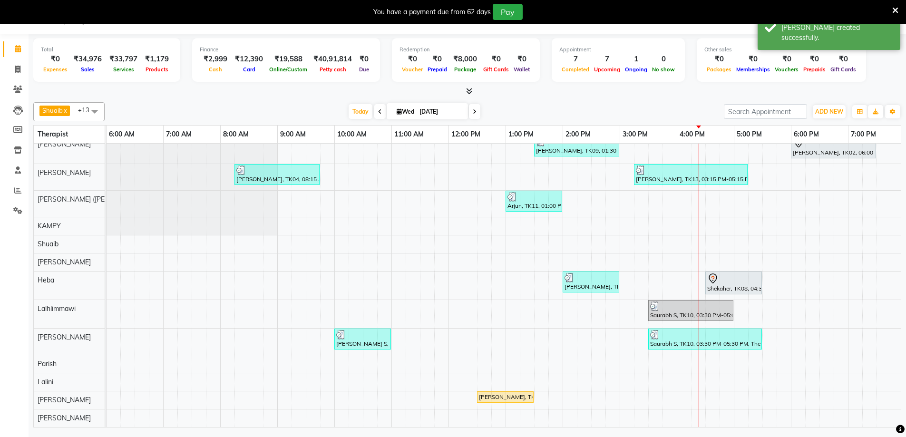
click at [485, 393] on div "Rajesh, TK06, 12:30 PM-01:30 PM, Royal Siam - 60 Mins" at bounding box center [505, 397] width 55 height 9
click at [523, 245] on span "Open Details" at bounding box center [515, 252] width 61 height 16
select select "1"
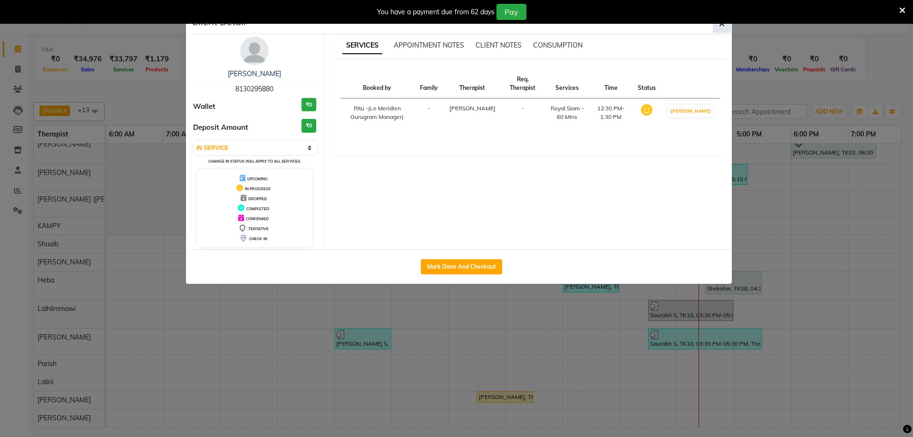
click at [725, 28] on button "button" at bounding box center [722, 24] width 18 height 18
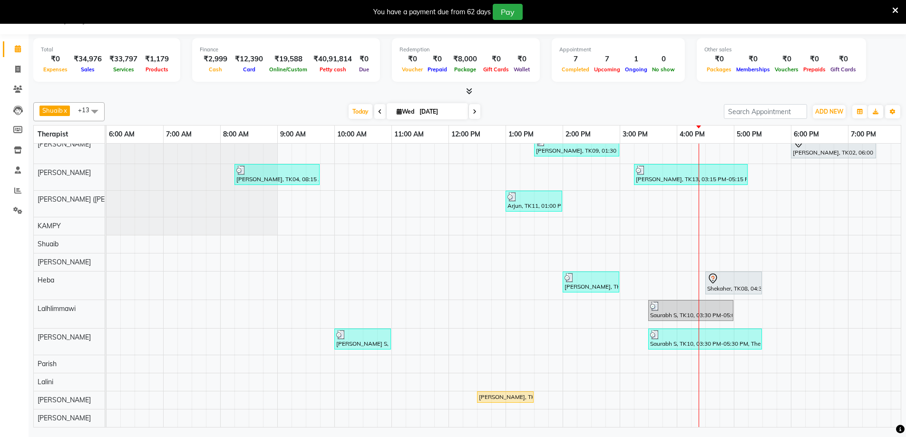
click at [491, 393] on div "Rajesh, TK06, 12:30 PM-01:30 PM, Royal Siam - 60 Mins" at bounding box center [505, 397] width 55 height 9
click at [538, 250] on span "Open Details" at bounding box center [528, 251] width 39 height 10
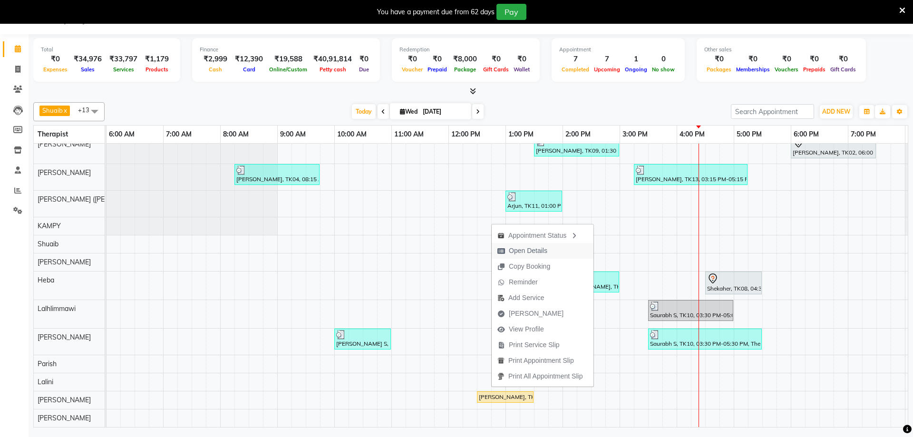
select select "1"
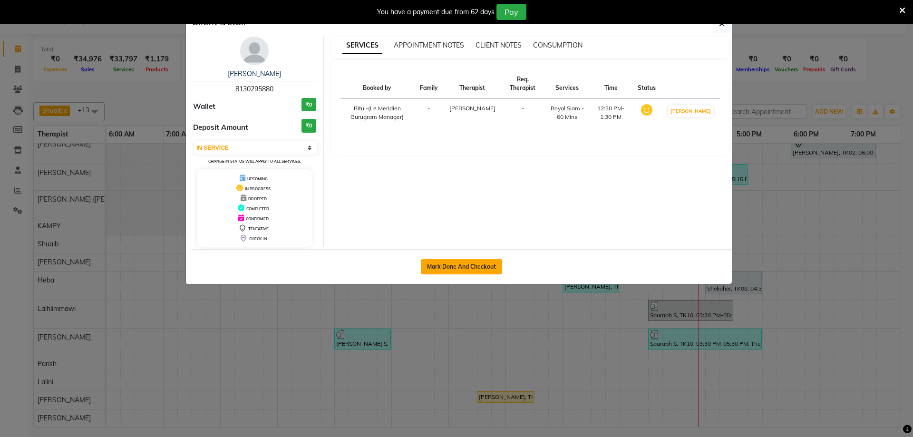
click at [495, 268] on button "Mark Done And Checkout" at bounding box center [461, 266] width 81 height 15
select select "service"
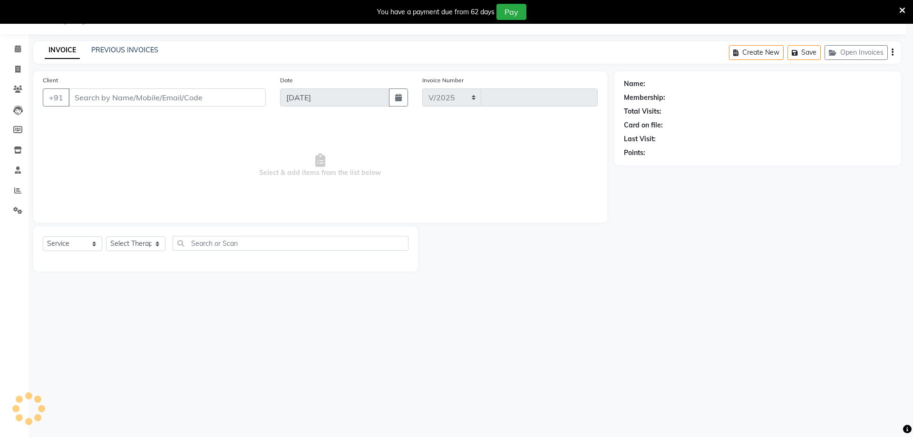
select select "6503"
type input "1796"
type input "8130295880"
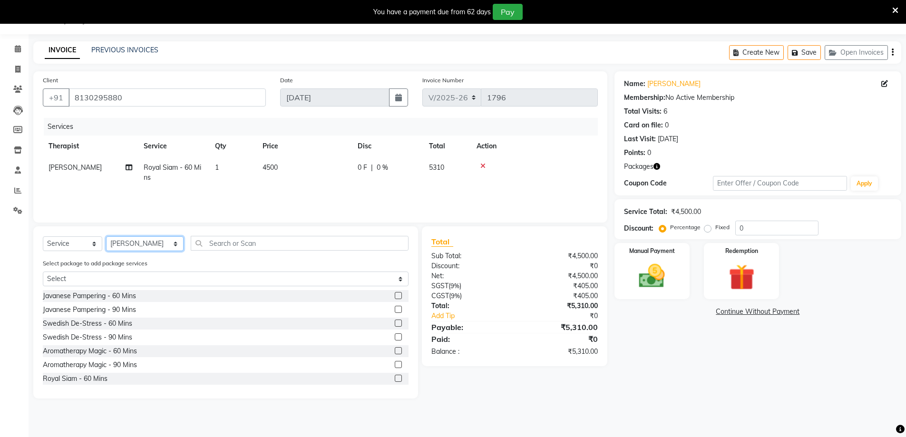
click at [122, 245] on select "Select Therapist Ching Huishunao Genevi Vanlalhriet Heba Holito Achumi (Lito) K…" at bounding box center [145, 243] width 78 height 15
select select "49503"
click at [106, 236] on select "Select Therapist Ching Huishunao Genevi Vanlalhriet Heba Holito Achumi (Lito) K…" at bounding box center [145, 243] width 78 height 15
click at [67, 247] on select "Select Service Product Membership Package Voucher Prepaid Gift Card" at bounding box center [72, 243] width 59 height 15
select select "product"
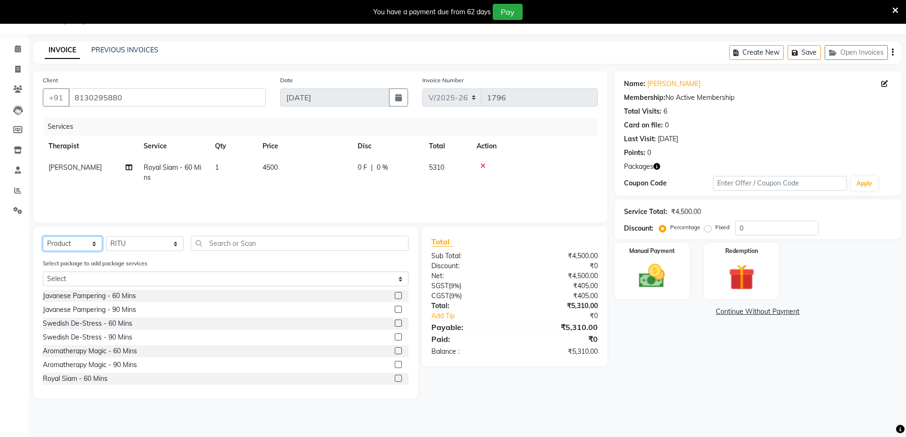
click at [43, 236] on select "Select Service Product Membership Package Voucher Prepaid Gift Card" at bounding box center [72, 243] width 59 height 15
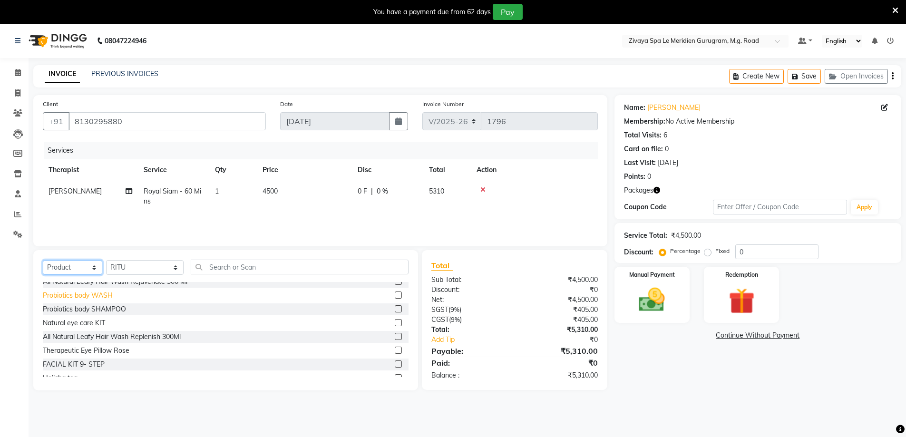
scroll to position [250, 0]
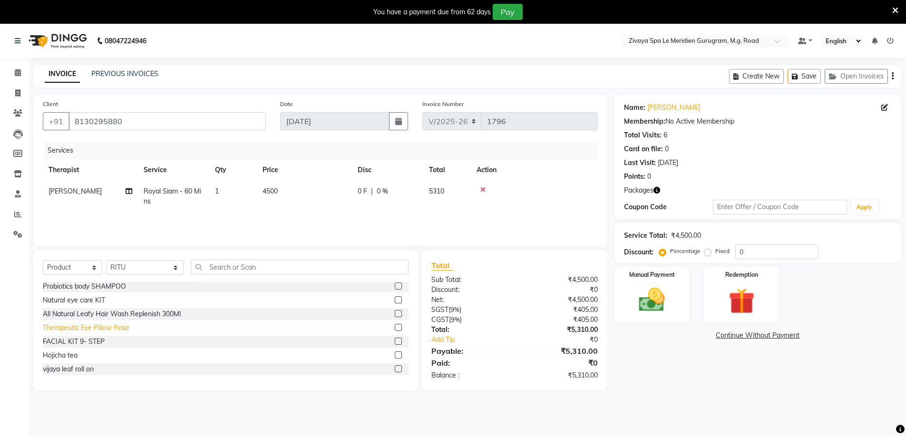
click at [91, 324] on div "Therapeutic Eye Pillow Rose" at bounding box center [86, 328] width 87 height 10
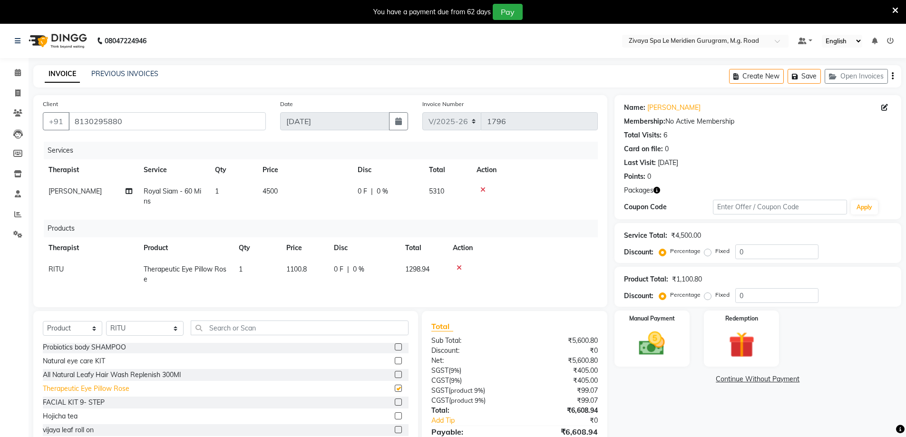
checkbox input "false"
click at [461, 266] on icon at bounding box center [459, 267] width 5 height 7
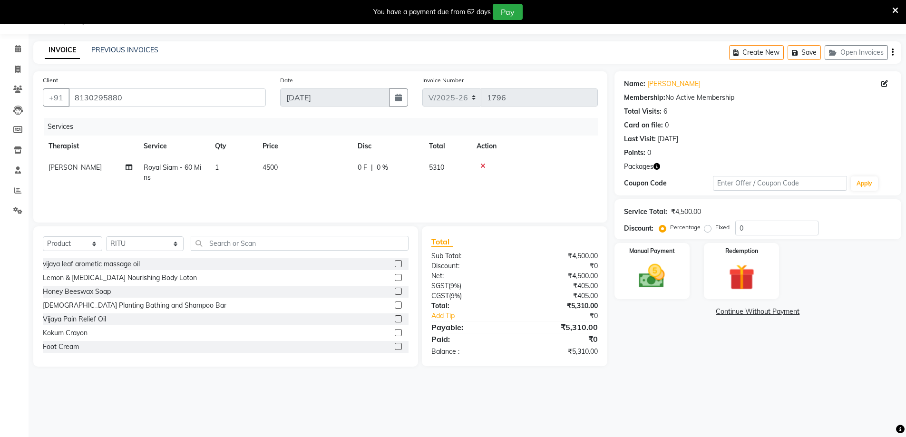
scroll to position [0, 0]
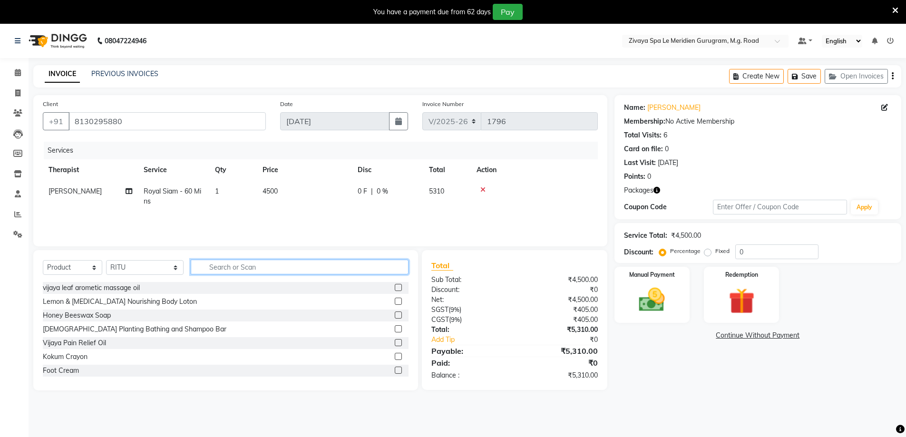
click at [225, 269] on input "text" at bounding box center [300, 267] width 218 height 15
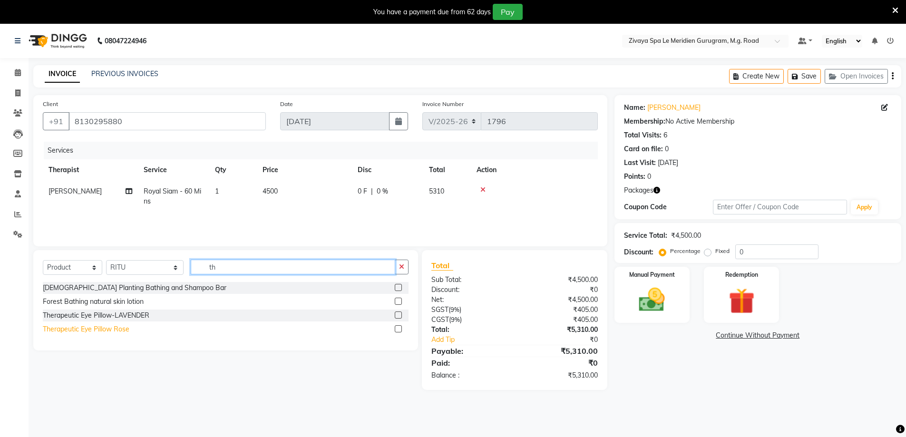
type input "th"
click at [86, 330] on div "Therapeutic Eye Pillow Rose" at bounding box center [86, 329] width 87 height 10
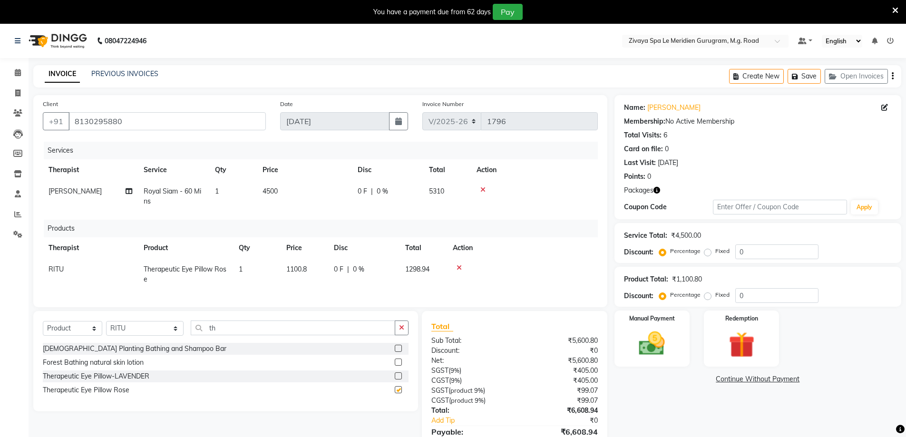
checkbox input "false"
click at [355, 263] on td "0 F | 0 %" at bounding box center [363, 274] width 71 height 31
select select "49503"
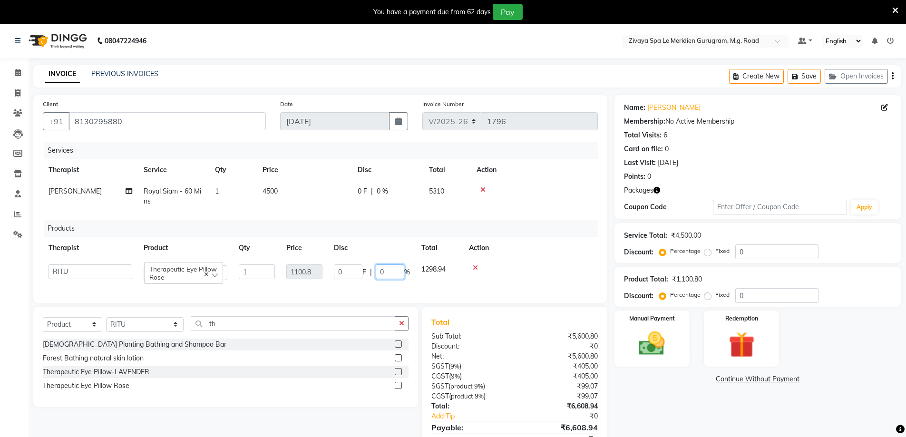
drag, startPoint x: 391, startPoint y: 272, endPoint x: 362, endPoint y: 269, distance: 29.2
click at [362, 269] on div "0 F | 0 %" at bounding box center [372, 271] width 76 height 15
type input "100"
click at [696, 400] on div "Name: Rajesh Membership: No Active Membership Total Visits: 6 Card on file: 0 L…" at bounding box center [762, 280] width 294 height 371
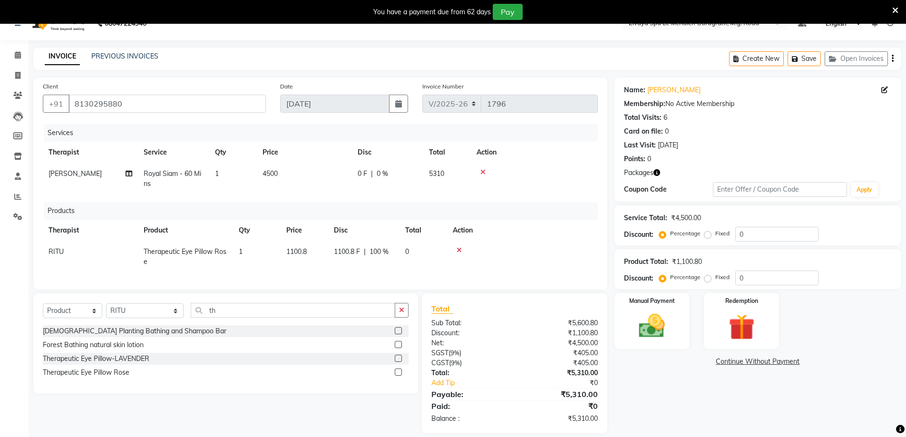
scroll to position [35, 0]
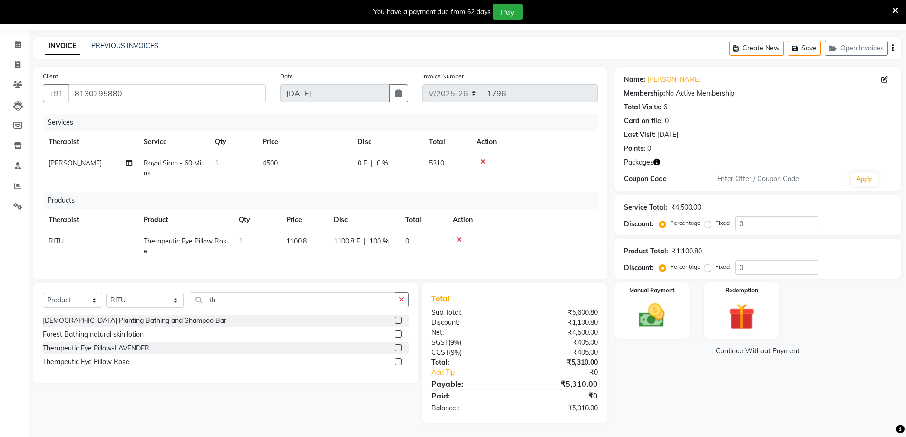
click at [480, 158] on icon at bounding box center [482, 161] width 5 height 7
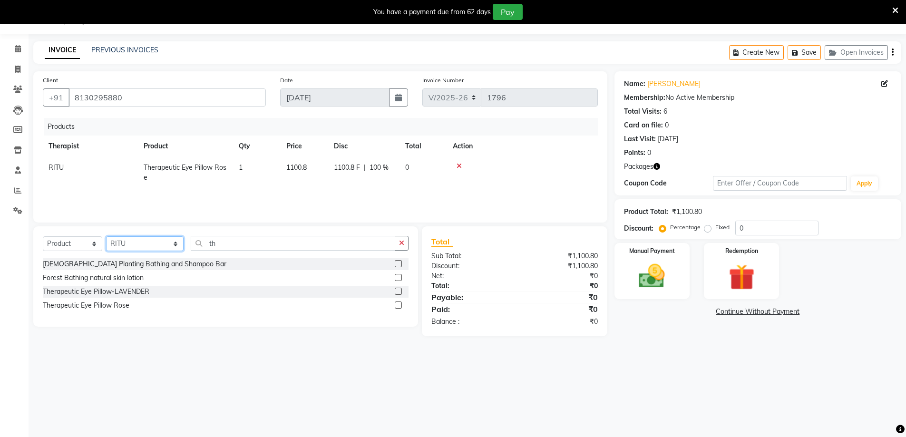
click at [137, 245] on select "Select Therapist Ching Huishunao Genevi Vanlalhriet Heba Holito Achumi (Lito) K…" at bounding box center [145, 243] width 78 height 15
select select "86042"
click at [106, 236] on select "Select Therapist Ching Huishunao Genevi Vanlalhriet Heba Holito Achumi (Lito) K…" at bounding box center [145, 243] width 78 height 15
click at [76, 243] on select "Select Service Product Membership Package Voucher Prepaid Gift Card" at bounding box center [72, 243] width 59 height 15
select select "service"
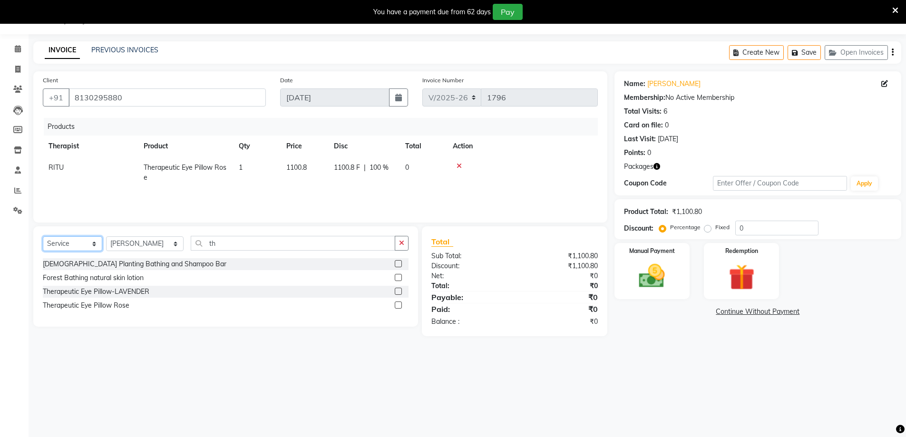
click at [43, 236] on select "Select Service Product Membership Package Voucher Prepaid Gift Card" at bounding box center [72, 243] width 59 height 15
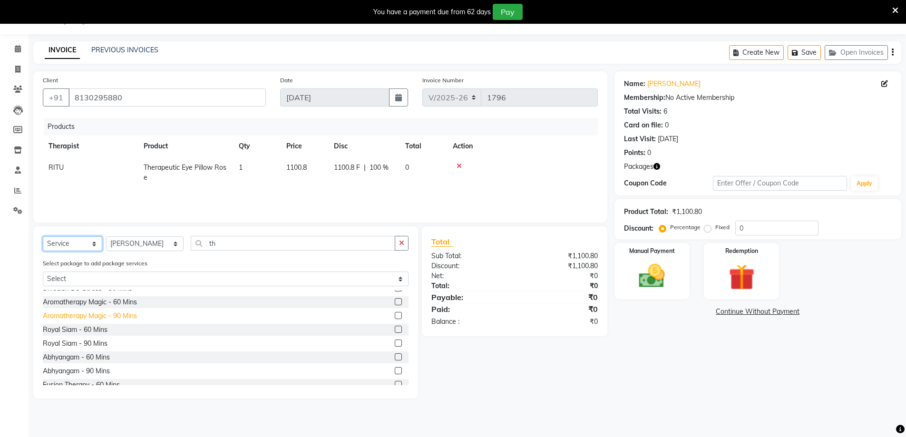
scroll to position [83, 0]
click at [75, 308] on div "Royal Siam - 90 Mins" at bounding box center [75, 309] width 65 height 10
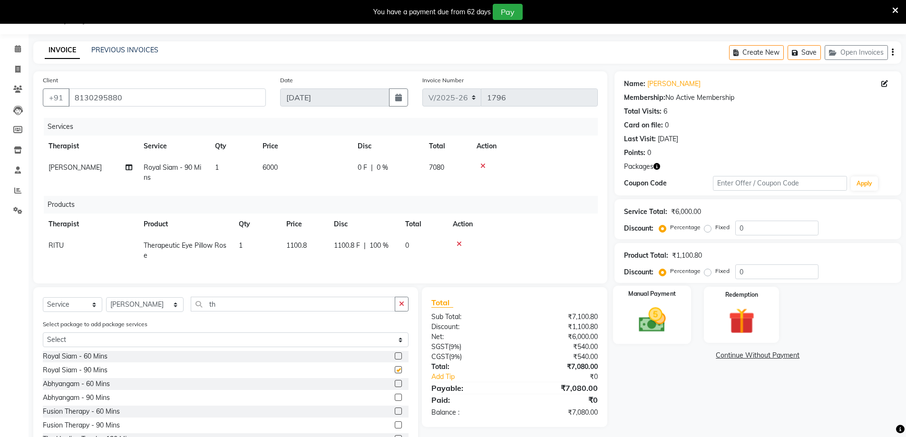
checkbox input "false"
click at [741, 327] on img at bounding box center [742, 321] width 44 height 34
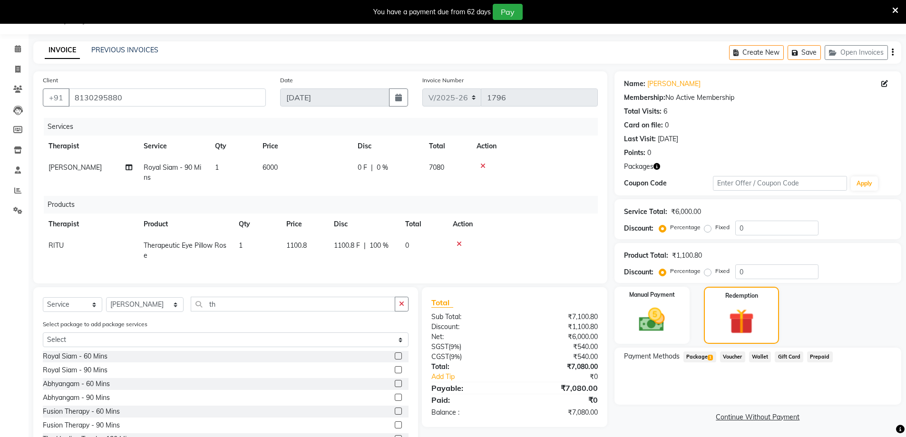
click at [691, 357] on span "Package 1" at bounding box center [700, 357] width 33 height 11
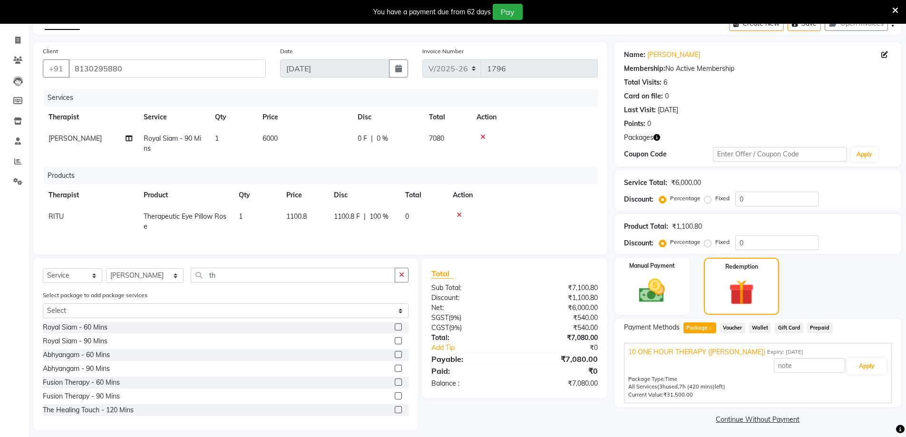
scroll to position [68, 0]
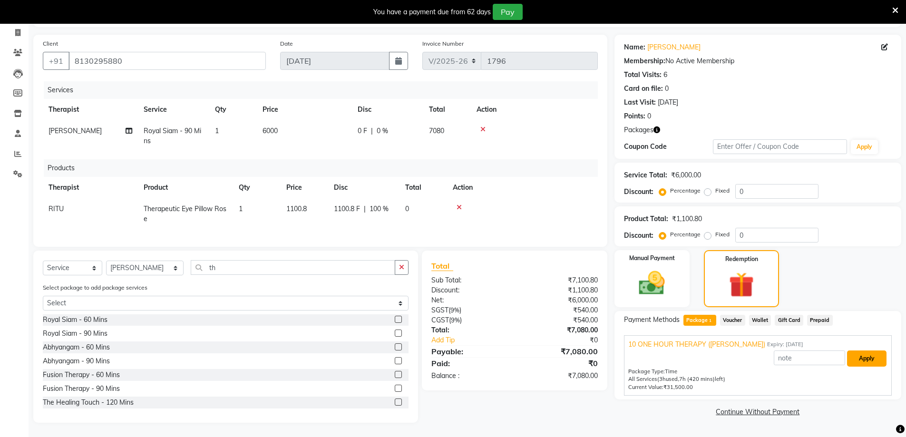
click at [861, 352] on button "Apply" at bounding box center [866, 359] width 39 height 16
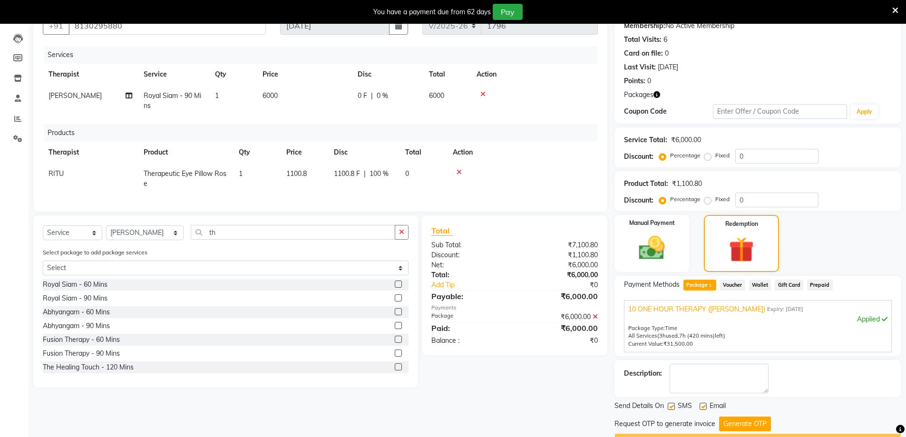
scroll to position [121, 0]
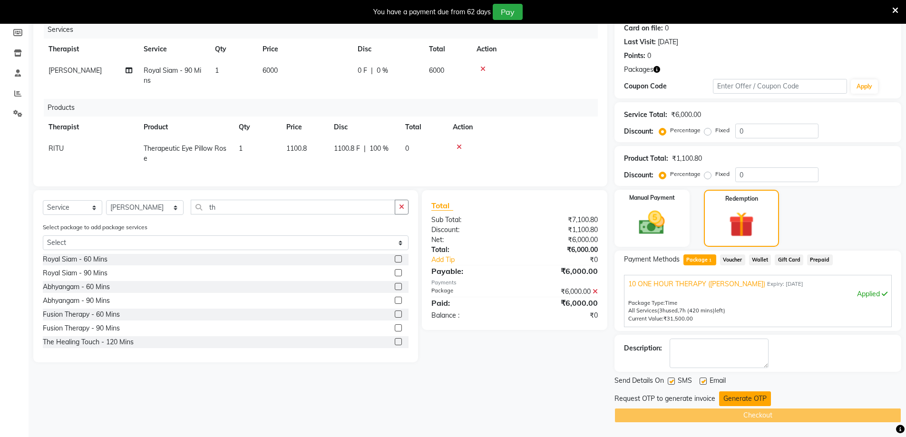
click at [737, 399] on button "Generate OTP" at bounding box center [745, 398] width 52 height 15
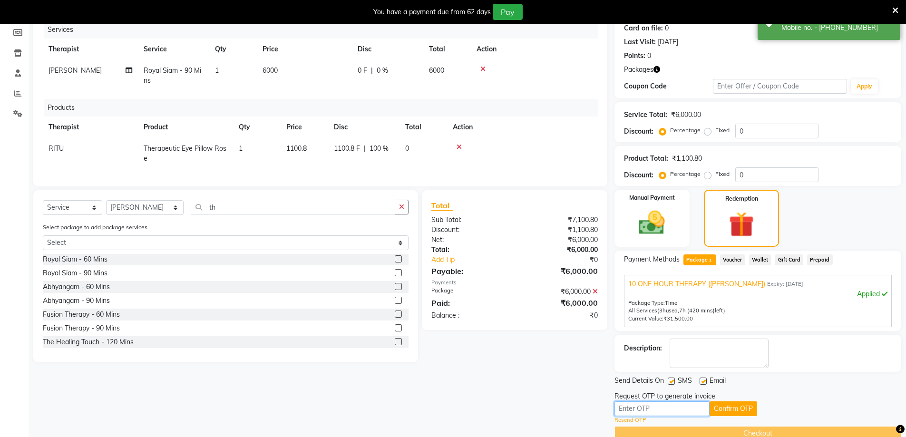
drag, startPoint x: 737, startPoint y: 399, endPoint x: 665, endPoint y: 409, distance: 73.0
click at [665, 409] on input "text" at bounding box center [662, 408] width 95 height 15
click at [627, 412] on input "7371" at bounding box center [662, 408] width 95 height 15
click at [724, 403] on button "Confirm OTP" at bounding box center [734, 408] width 48 height 15
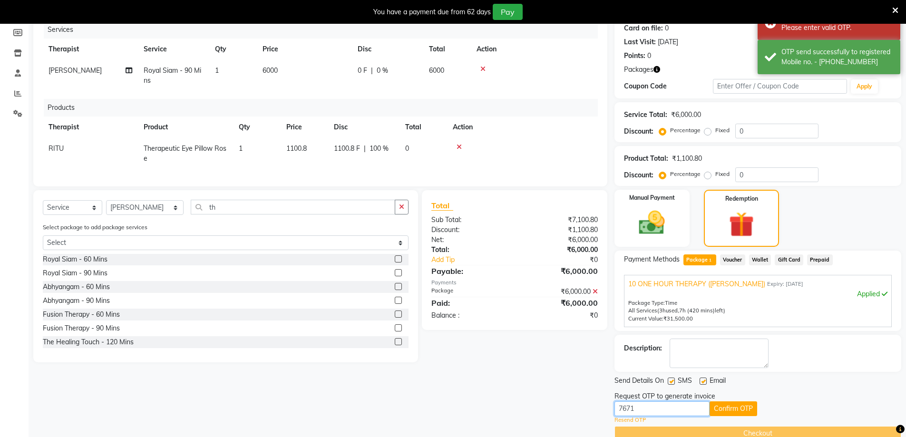
click at [655, 410] on input "7671" at bounding box center [662, 408] width 95 height 15
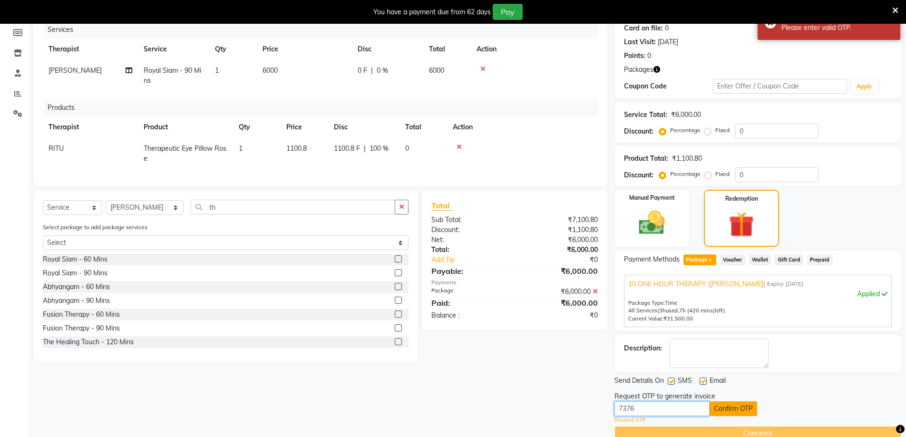
type input "7376"
click at [732, 409] on button "Confirm OTP" at bounding box center [734, 408] width 48 height 15
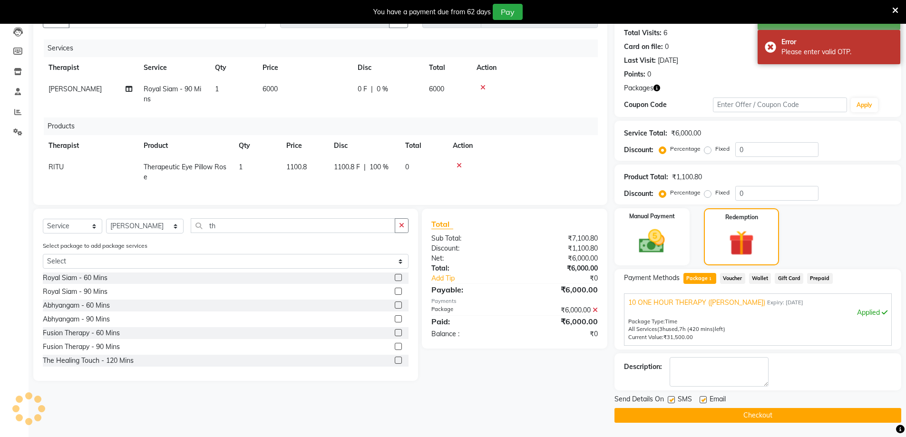
scroll to position [102, 0]
click at [733, 415] on button "Checkout" at bounding box center [758, 415] width 287 height 15
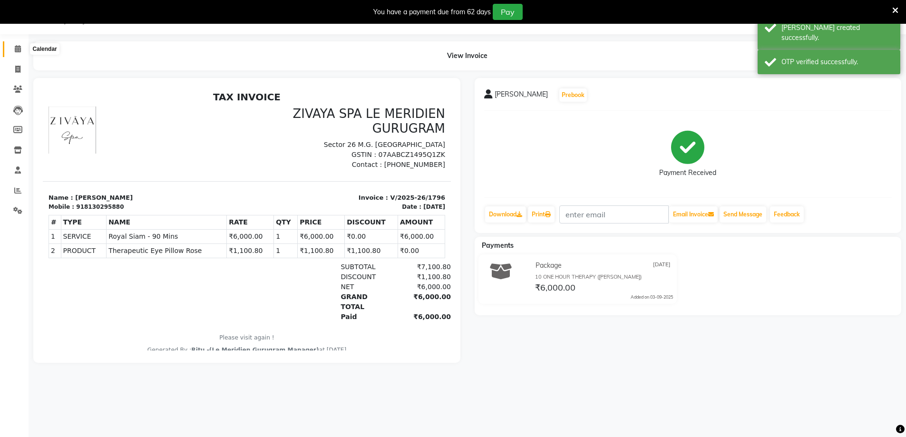
click at [19, 49] on icon at bounding box center [18, 48] width 6 height 7
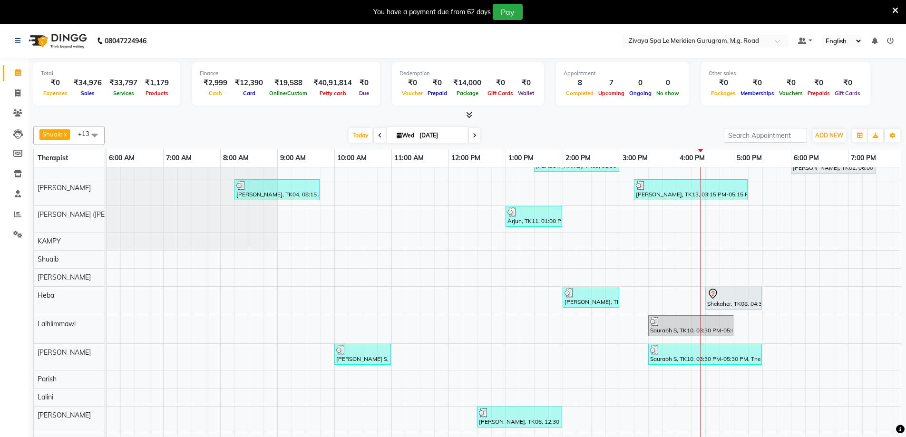
scroll to position [24, 0]
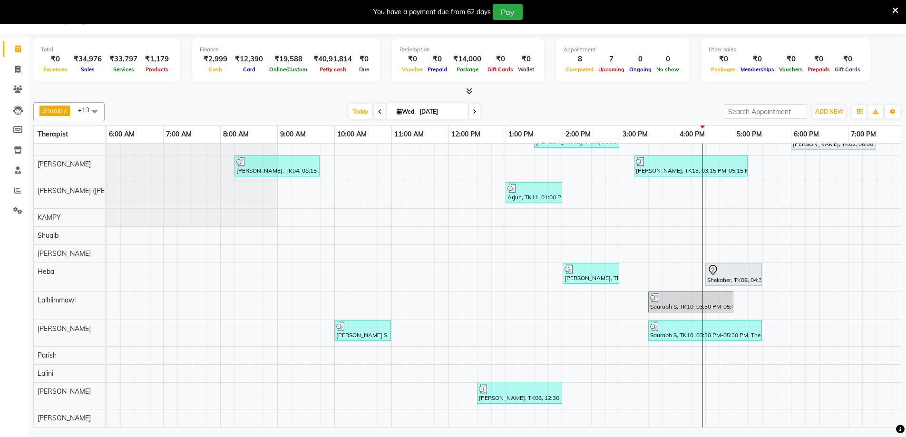
click at [715, 269] on div "Shekaher, TK08, 04:30 PM-05:30 PM, Javanese Pampering - 60 Mins" at bounding box center [733, 274] width 55 height 20
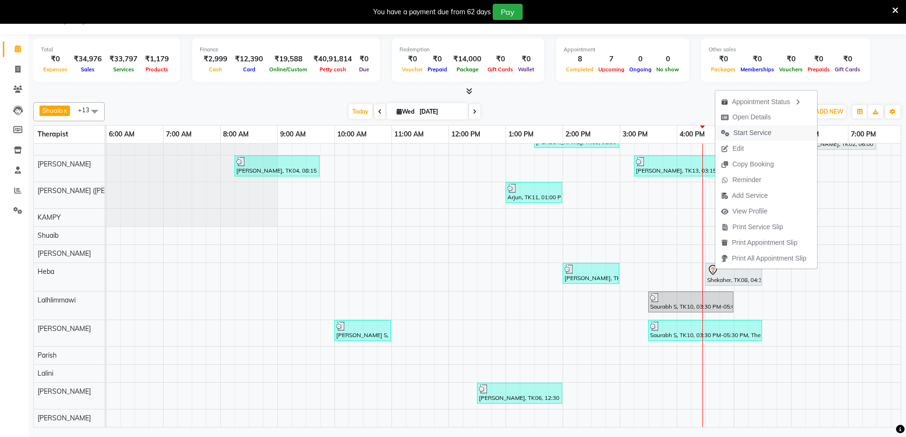
click at [740, 133] on span "Start Service" at bounding box center [752, 133] width 38 height 10
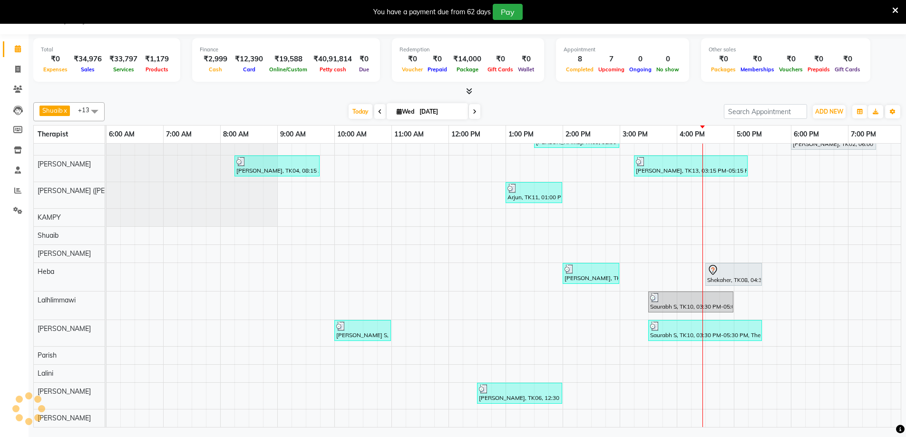
click at [712, 264] on icon at bounding box center [712, 269] width 11 height 11
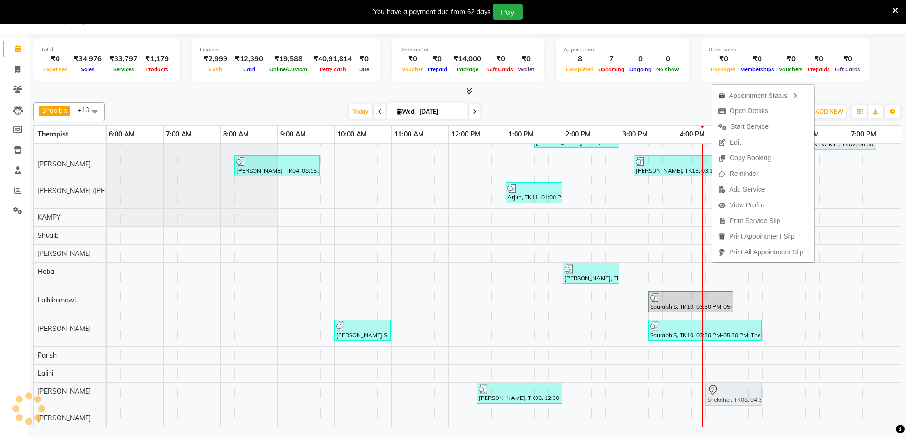
drag, startPoint x: 709, startPoint y: 266, endPoint x: 713, endPoint y: 388, distance: 121.8
click at [713, 388] on tbody "Gulshan, TK01, 10:00 AM-10:15 AM, Javanese Pampering - 60 Mins Viknesh murli, T…" at bounding box center [449, 262] width 1370 height 329
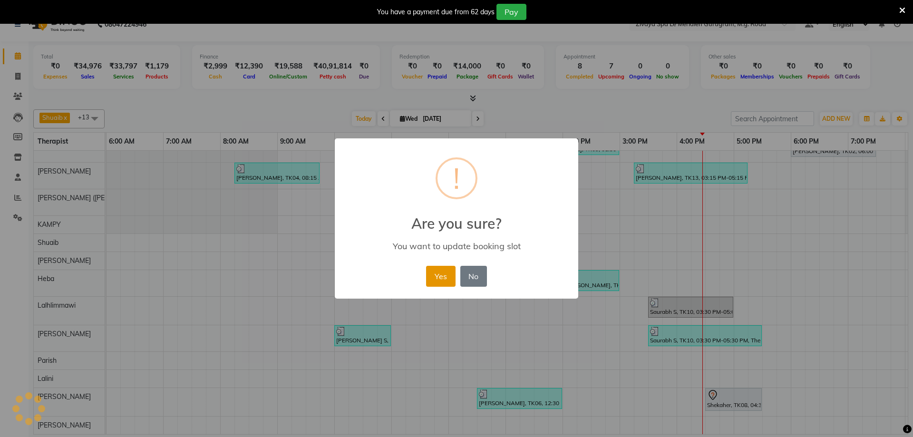
drag, startPoint x: 440, startPoint y: 274, endPoint x: 623, endPoint y: 336, distance: 193.9
click at [440, 274] on button "Yes" at bounding box center [440, 276] width 29 height 21
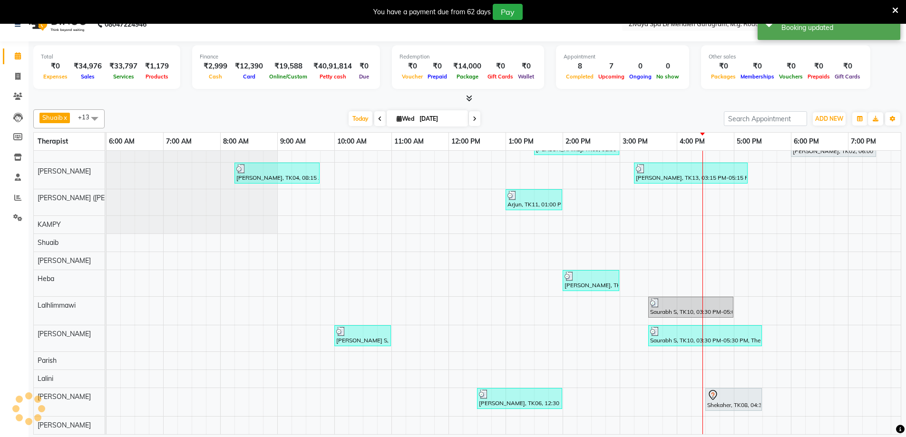
click at [712, 390] on icon at bounding box center [712, 395] width 11 height 11
click at [748, 248] on span "Start Service" at bounding box center [750, 253] width 38 height 10
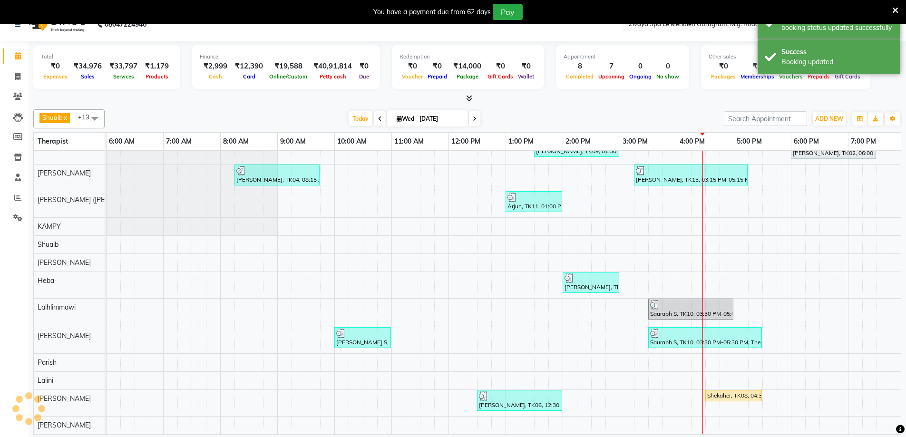
scroll to position [50, 343]
click at [691, 191] on div "Gulshan, TK01, 10:00 AM-10:15 AM, Javanese Pampering - 60 Mins Viknesh murli, T…" at bounding box center [449, 270] width 1370 height 327
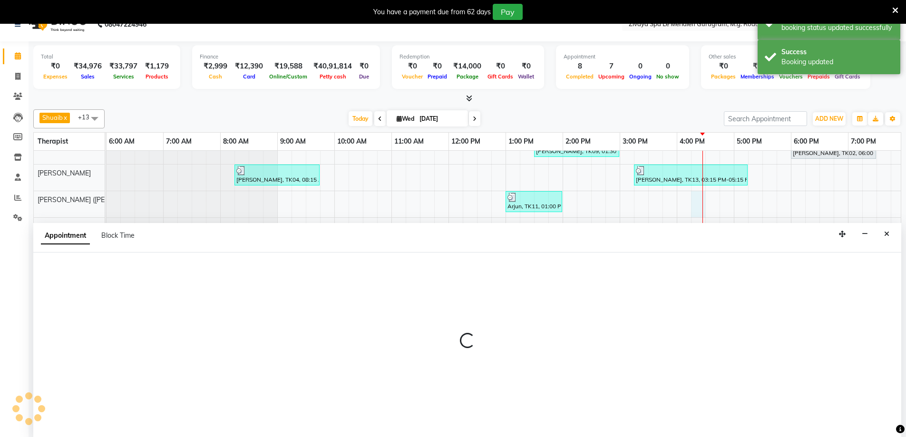
scroll to position [24, 0]
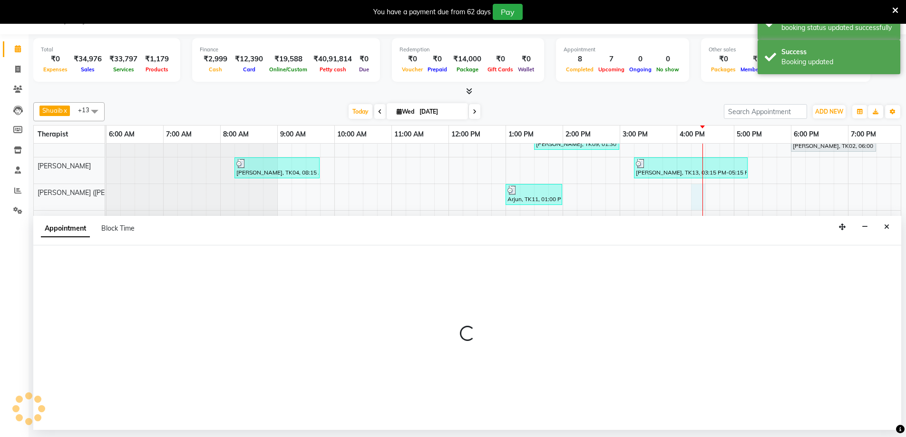
select select "49513"
select select "tentative"
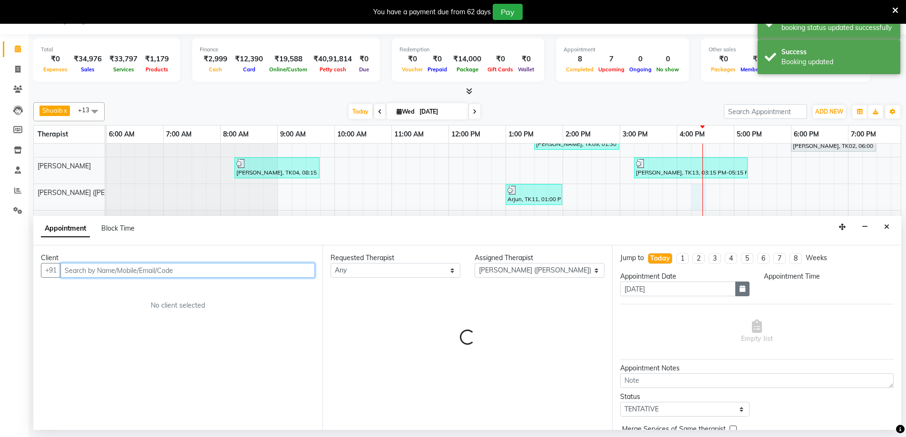
select select "975"
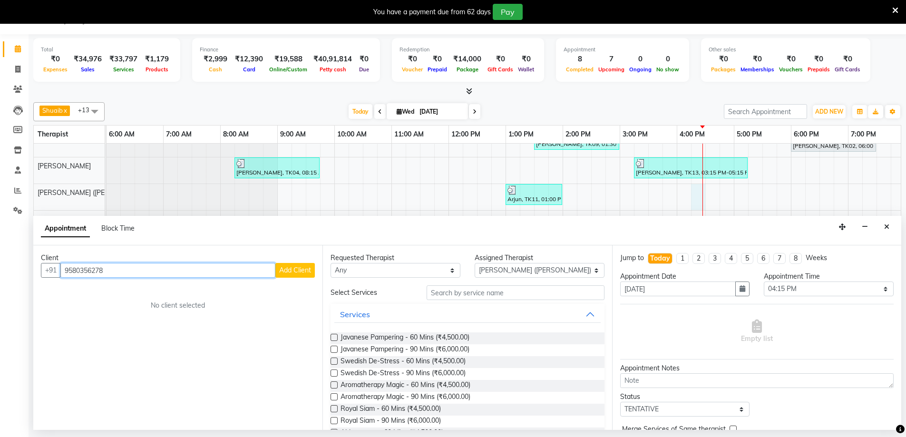
type input "9580356278"
click at [281, 274] on span "Add Client" at bounding box center [295, 270] width 32 height 9
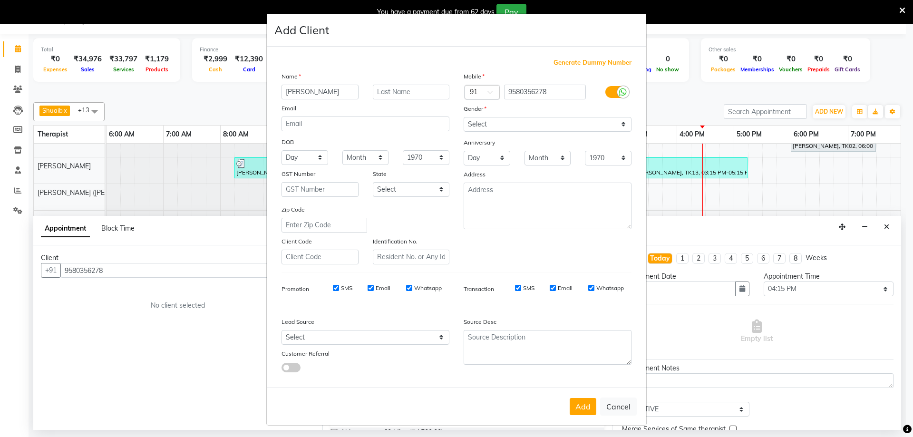
type input "Abhijeet"
click at [505, 127] on select "Select Male Female Other Prefer Not To Say" at bounding box center [548, 124] width 168 height 15
select select "male"
click at [464, 117] on select "Select Male Female Other Prefer Not To Say" at bounding box center [548, 124] width 168 height 15
click at [578, 410] on button "Add" at bounding box center [583, 406] width 27 height 17
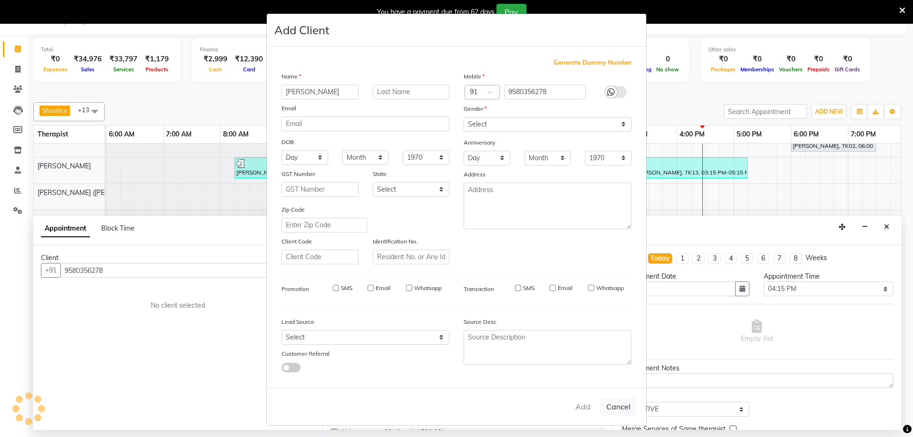
select select
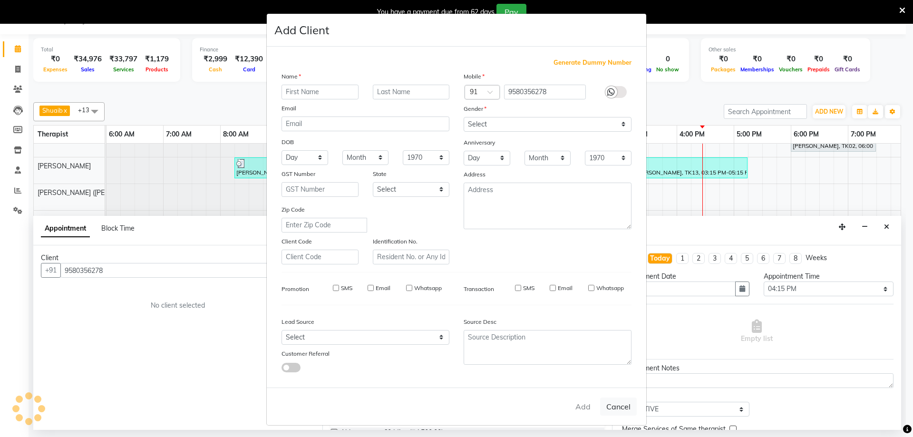
select select
checkbox input "false"
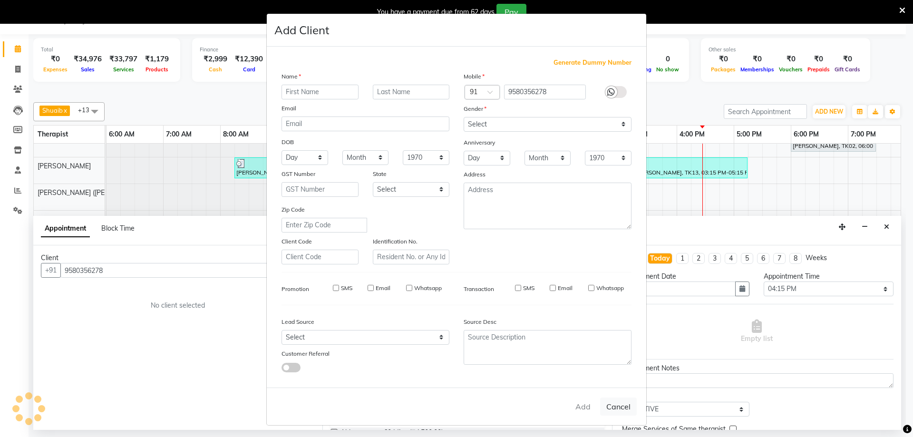
checkbox input "false"
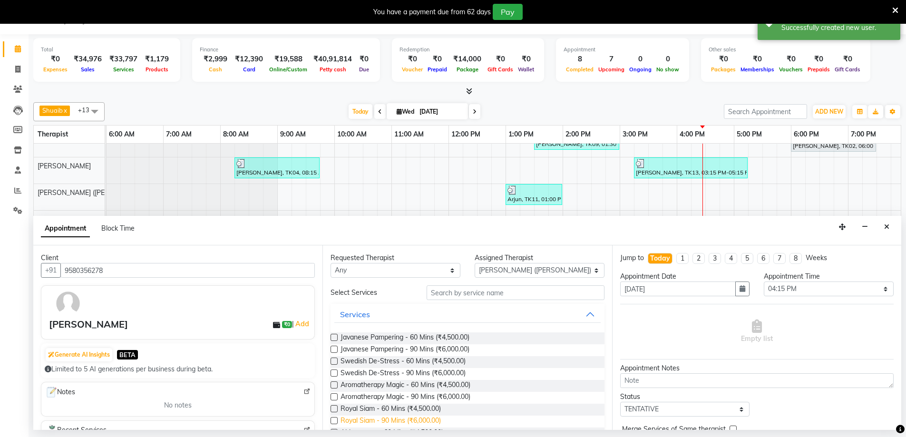
drag, startPoint x: 371, startPoint y: 421, endPoint x: 402, endPoint y: 427, distance: 31.4
click at [377, 424] on span "Royal Siam - 90 Mins (₹6,000.00)" at bounding box center [391, 422] width 100 height 12
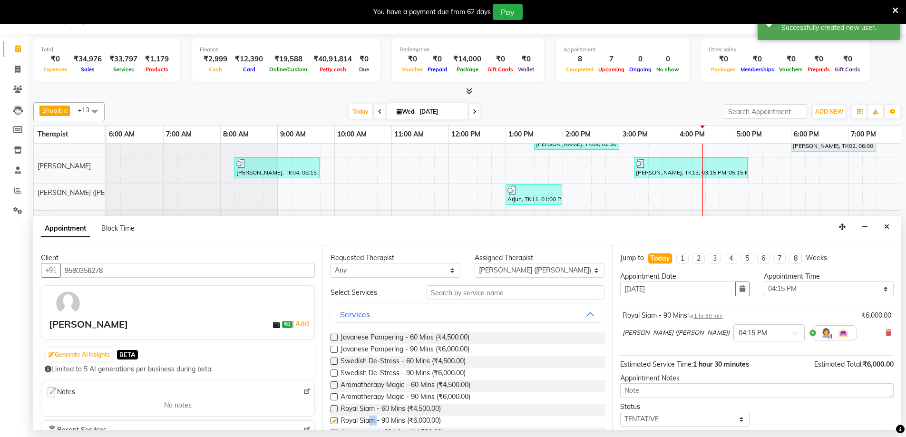
checkbox input "false"
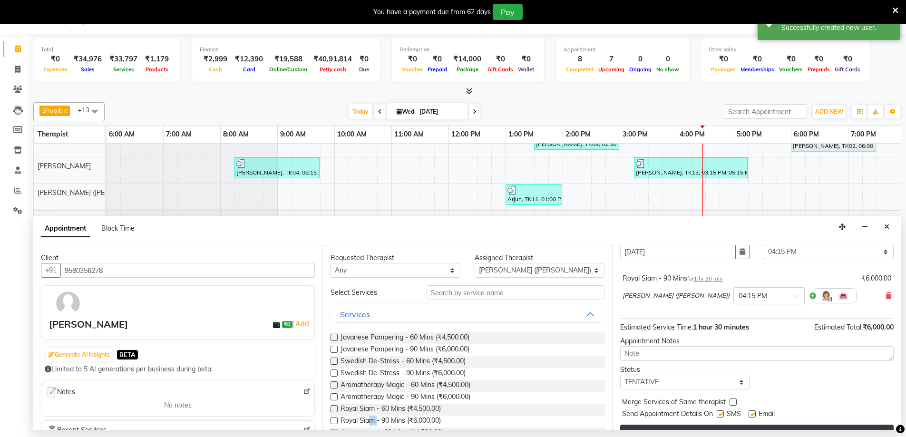
scroll to position [57, 0]
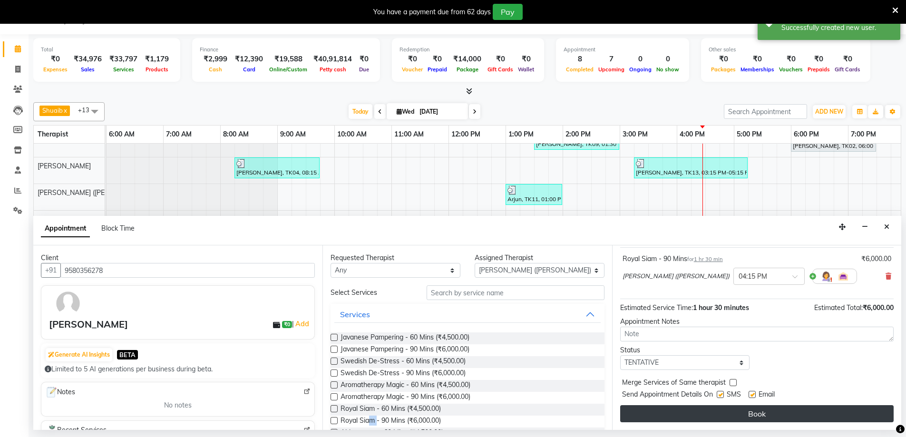
click at [710, 415] on button "Book" at bounding box center [757, 413] width 274 height 17
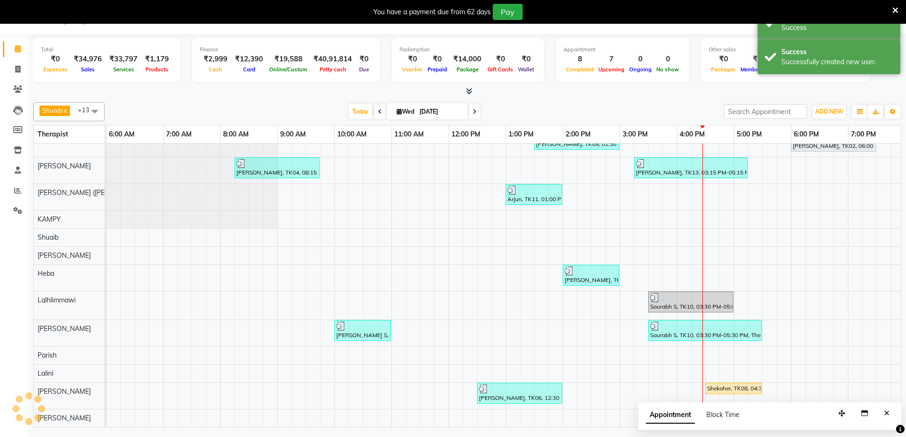
scroll to position [52, 343]
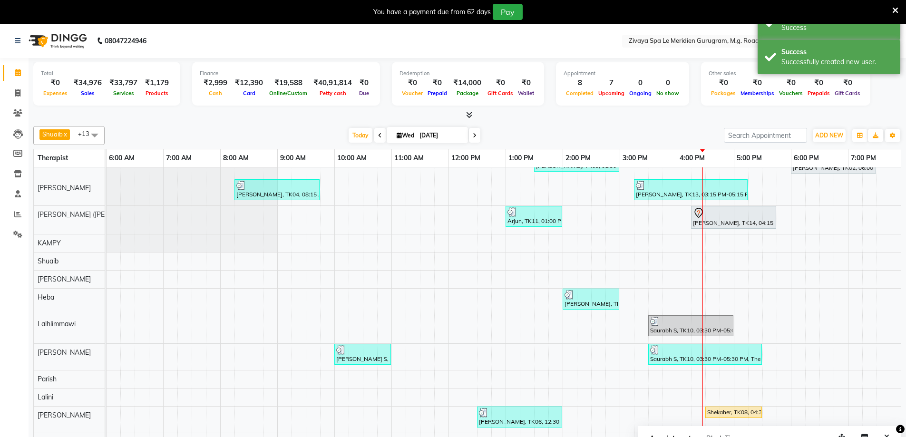
click at [700, 208] on icon at bounding box center [698, 212] width 11 height 11
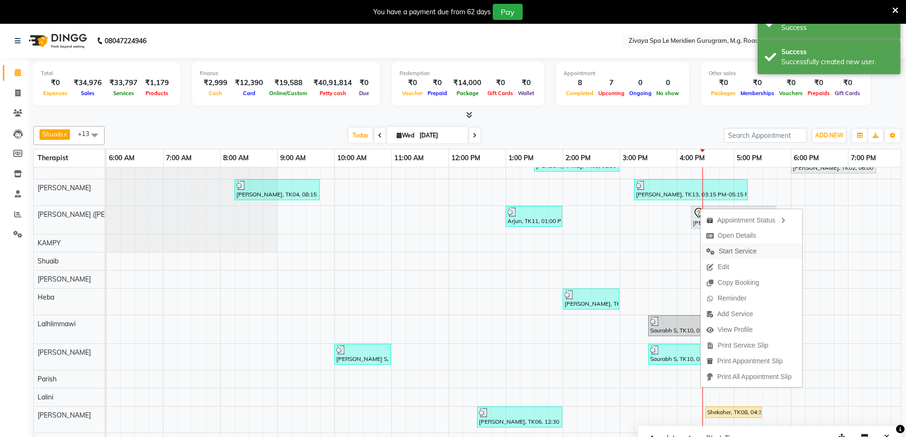
click at [727, 251] on span "Start Service" at bounding box center [738, 251] width 38 height 10
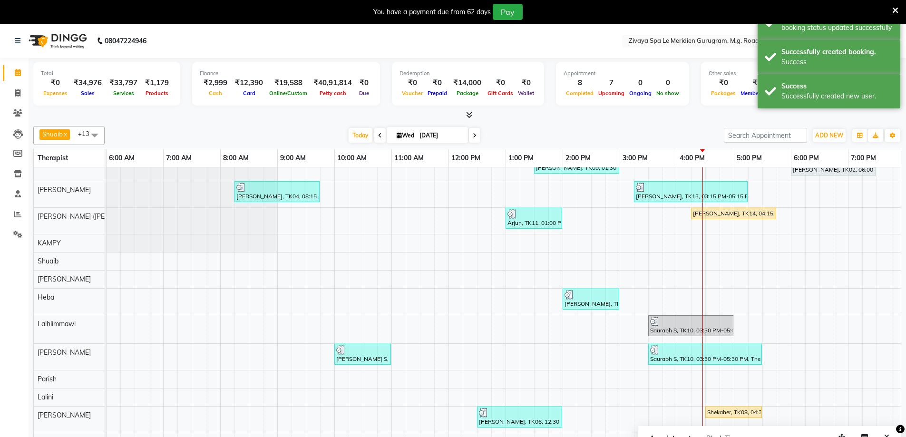
scroll to position [50, 343]
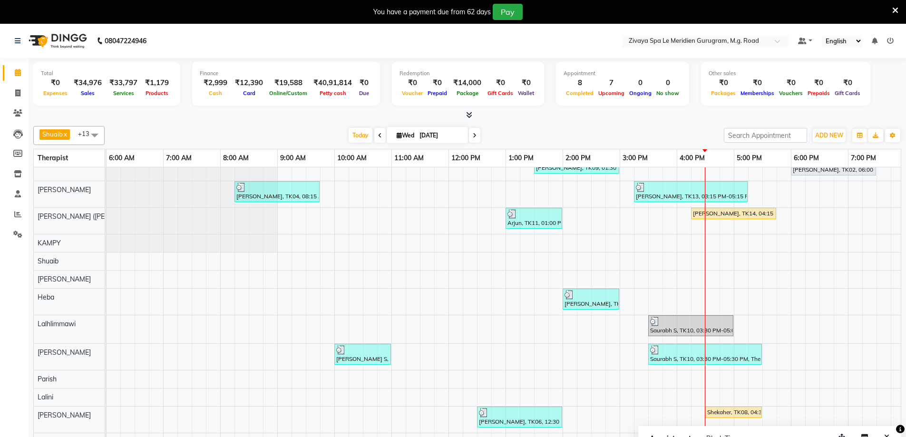
click at [889, 276] on div "Gulshan, TK01, 10:00 AM-10:15 AM, Javanese Pampering - 60 Mins Viknesh murli, T…" at bounding box center [449, 287] width 1370 height 327
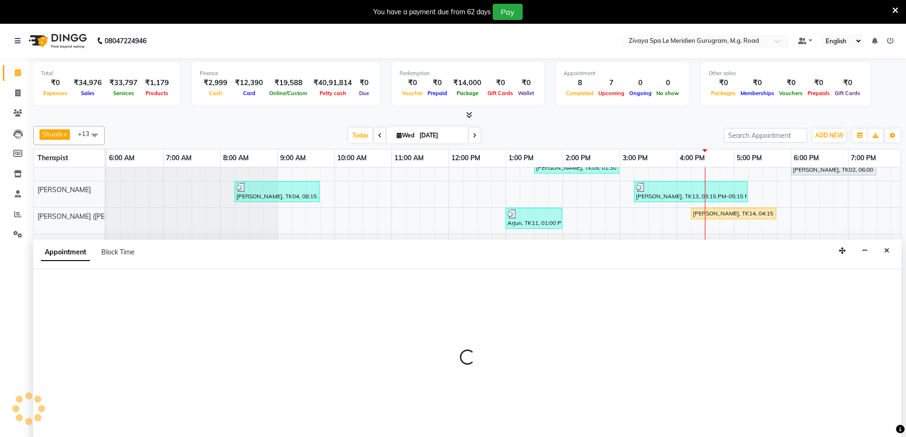
select select "61537"
select select "1170"
select select "tentative"
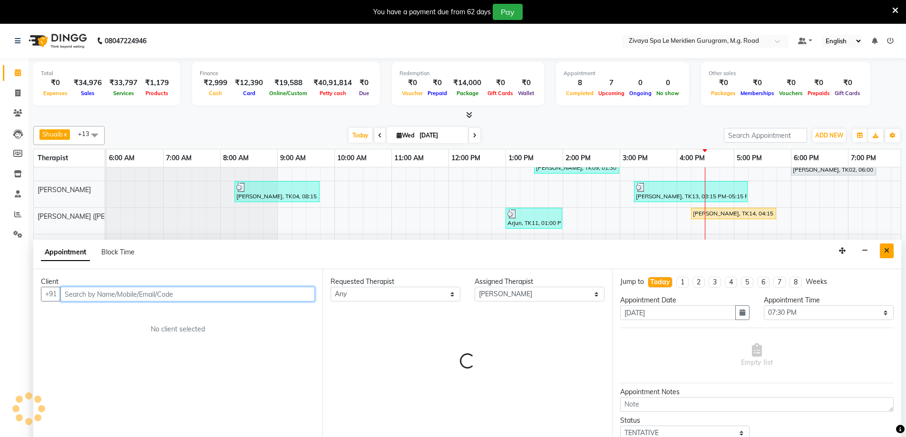
scroll to position [24, 0]
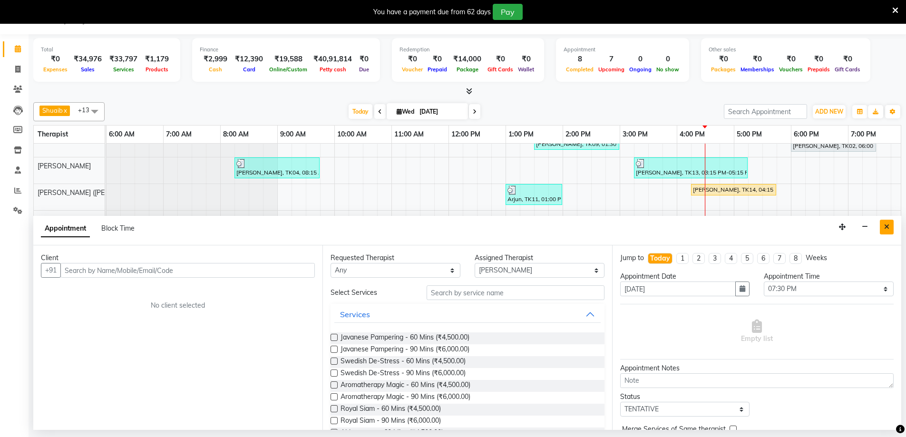
click at [883, 226] on button "Close" at bounding box center [887, 227] width 14 height 15
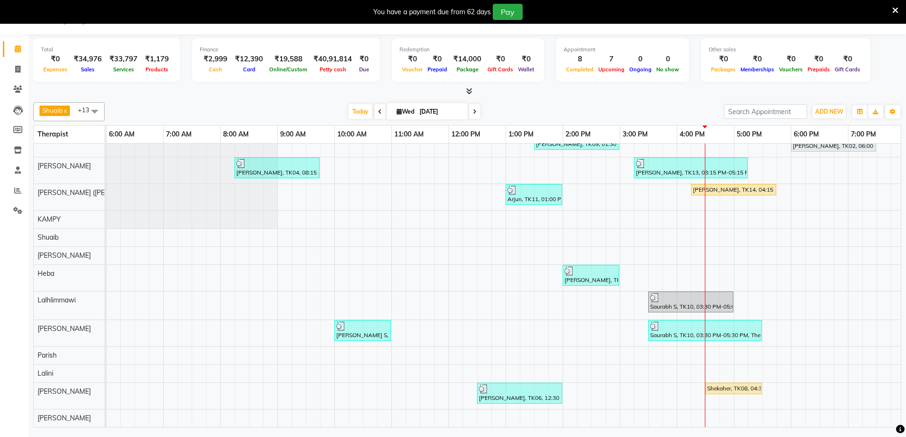
scroll to position [0, 0]
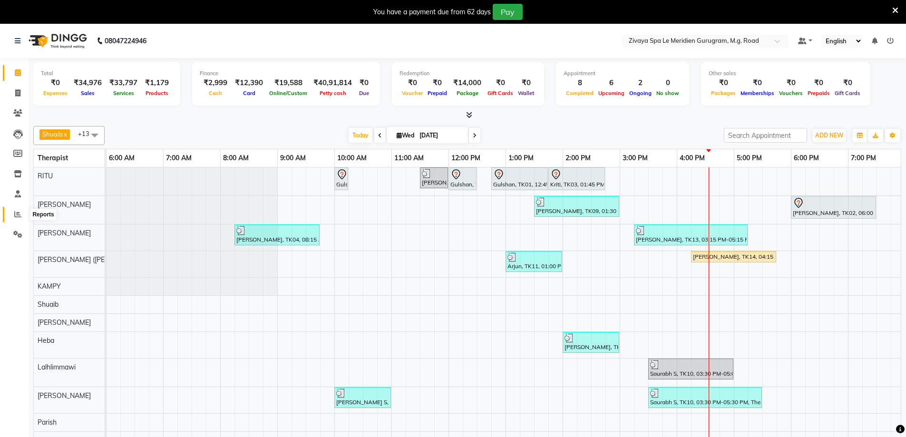
click at [16, 213] on icon at bounding box center [17, 214] width 7 height 7
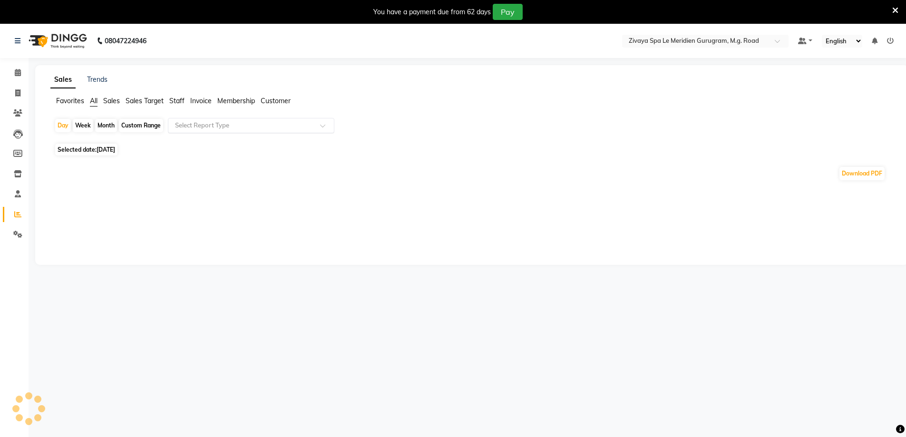
click at [193, 132] on div "Select Report Type" at bounding box center [251, 125] width 166 height 15
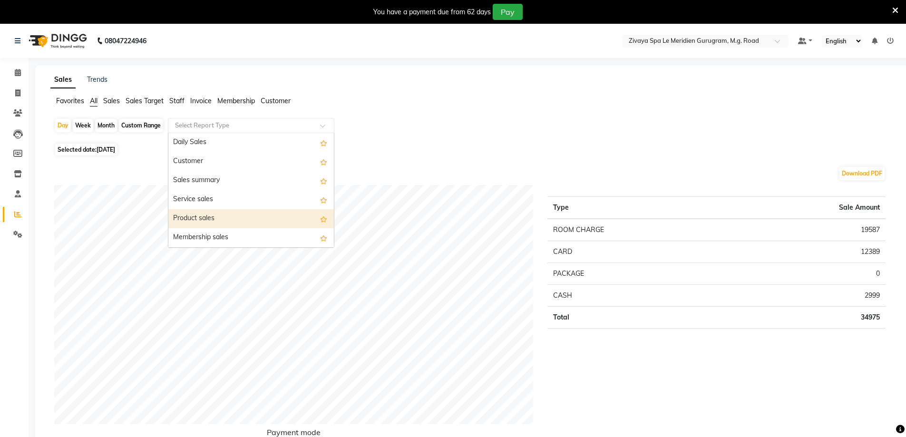
click at [193, 220] on div "Product sales" at bounding box center [251, 218] width 166 height 19
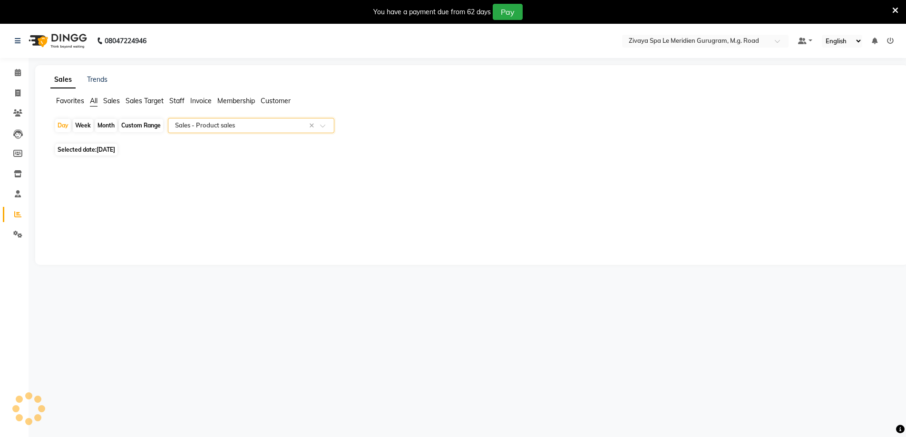
select select "full_report"
select select "csv"
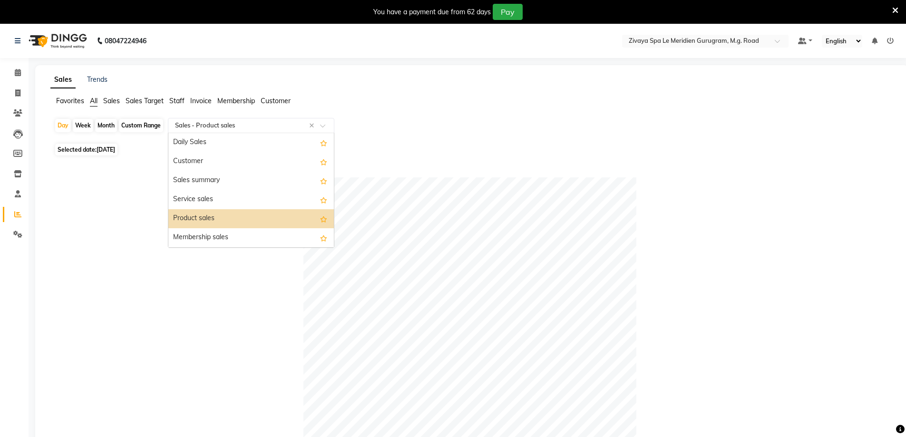
click at [232, 131] on div "Select Report Type × Sales - Product sales ×" at bounding box center [251, 125] width 166 height 15
click at [180, 96] on div "Sales Trends Favorites All Sales Sales Target Staff Invoice Membership [DATE] W…" at bounding box center [471, 381] width 873 height 633
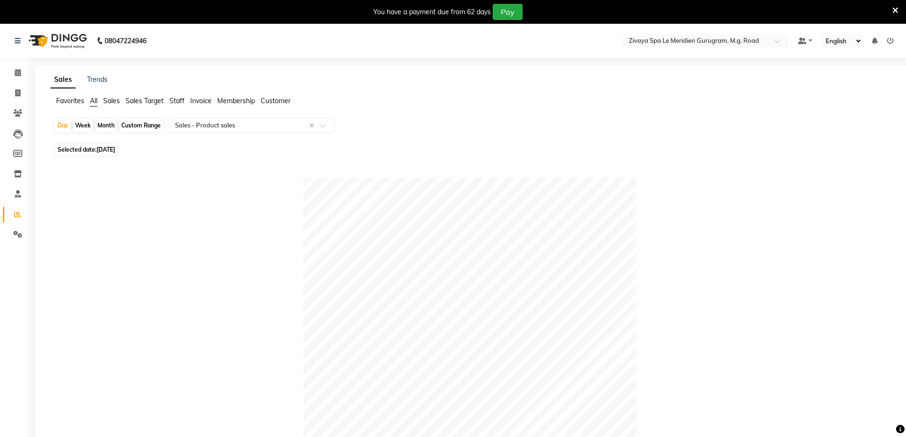
click at [181, 102] on span "Staff" at bounding box center [176, 101] width 15 height 9
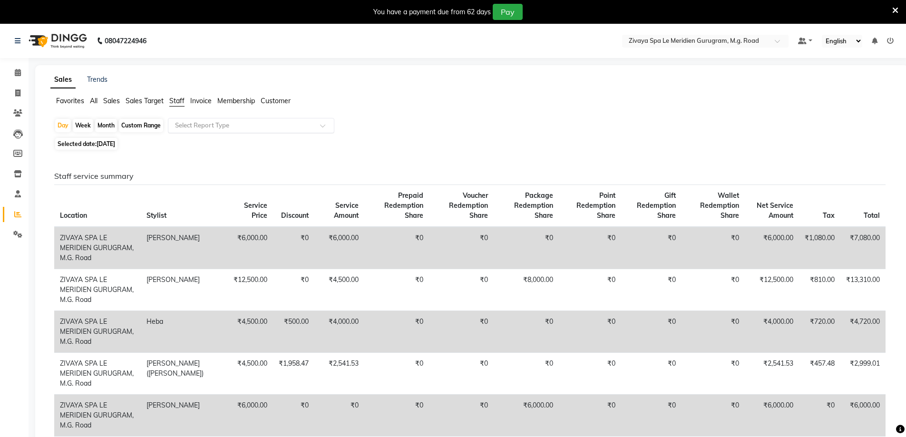
click at [218, 125] on input "text" at bounding box center [241, 126] width 137 height 10
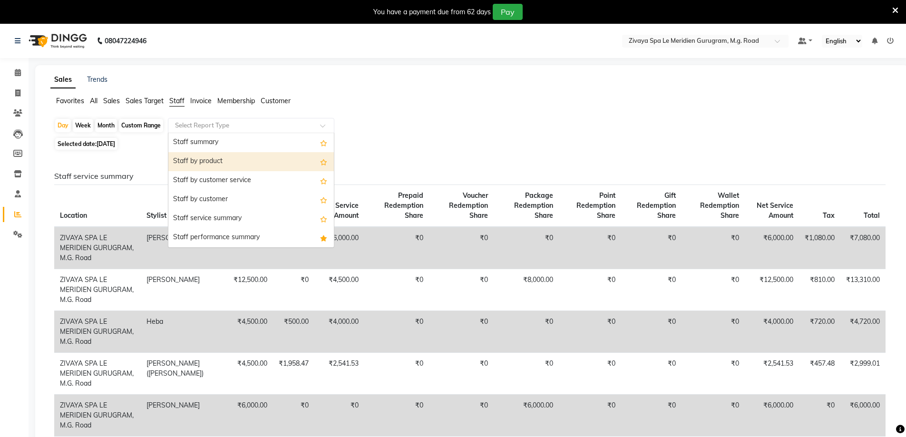
click at [198, 164] on div "Staff by product" at bounding box center [251, 161] width 166 height 19
select select "full_report"
select select "csv"
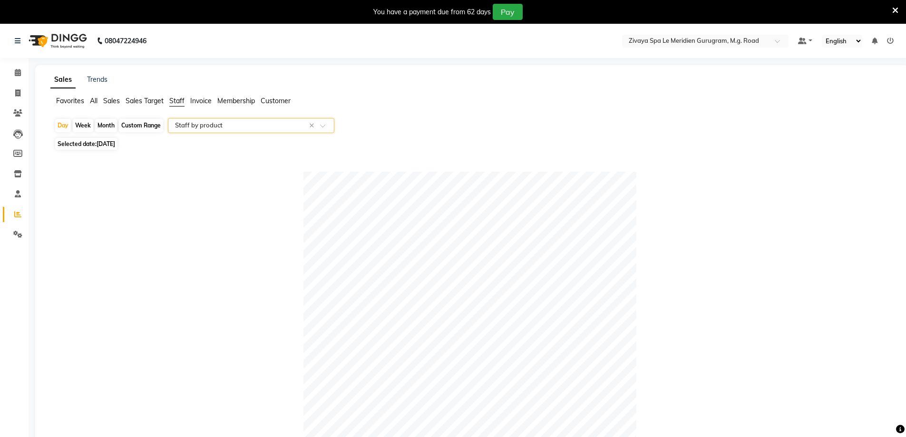
click at [147, 126] on div "Custom Range" at bounding box center [141, 125] width 44 height 13
select select "9"
select select "2025"
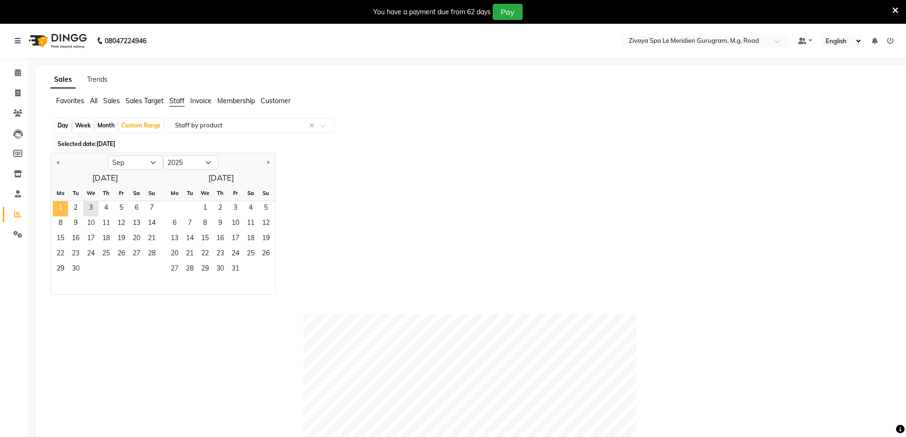
click at [60, 206] on span "1" at bounding box center [60, 208] width 15 height 15
click at [86, 209] on span "3" at bounding box center [90, 208] width 15 height 15
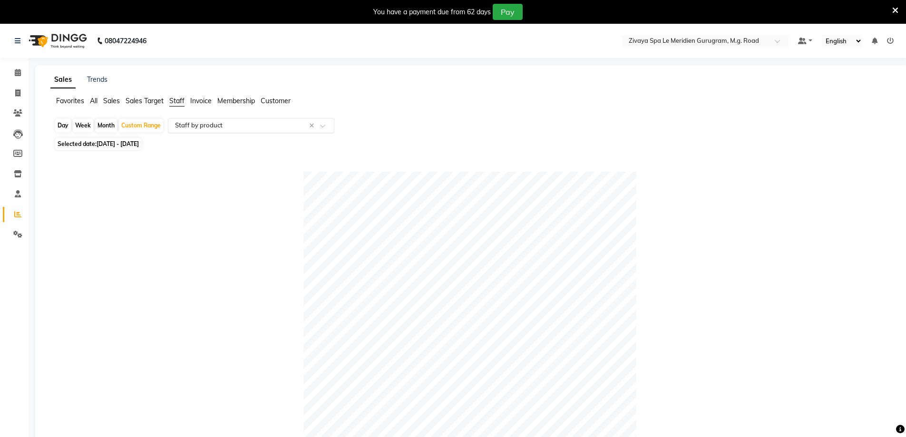
click at [204, 127] on input "text" at bounding box center [241, 126] width 137 height 10
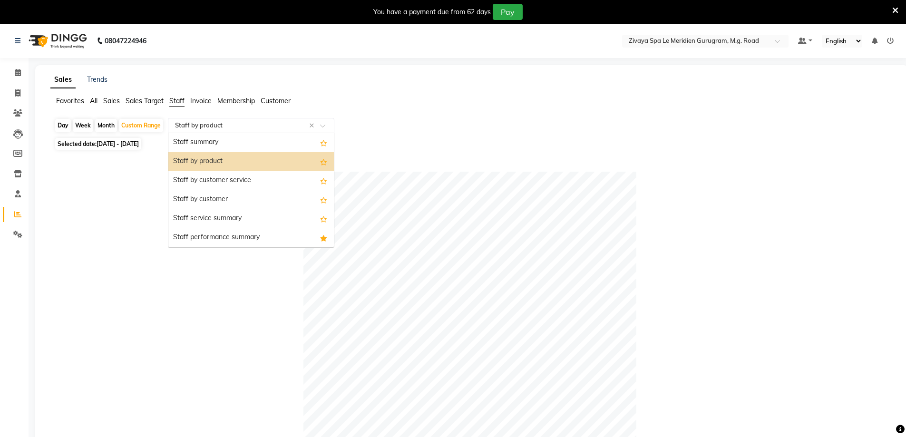
click at [204, 128] on input "text" at bounding box center [241, 126] width 137 height 10
click at [286, 125] on input "text" at bounding box center [241, 126] width 137 height 10
click at [330, 126] on span at bounding box center [326, 129] width 12 height 10
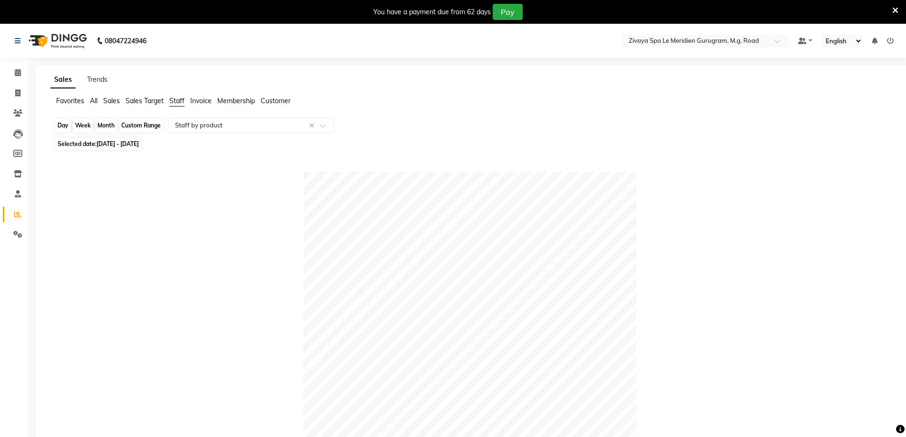
click at [129, 128] on div "Custom Range" at bounding box center [141, 125] width 44 height 13
select select "9"
select select "2025"
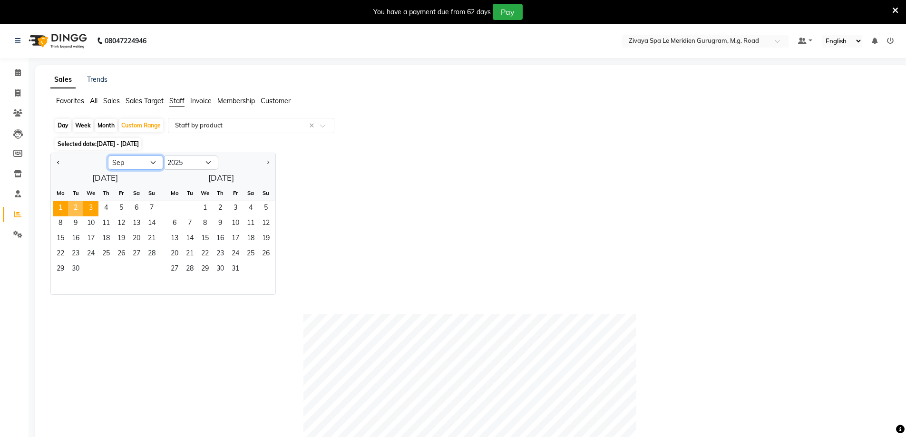
click at [150, 163] on select "Jan Feb Mar Apr May Jun [DATE] Aug Sep Oct Nov Dec" at bounding box center [135, 163] width 55 height 14
select select "8"
click at [108, 156] on select "Jan Feb Mar Apr May Jun [DATE] Aug Sep Oct Nov Dec" at bounding box center [135, 163] width 55 height 14
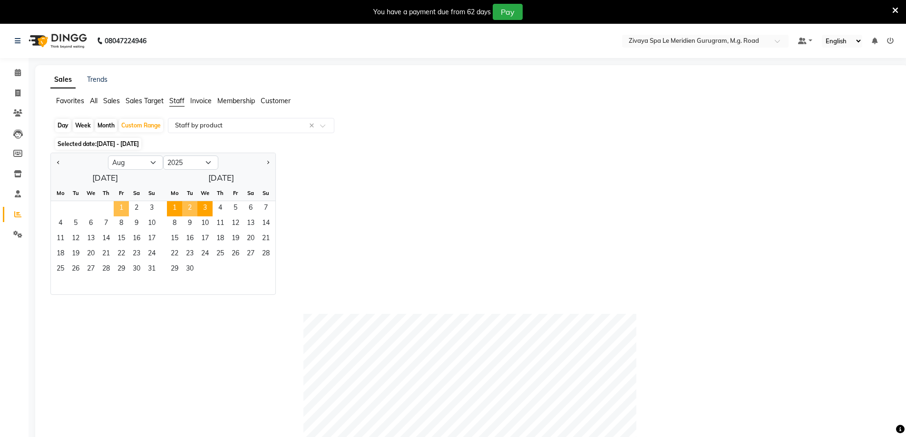
click at [123, 202] on span "1" at bounding box center [121, 208] width 15 height 15
click at [145, 268] on span "31" at bounding box center [151, 269] width 15 height 15
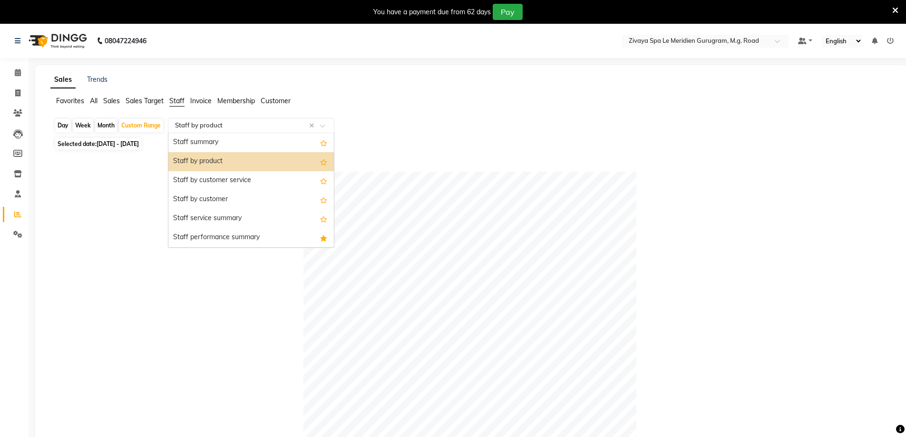
click at [266, 125] on input "text" at bounding box center [241, 126] width 137 height 10
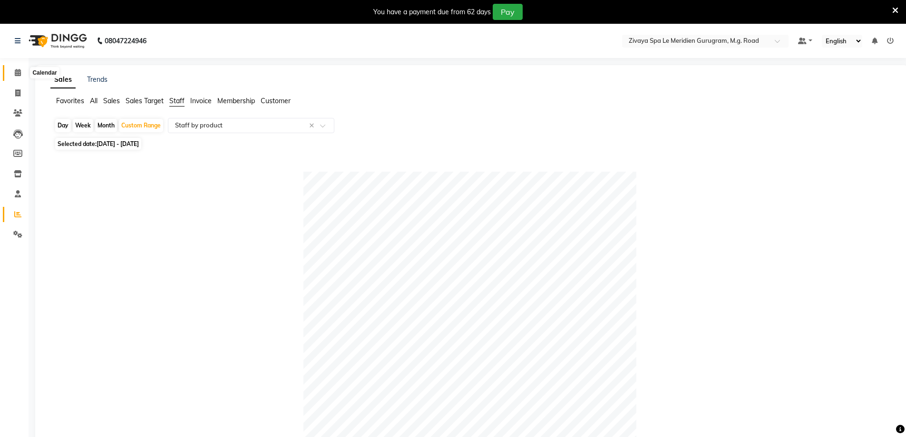
click at [18, 69] on icon at bounding box center [18, 72] width 6 height 7
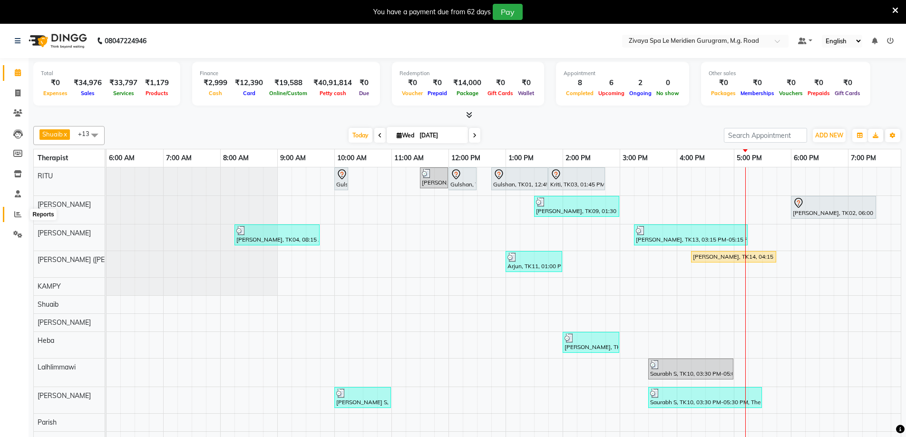
click at [15, 216] on icon at bounding box center [17, 214] width 7 height 7
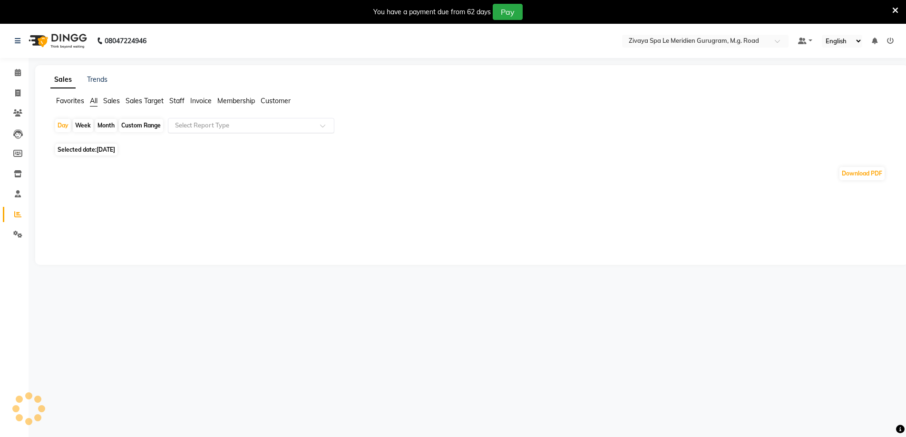
click at [203, 130] on input "text" at bounding box center [241, 126] width 137 height 10
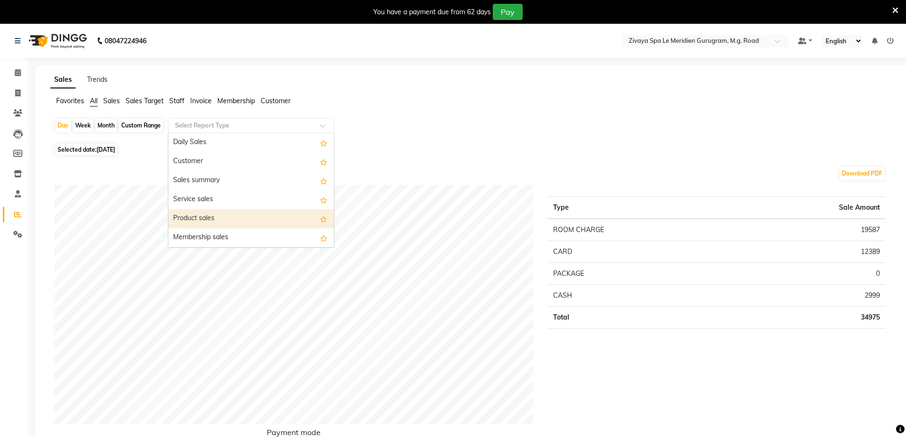
click at [205, 222] on div "Product sales" at bounding box center [251, 218] width 166 height 19
select select "full_report"
select select "csv"
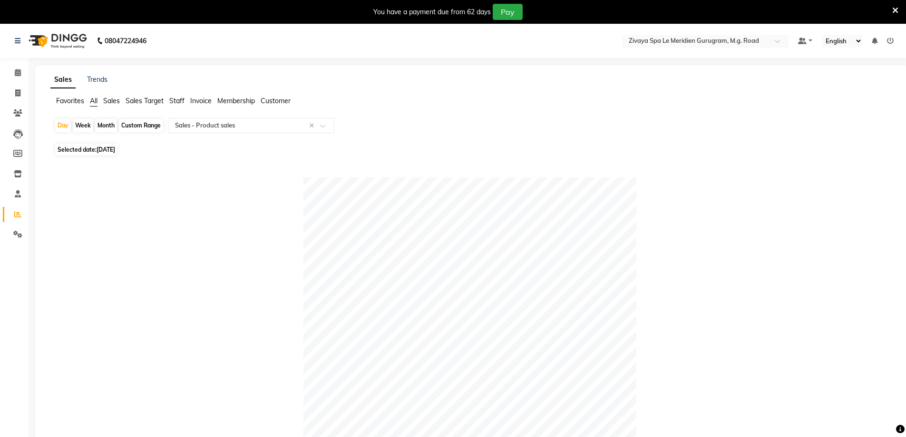
click at [145, 125] on div "Custom Range" at bounding box center [141, 125] width 44 height 13
select select "9"
select select "2025"
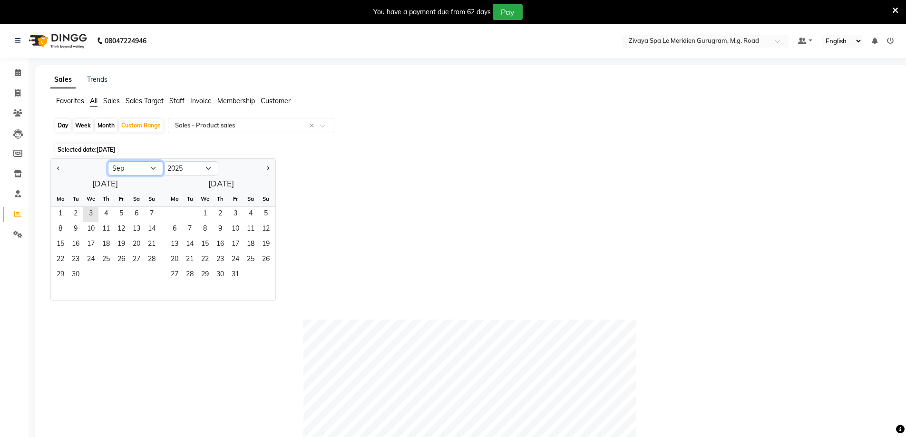
click at [151, 168] on select "Jan Feb Mar Apr May Jun [DATE] Aug Sep Oct Nov Dec" at bounding box center [135, 168] width 55 height 14
click at [153, 170] on select "Jan Feb Mar Apr May Jun [DATE] Aug Sep Oct Nov Dec" at bounding box center [135, 168] width 55 height 14
click at [22, 78] on span at bounding box center [18, 73] width 17 height 11
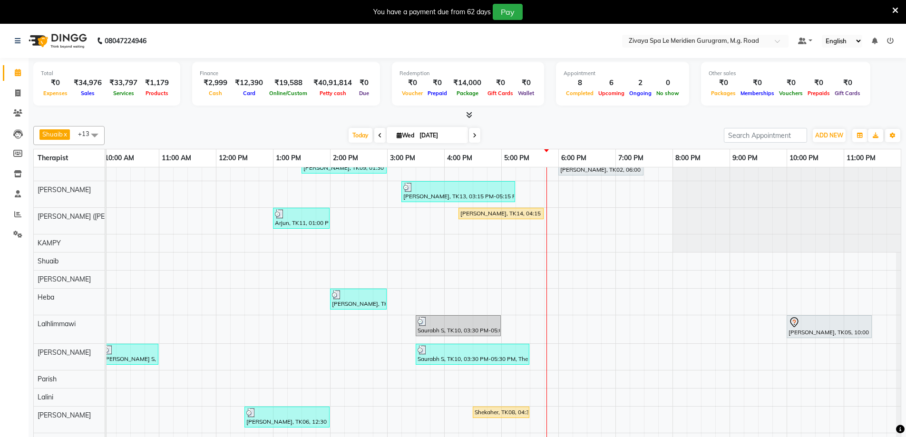
click at [473, 133] on icon at bounding box center [475, 136] width 4 height 6
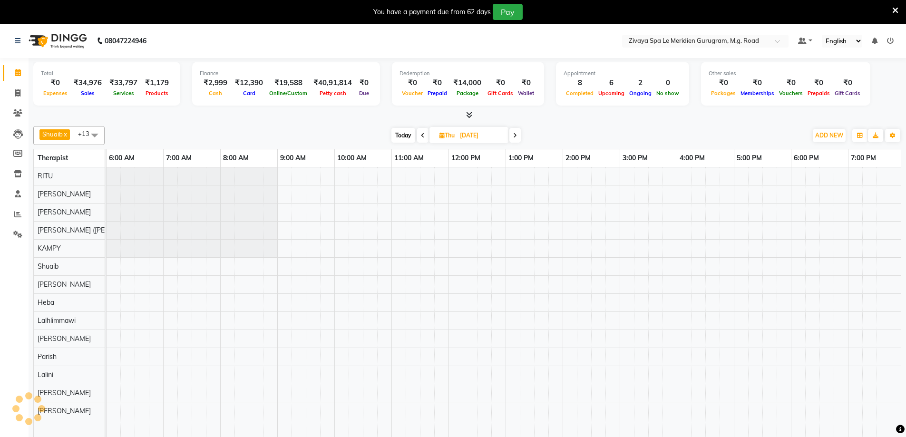
scroll to position [0, 576]
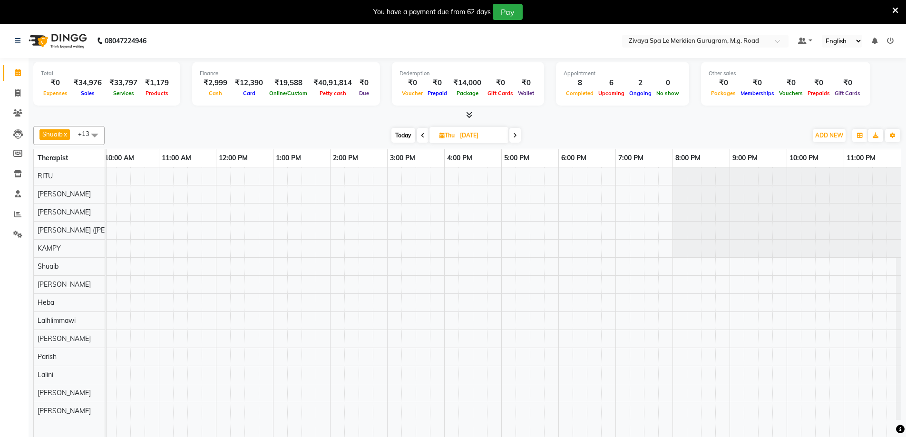
click at [421, 137] on icon at bounding box center [423, 136] width 4 height 6
type input "[DATE]"
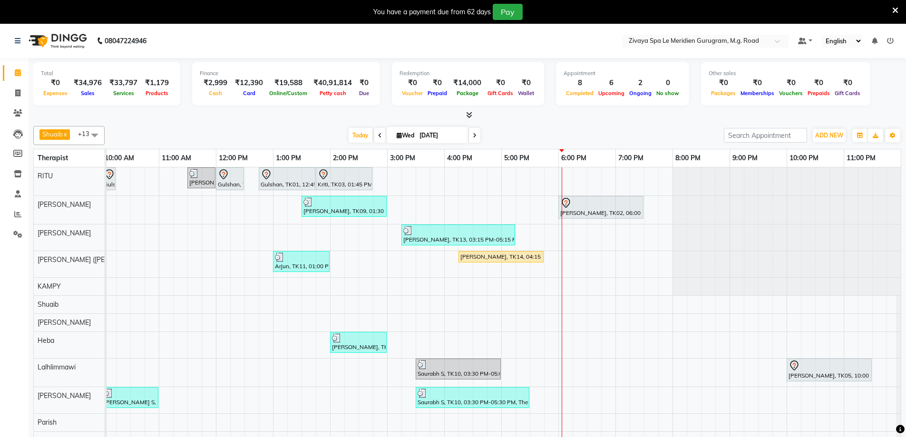
scroll to position [20, 0]
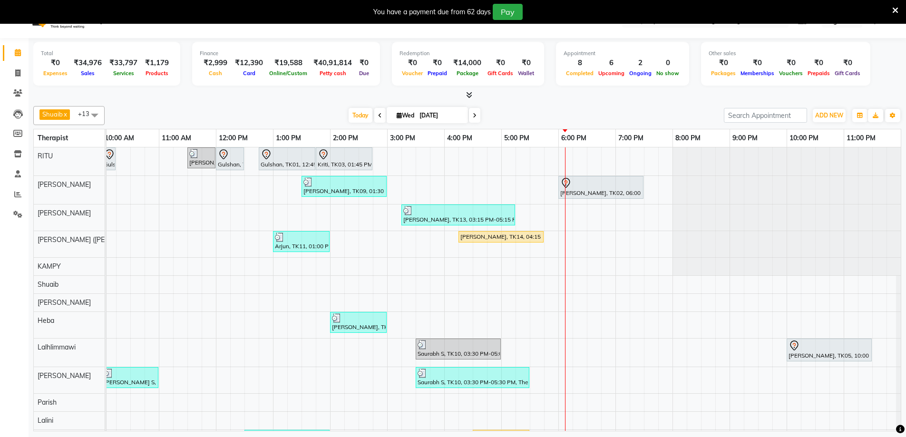
click at [604, 181] on div at bounding box center [600, 182] width 81 height 11
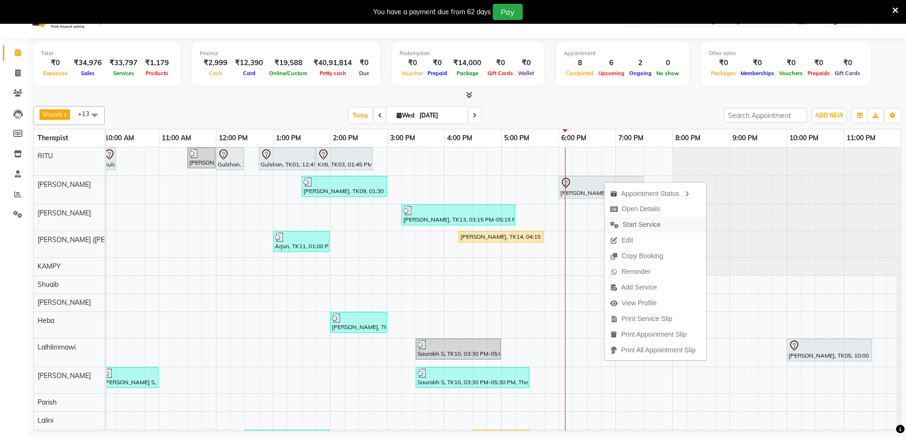
click at [630, 225] on span "Start Service" at bounding box center [642, 225] width 38 height 10
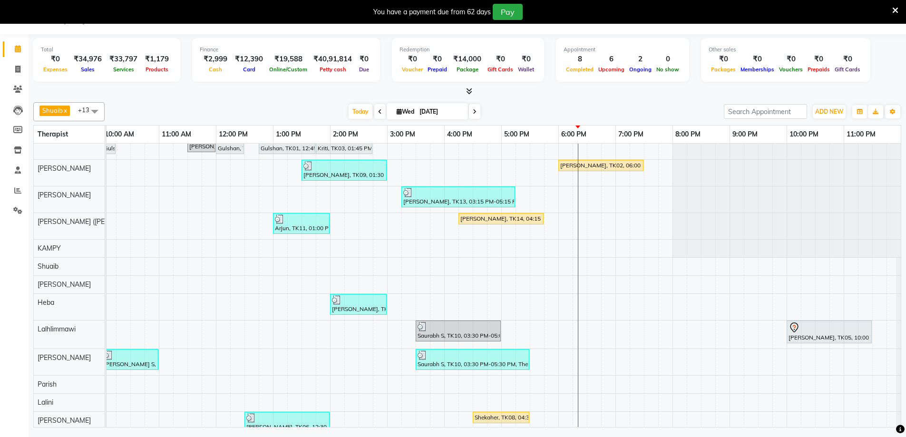
scroll to position [0, 0]
